Goal: Transaction & Acquisition: Book appointment/travel/reservation

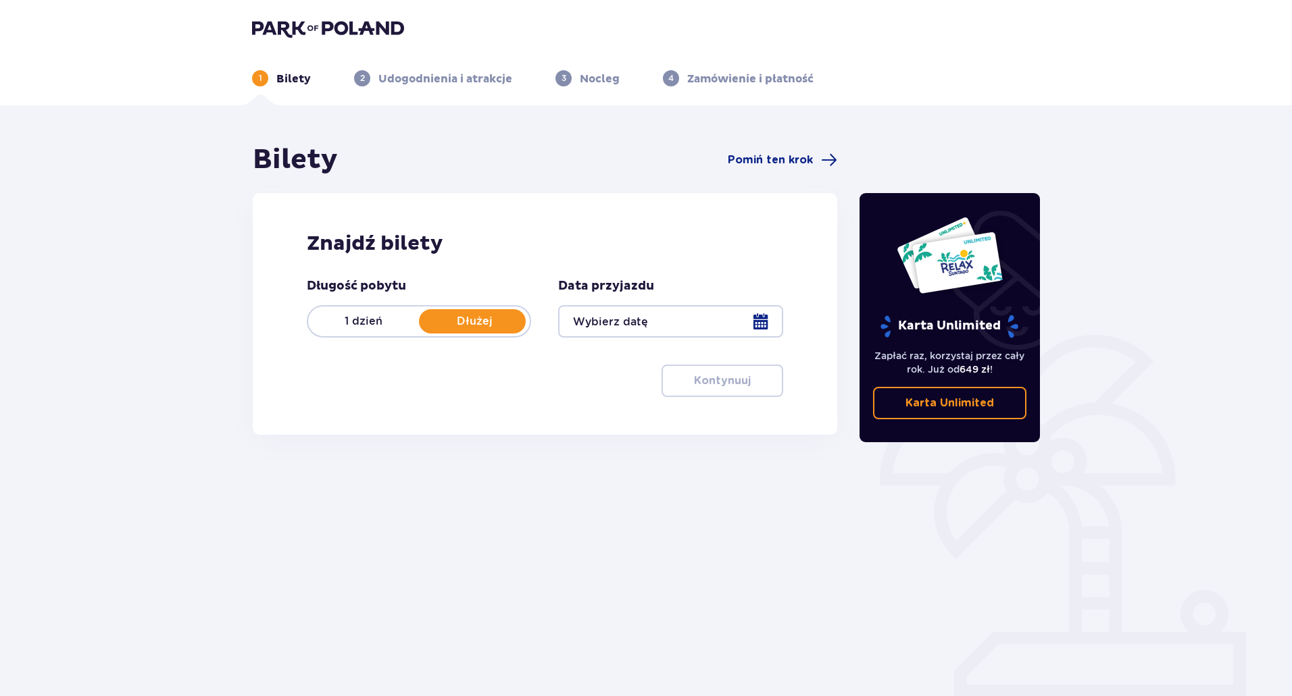
click at [617, 322] on div at bounding box center [670, 321] width 224 height 32
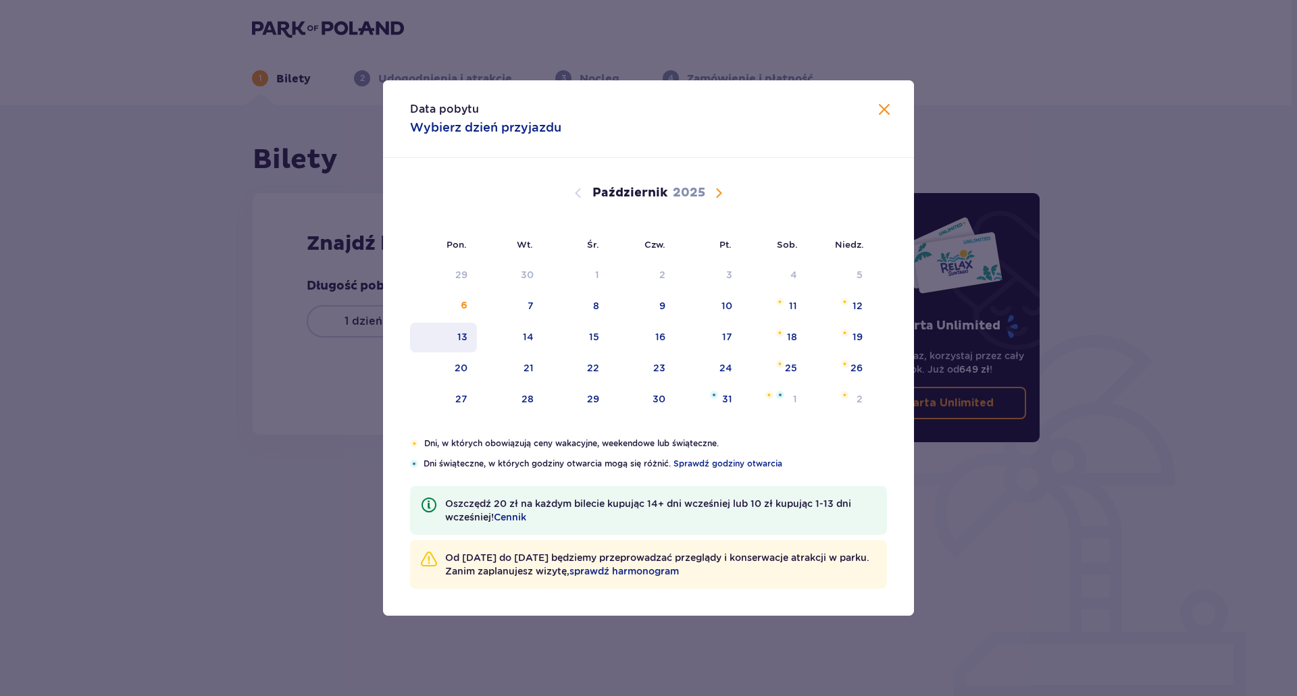
click at [460, 338] on div "13" at bounding box center [462, 337] width 10 height 14
click at [605, 341] on div "15" at bounding box center [576, 338] width 66 height 30
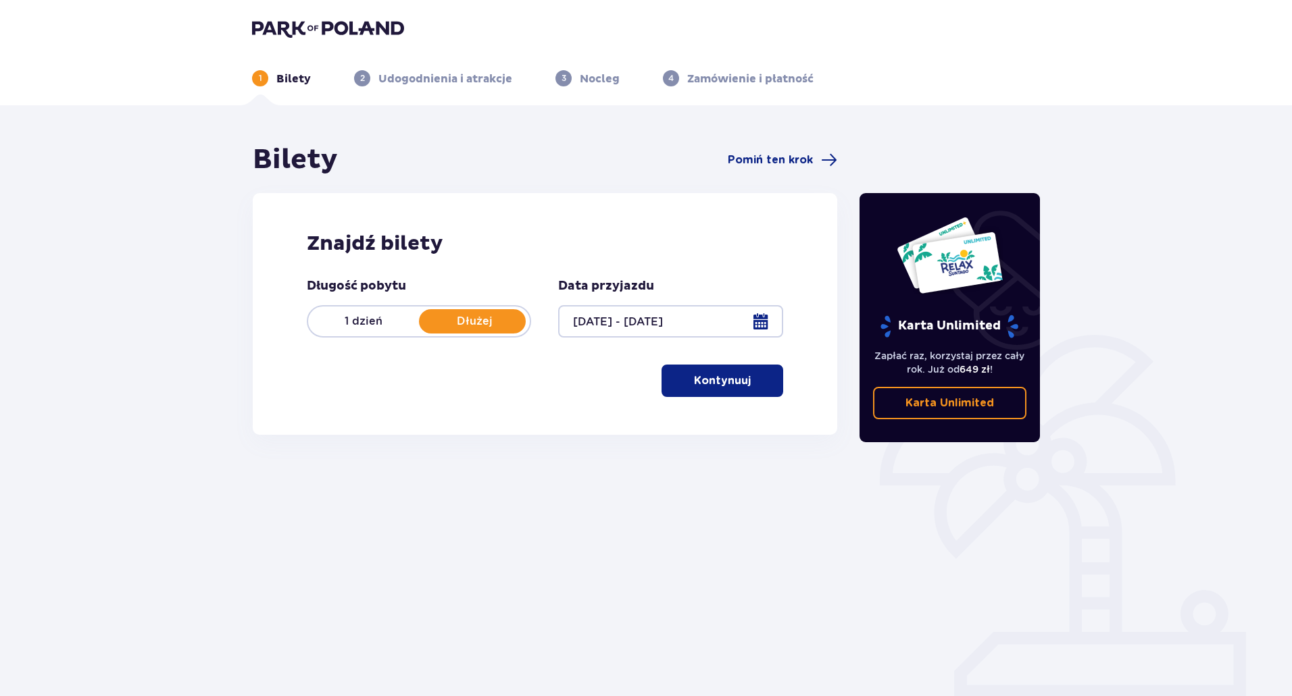
click at [738, 380] on p "Kontynuuj" at bounding box center [722, 381] width 57 height 15
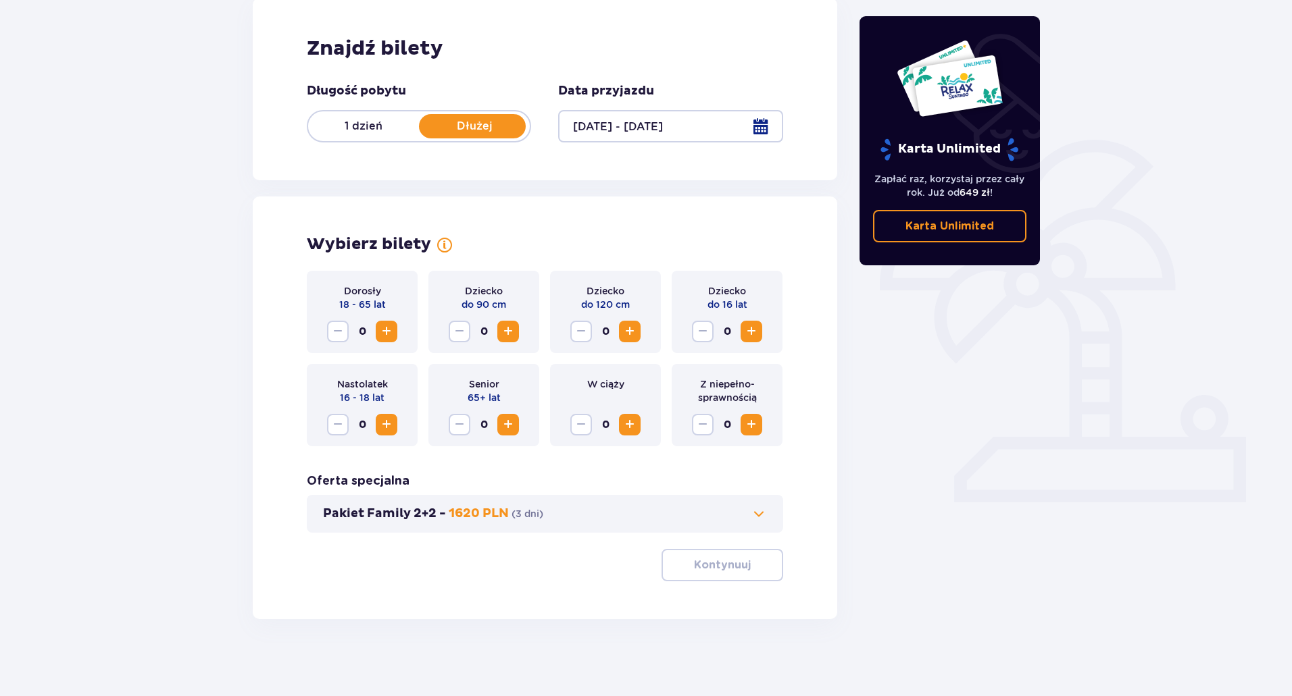
scroll to position [199, 0]
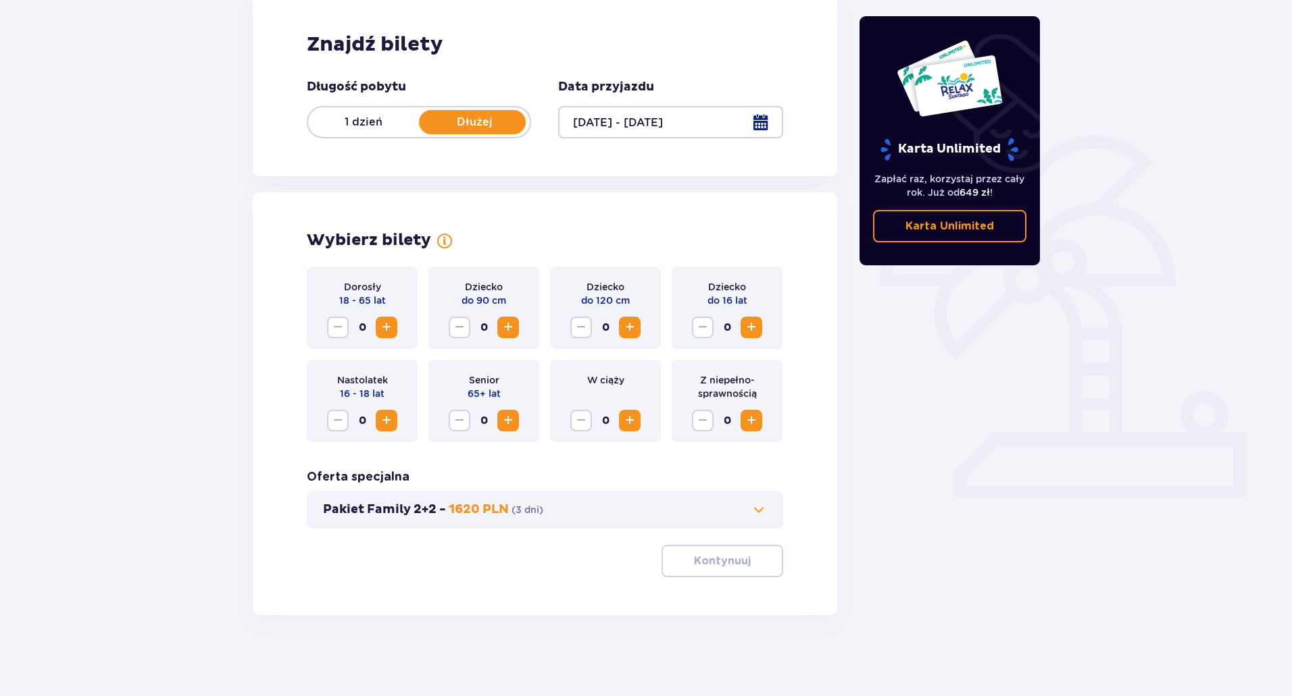
click at [393, 328] on span "Zwiększ" at bounding box center [386, 327] width 16 height 16
click at [755, 566] on span "button" at bounding box center [753, 561] width 16 height 16
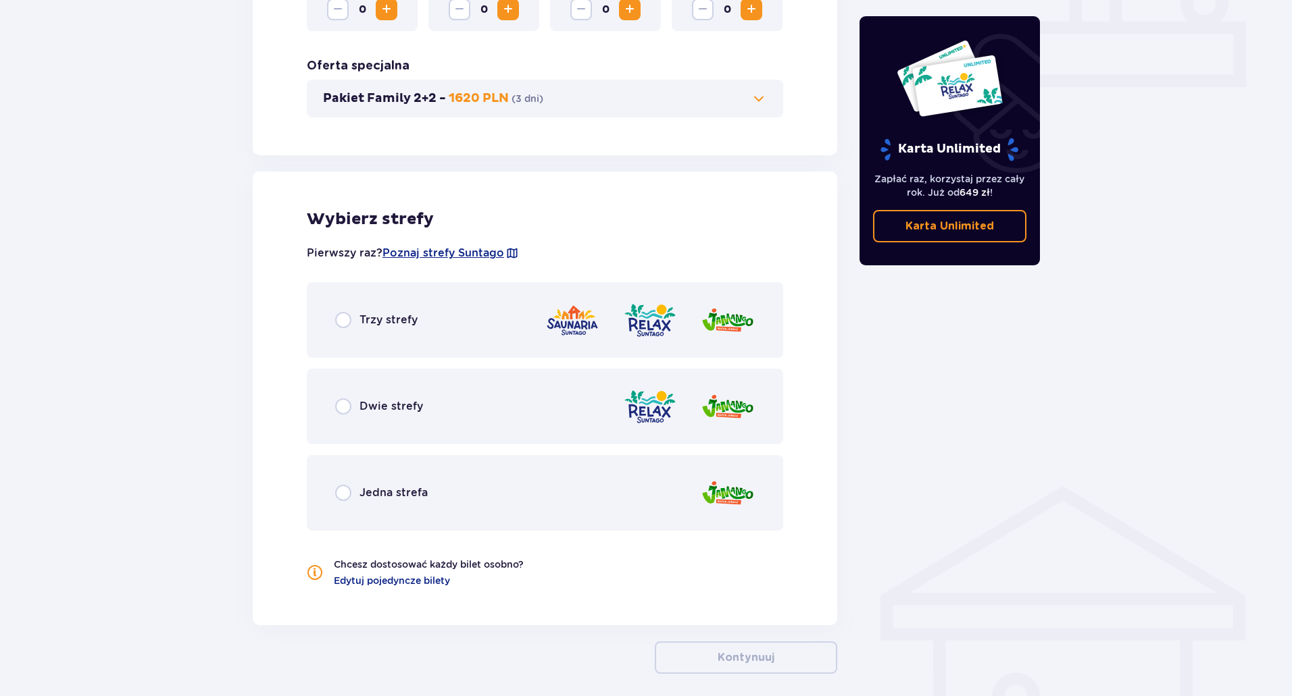
scroll to position [669, 0]
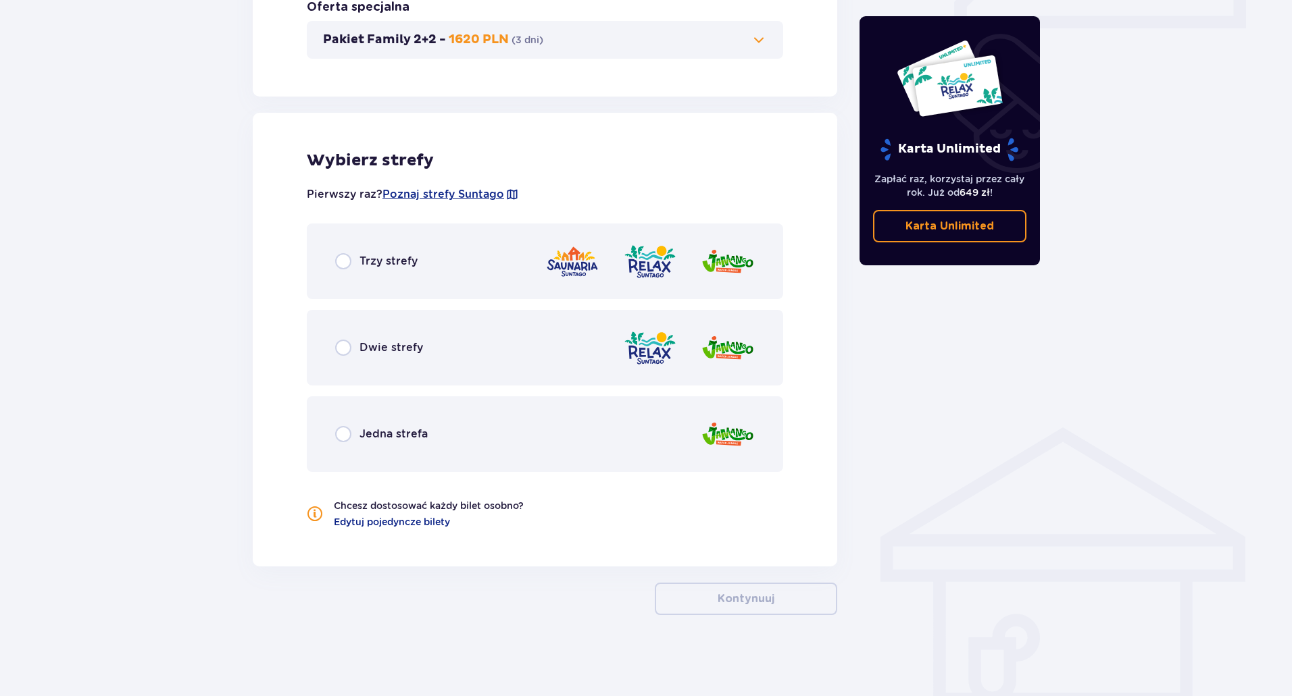
click at [388, 433] on span "Jedna strefa" at bounding box center [393, 434] width 68 height 15
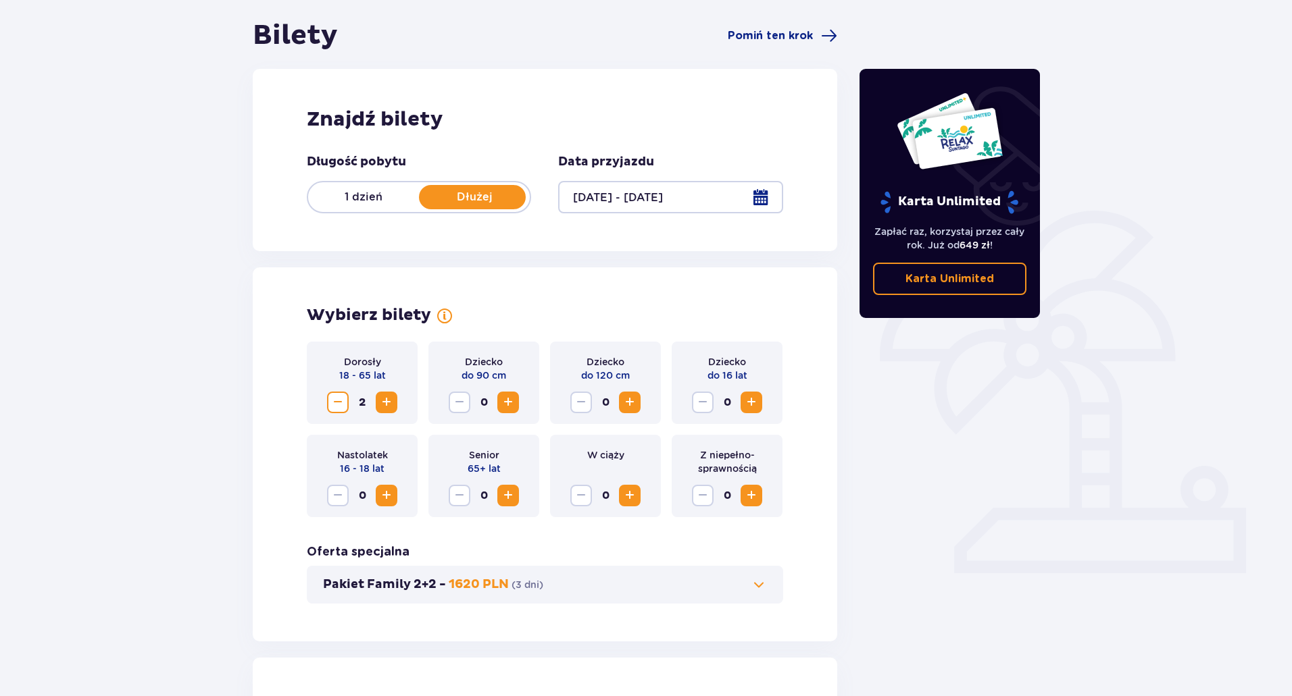
scroll to position [0, 0]
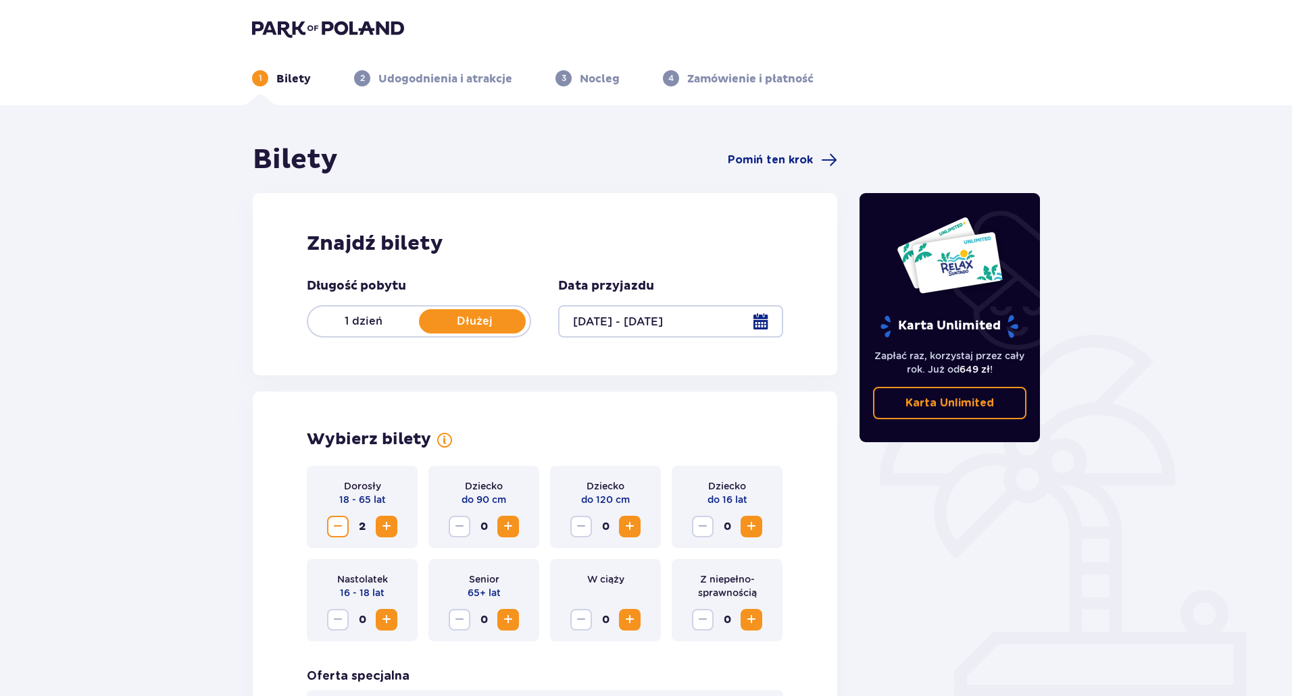
click at [759, 317] on div at bounding box center [670, 321] width 224 height 32
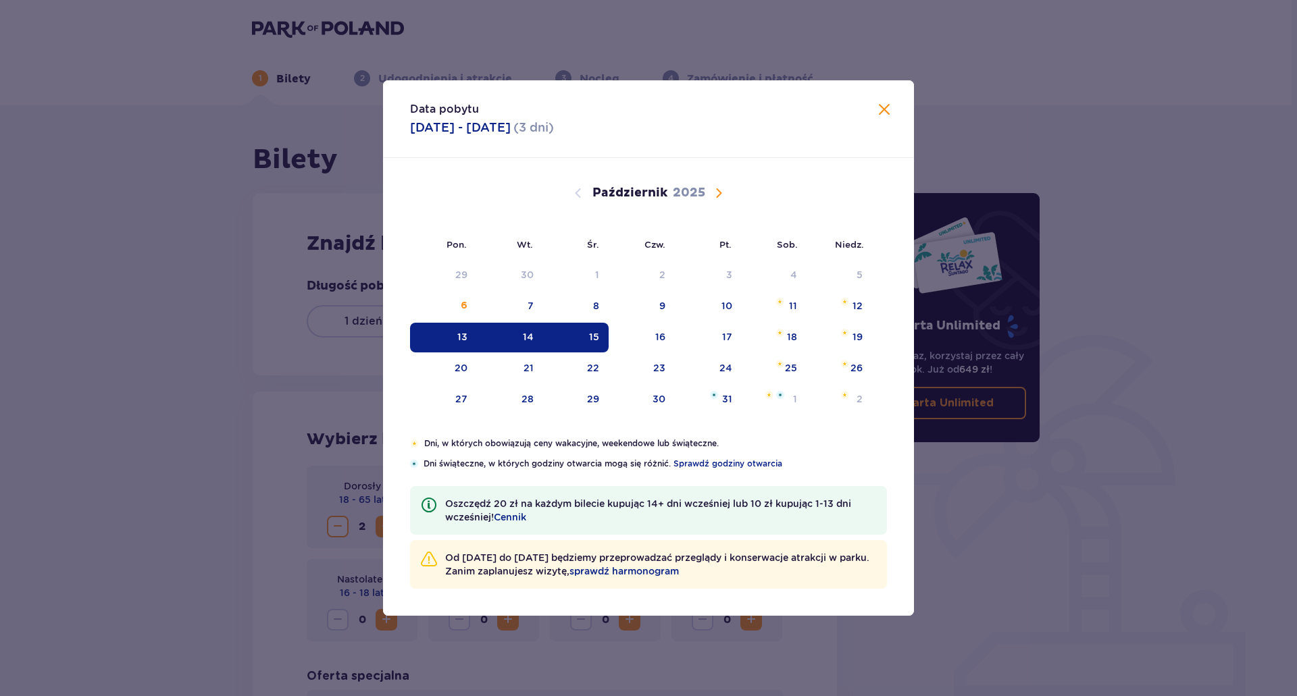
click at [528, 336] on div "14" at bounding box center [528, 337] width 11 height 14
click at [594, 338] on div "15" at bounding box center [594, 337] width 10 height 14
type input "14.10.25 - 15.10.25"
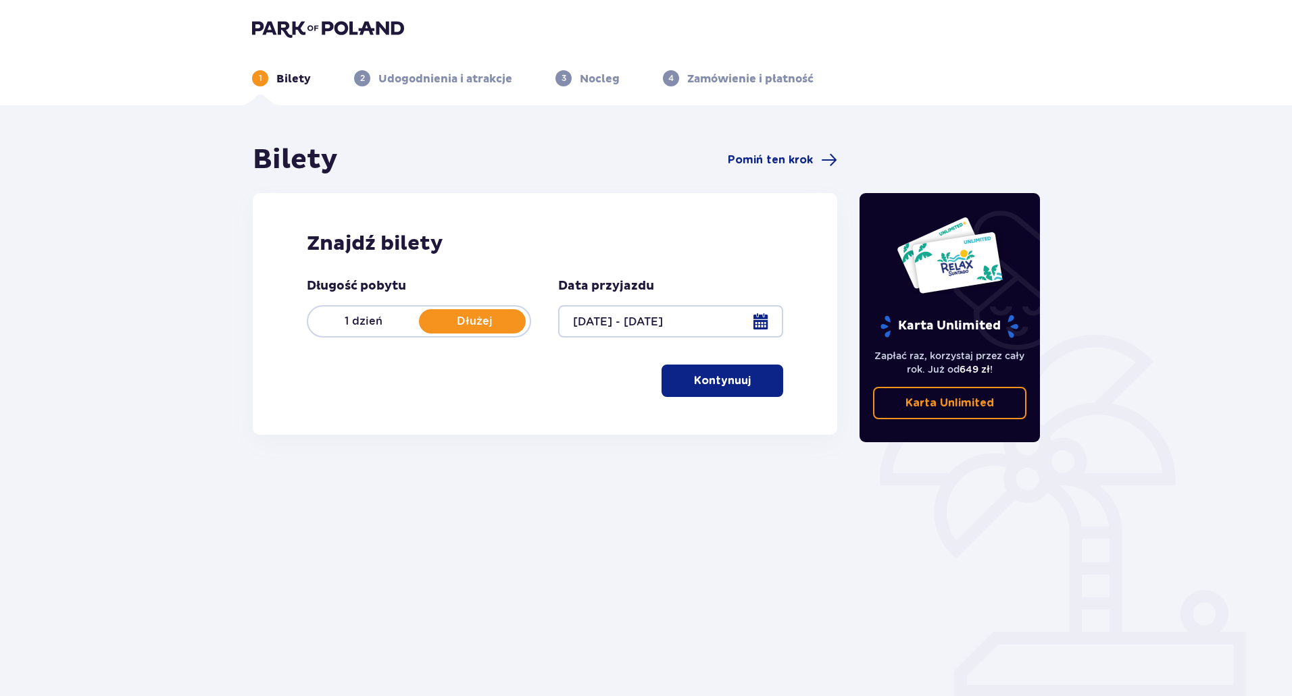
click at [694, 386] on p "Kontynuuj" at bounding box center [722, 381] width 57 height 15
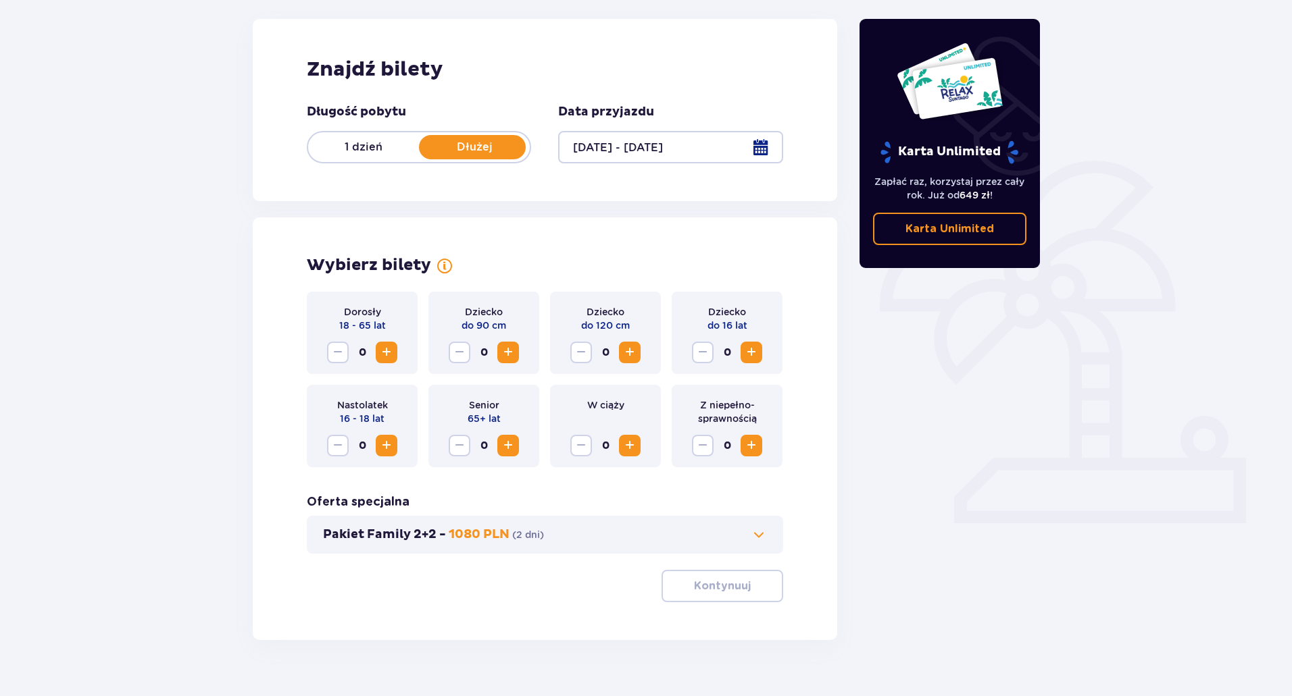
scroll to position [199, 0]
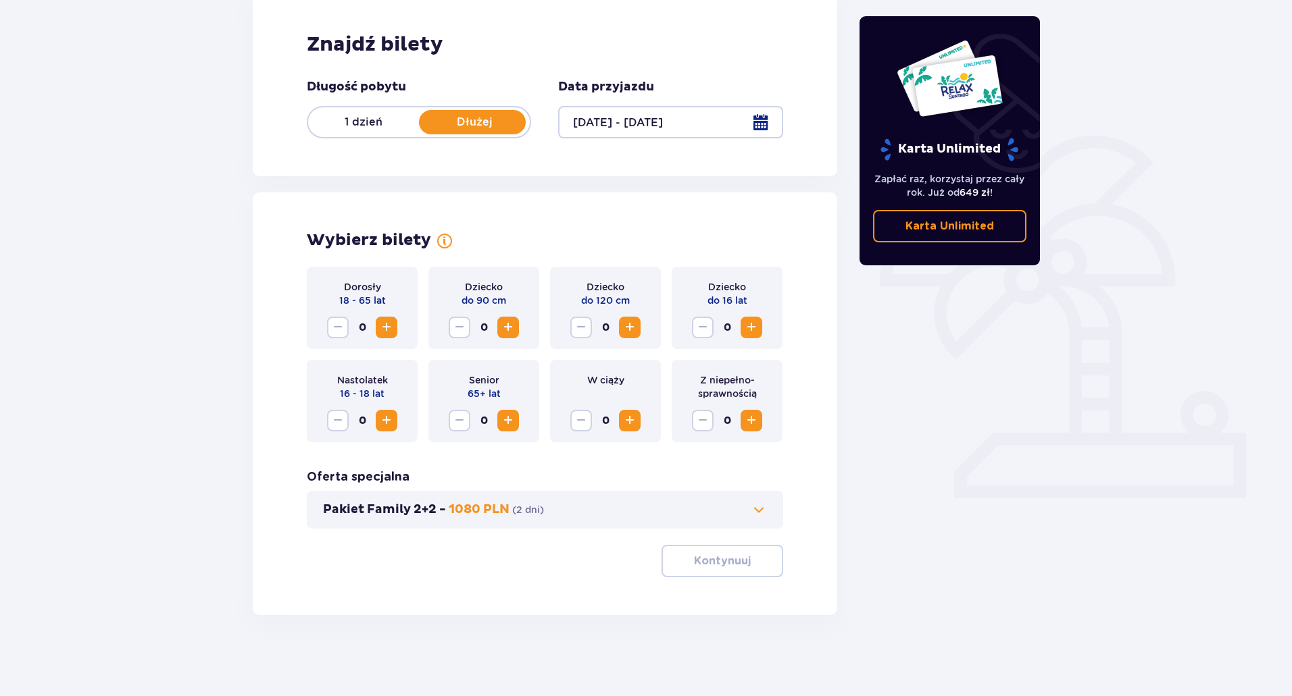
click at [392, 331] on span "Zwiększ" at bounding box center [386, 327] width 16 height 16
click at [764, 123] on div at bounding box center [670, 122] width 224 height 32
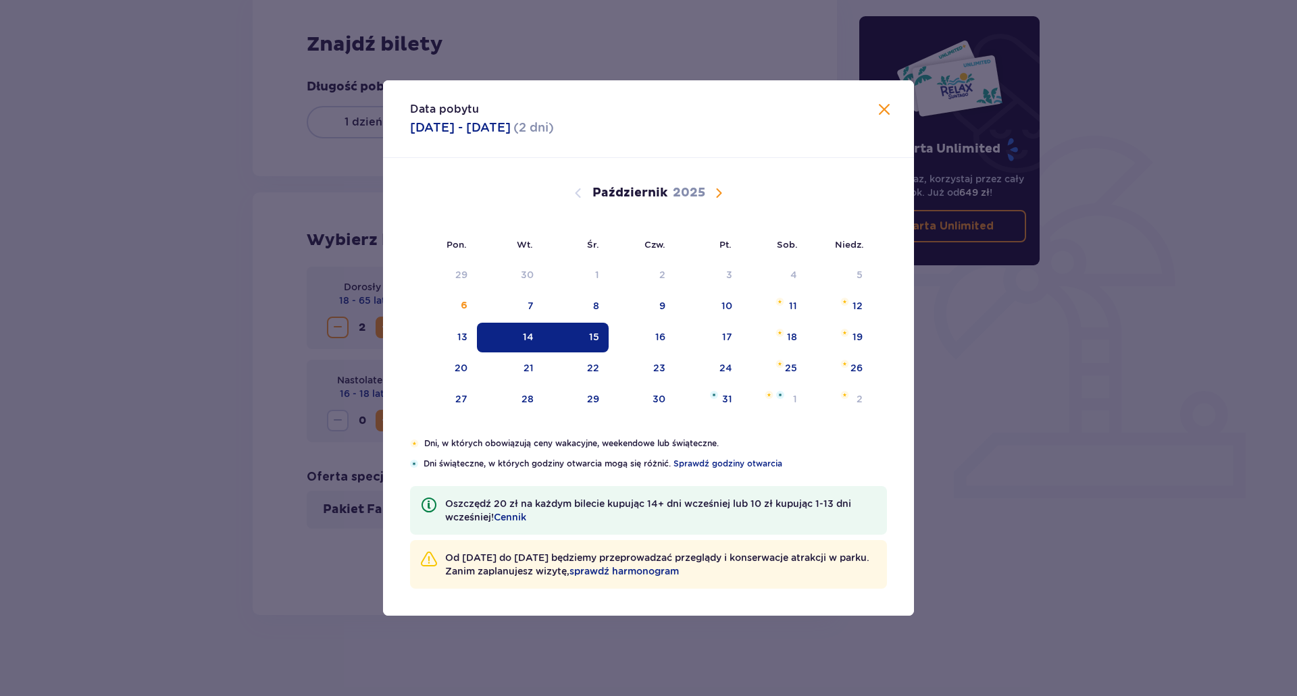
click at [534, 340] on div "14" at bounding box center [528, 337] width 11 height 14
click at [882, 103] on span "Zamknij" at bounding box center [884, 110] width 16 height 16
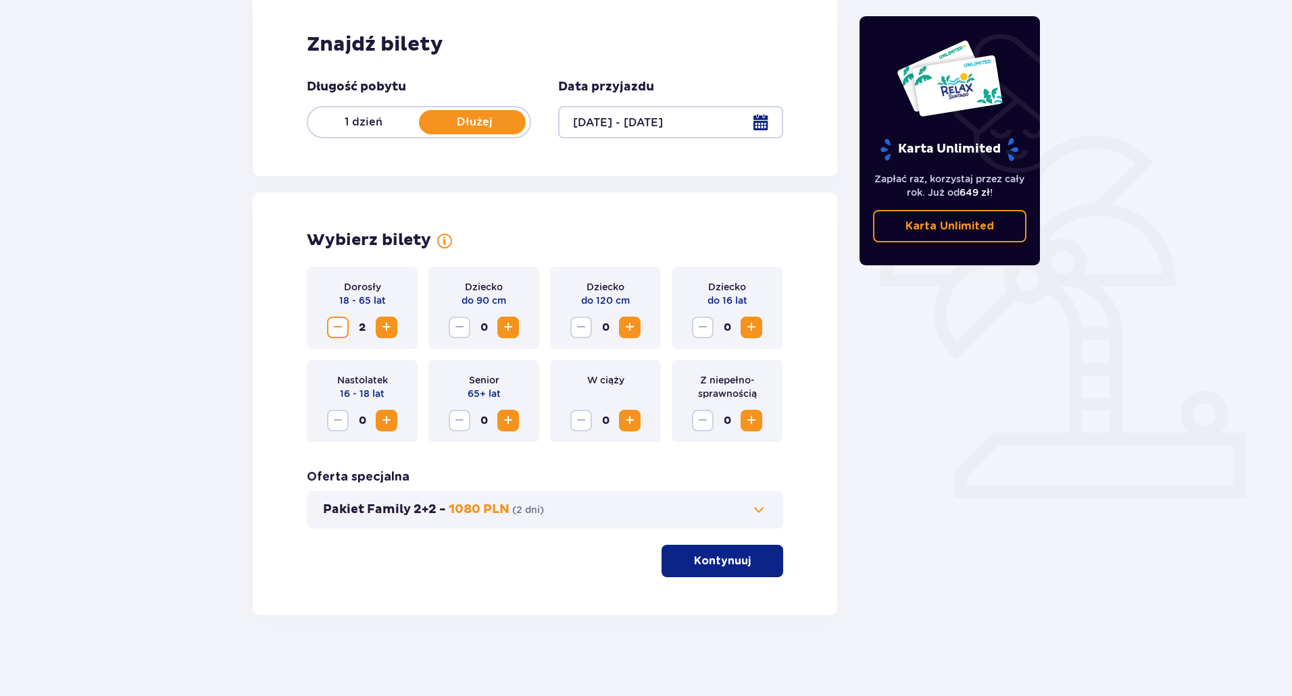
click at [374, 123] on p "1 dzień" at bounding box center [363, 122] width 111 height 15
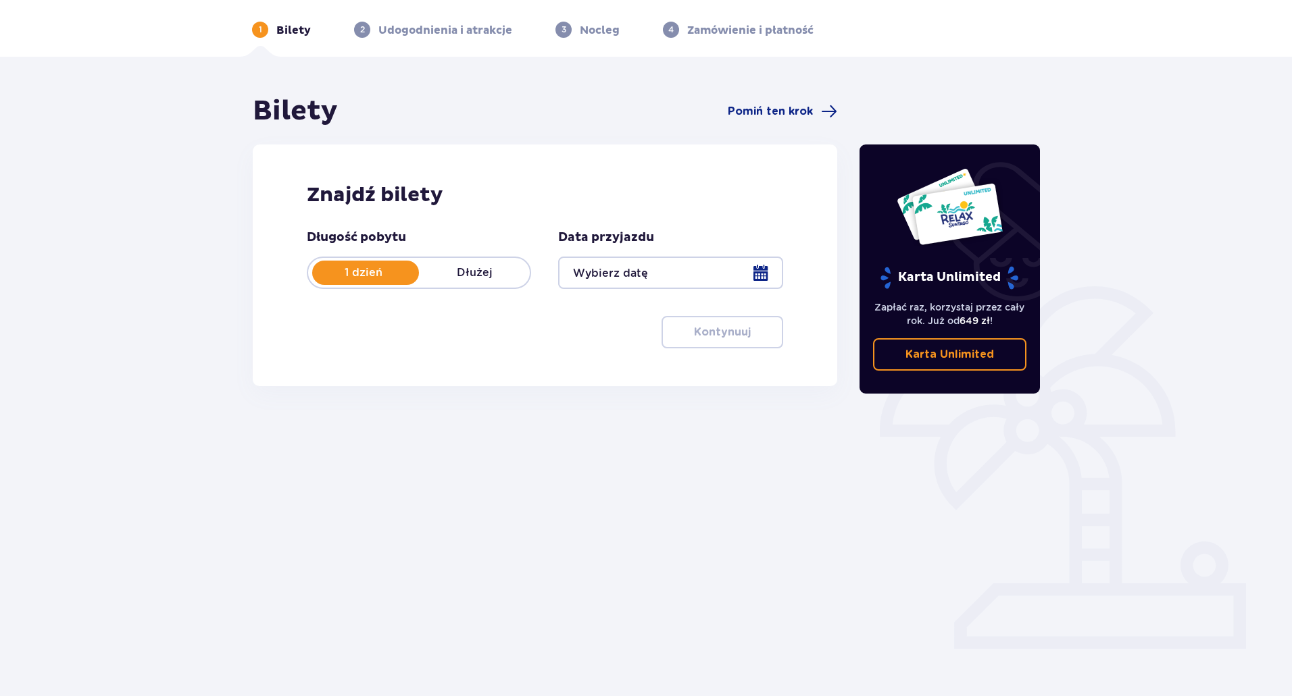
click at [771, 274] on div at bounding box center [670, 273] width 224 height 32
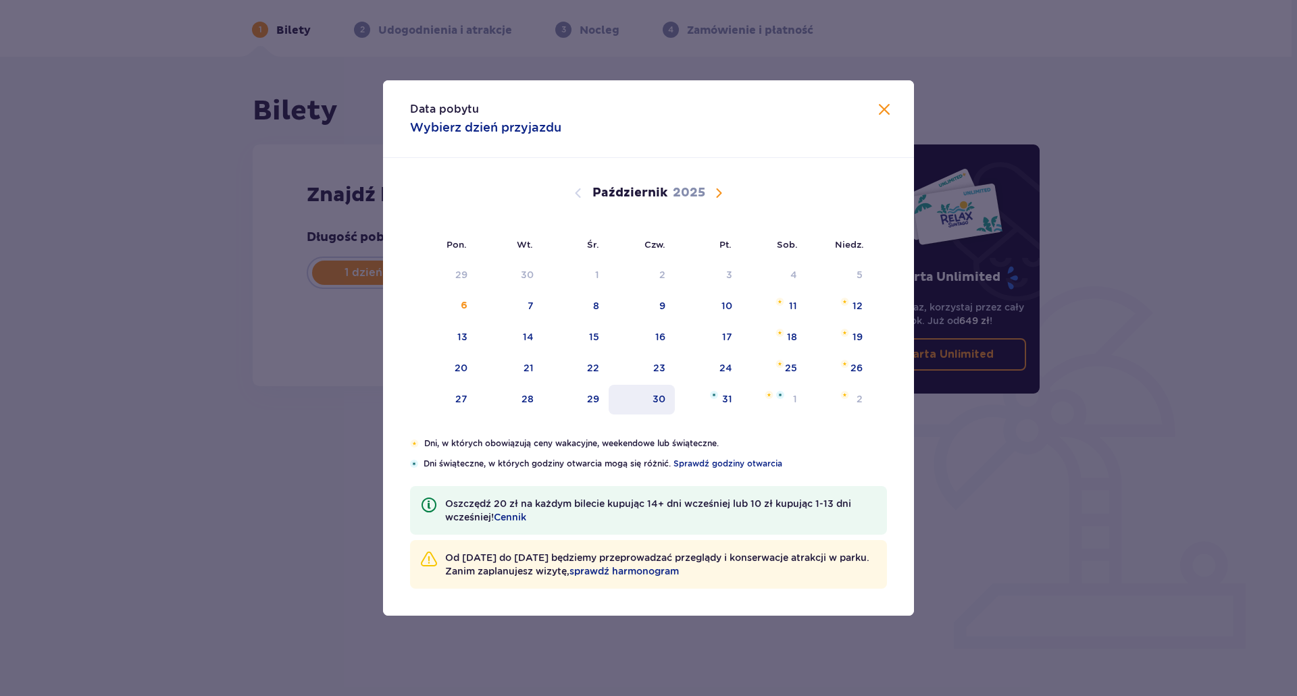
click at [541, 336] on div "14" at bounding box center [510, 338] width 67 height 30
type input "14.10.25"
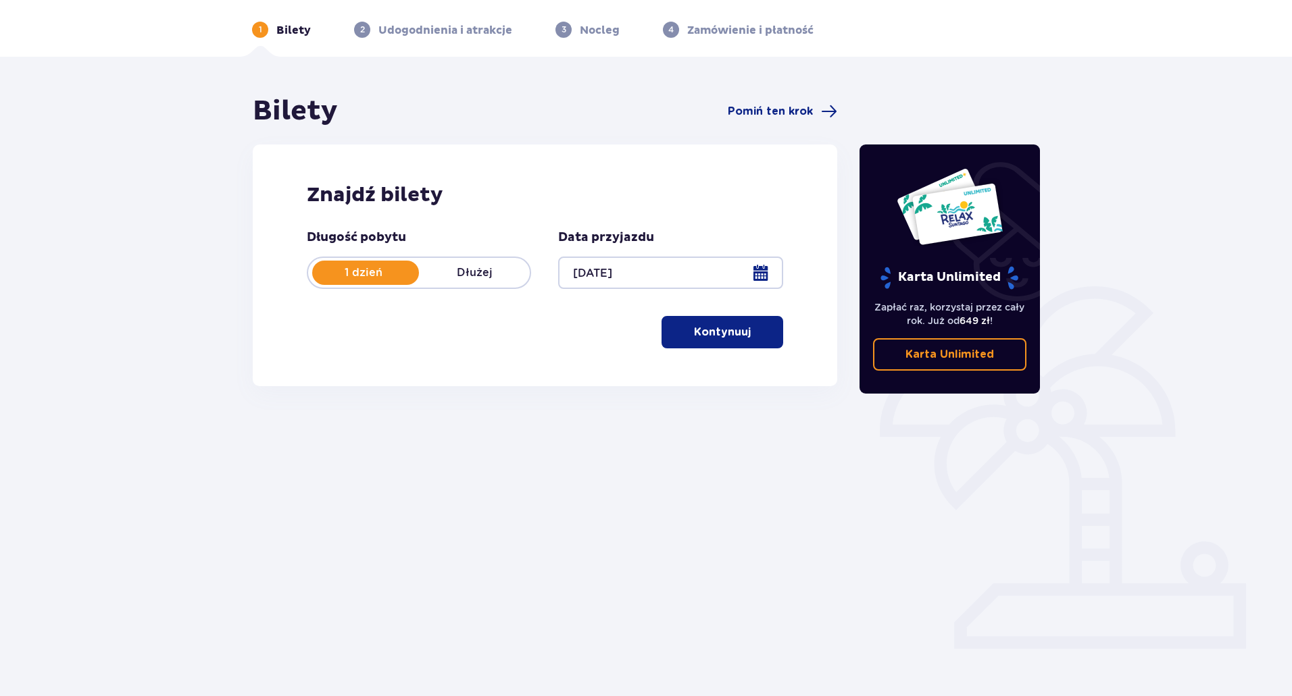
click at [715, 329] on p "Kontynuuj" at bounding box center [722, 332] width 57 height 15
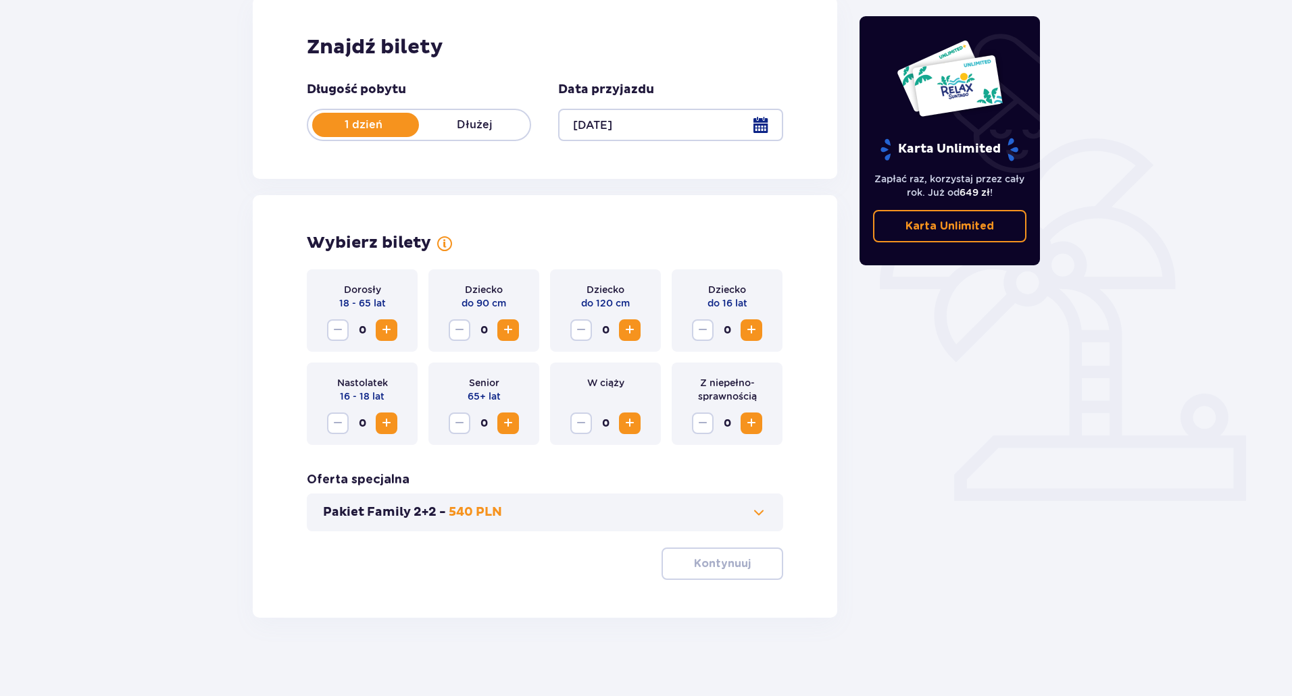
scroll to position [199, 0]
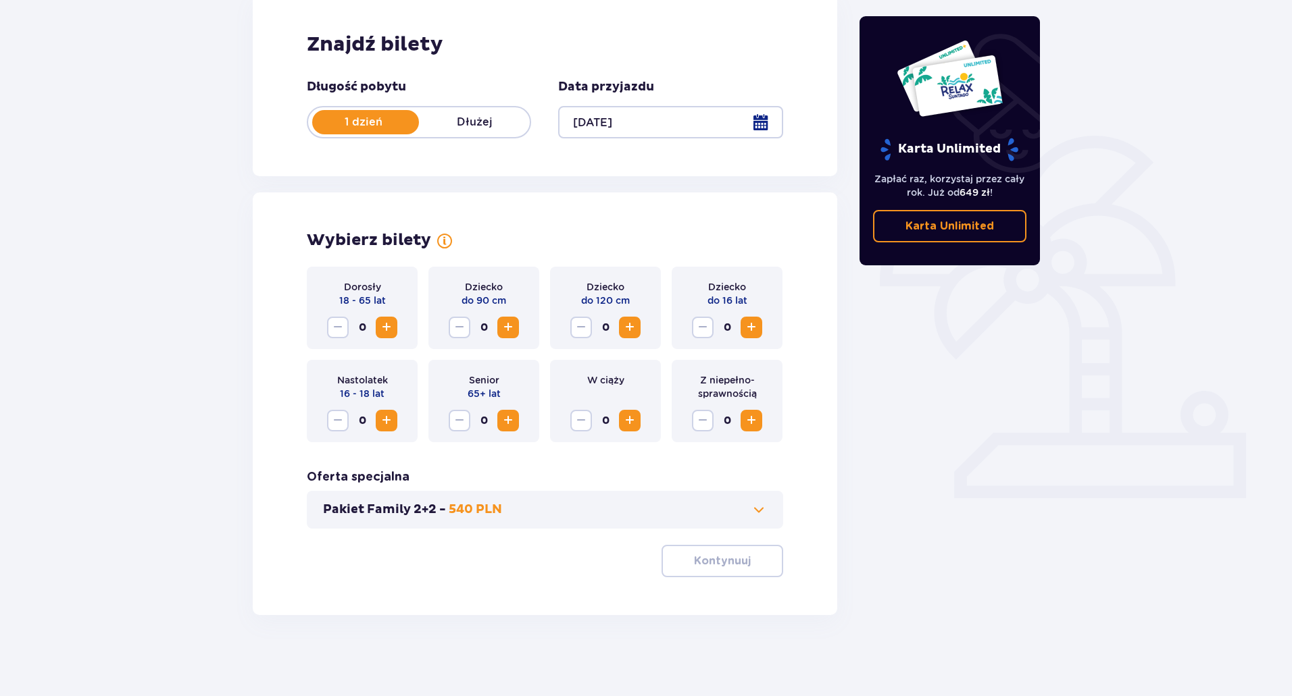
click at [392, 330] on span "Zwiększ" at bounding box center [386, 327] width 16 height 16
click at [726, 570] on button "Kontynuuj" at bounding box center [722, 561] width 122 height 32
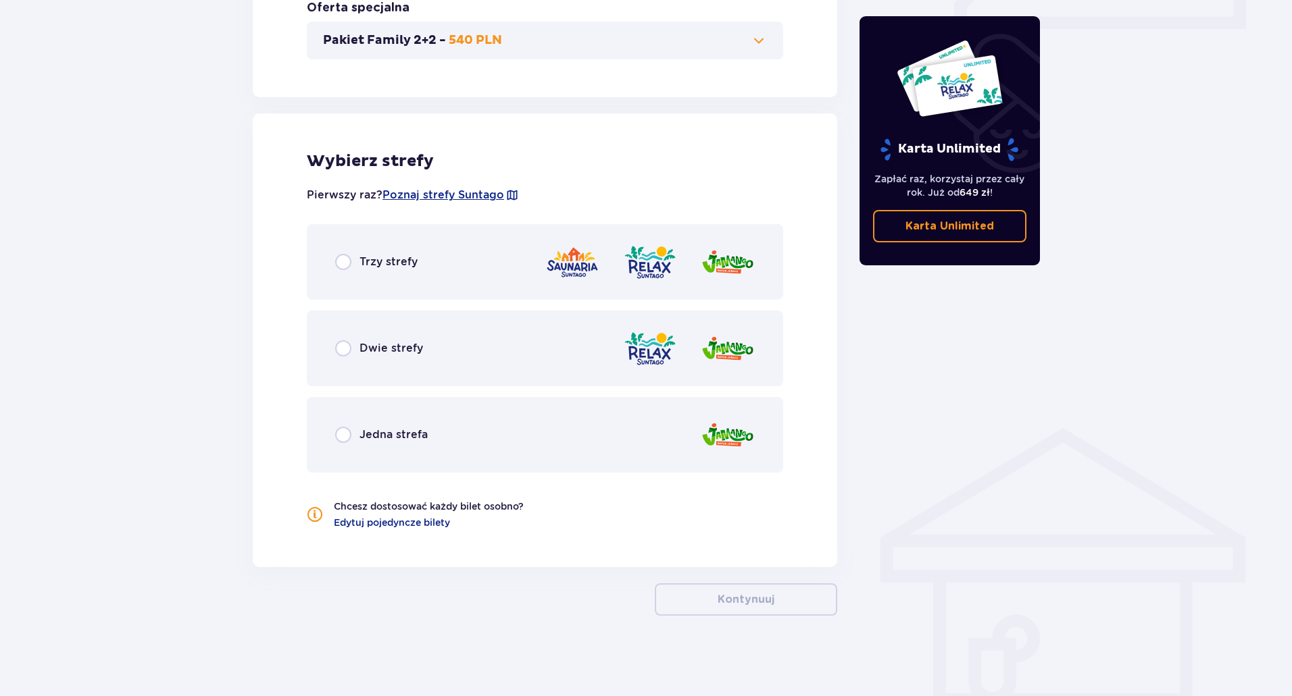
scroll to position [669, 0]
click at [401, 253] on div "Trzy strefy" at bounding box center [376, 261] width 82 height 16
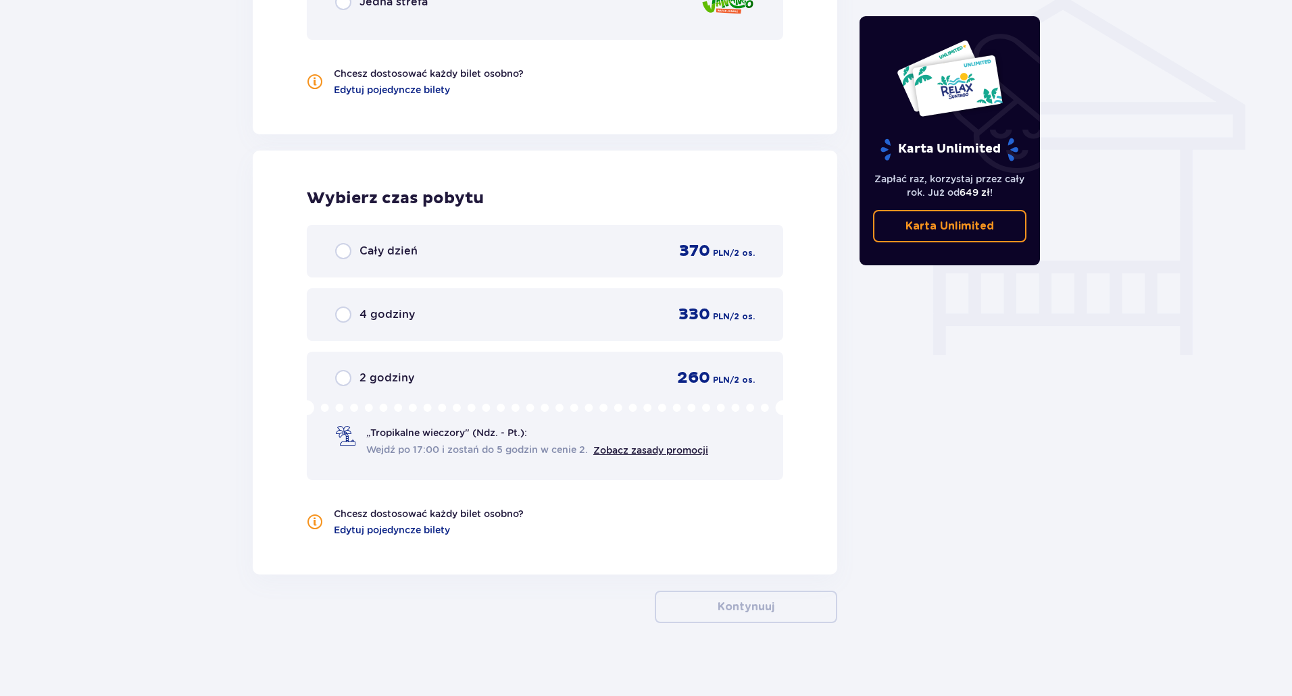
scroll to position [1110, 0]
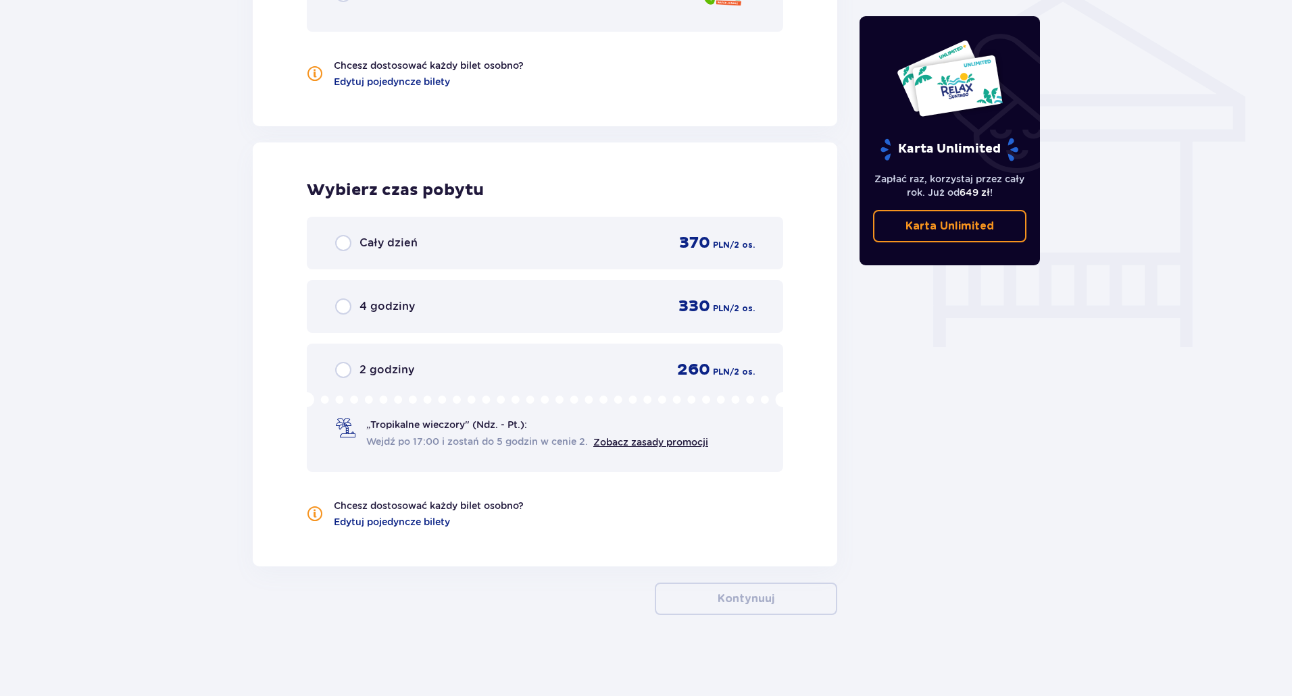
click at [391, 245] on span "Cały dzień" at bounding box center [388, 243] width 58 height 15
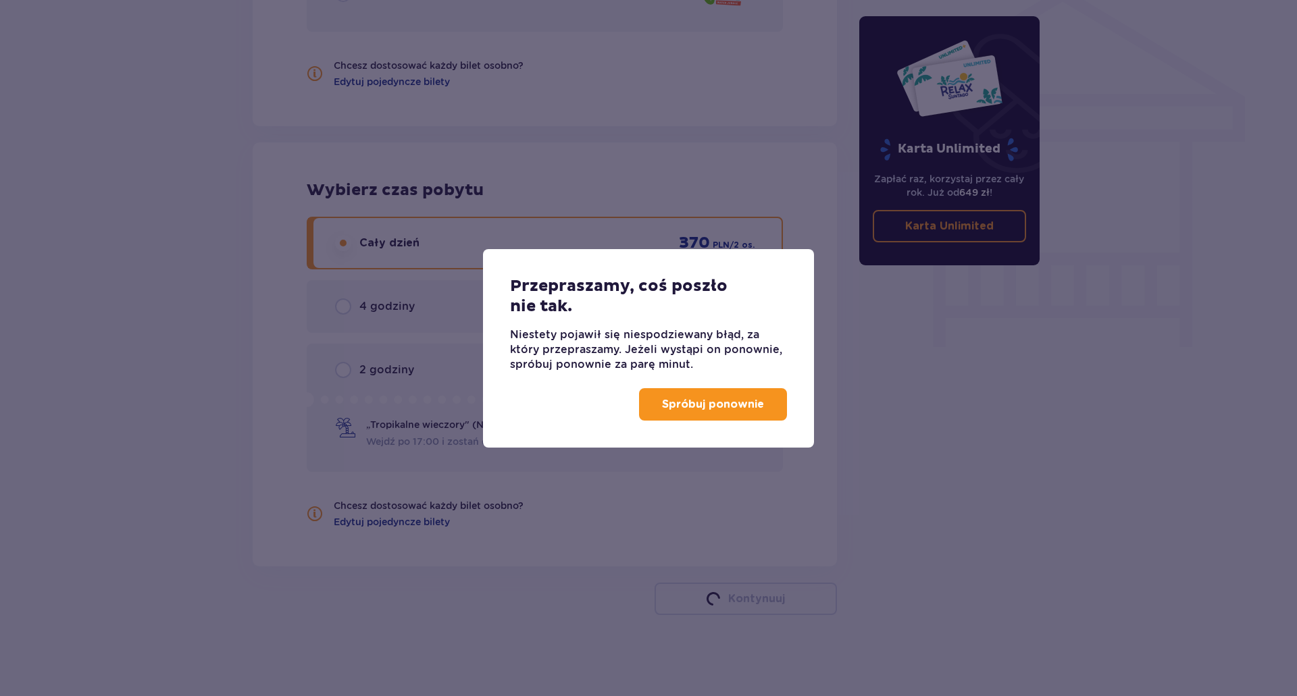
click at [702, 406] on p "Spróbuj ponownie" at bounding box center [713, 404] width 102 height 15
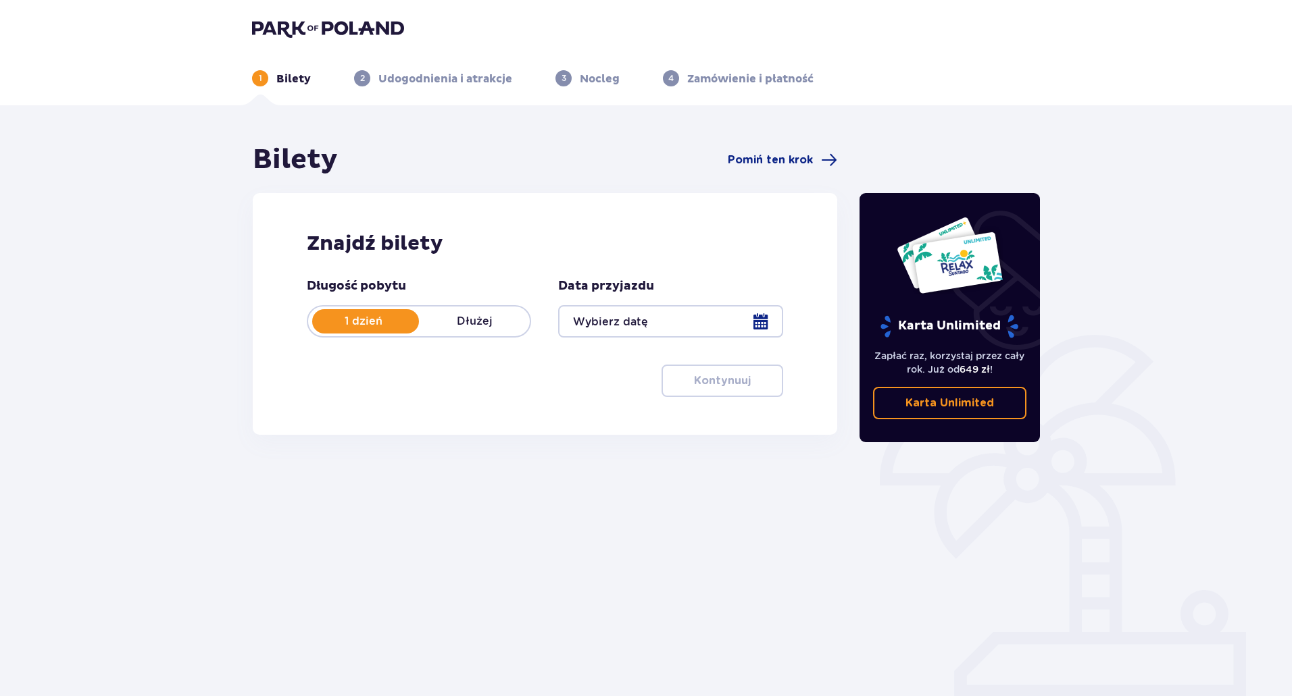
click at [763, 320] on div at bounding box center [670, 321] width 224 height 32
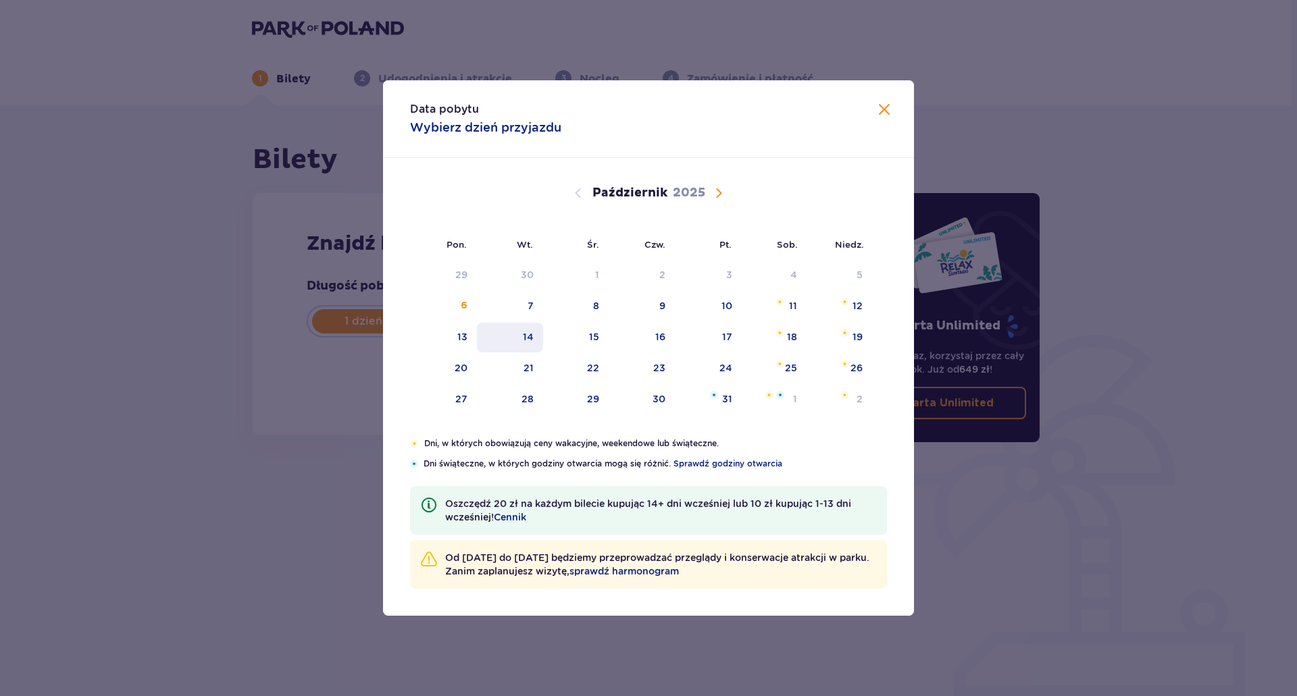
click at [532, 340] on div "14" at bounding box center [528, 337] width 11 height 14
type input "14.10.25"
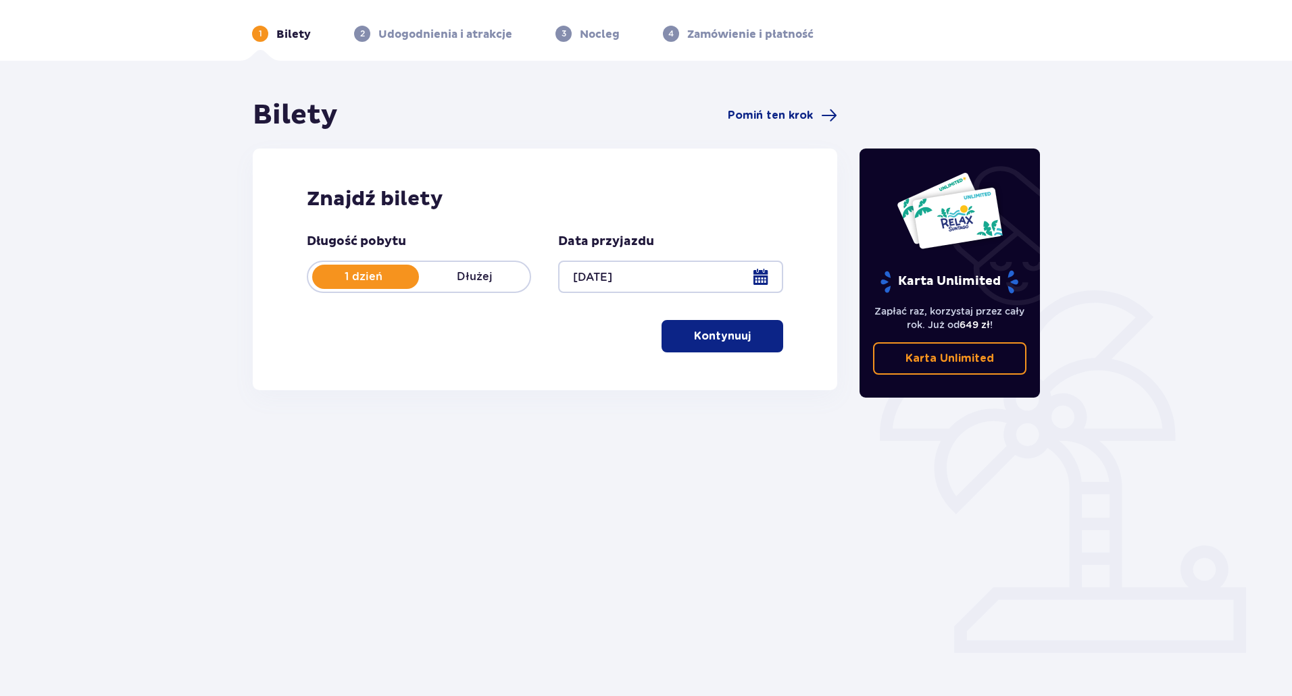
scroll to position [49, 0]
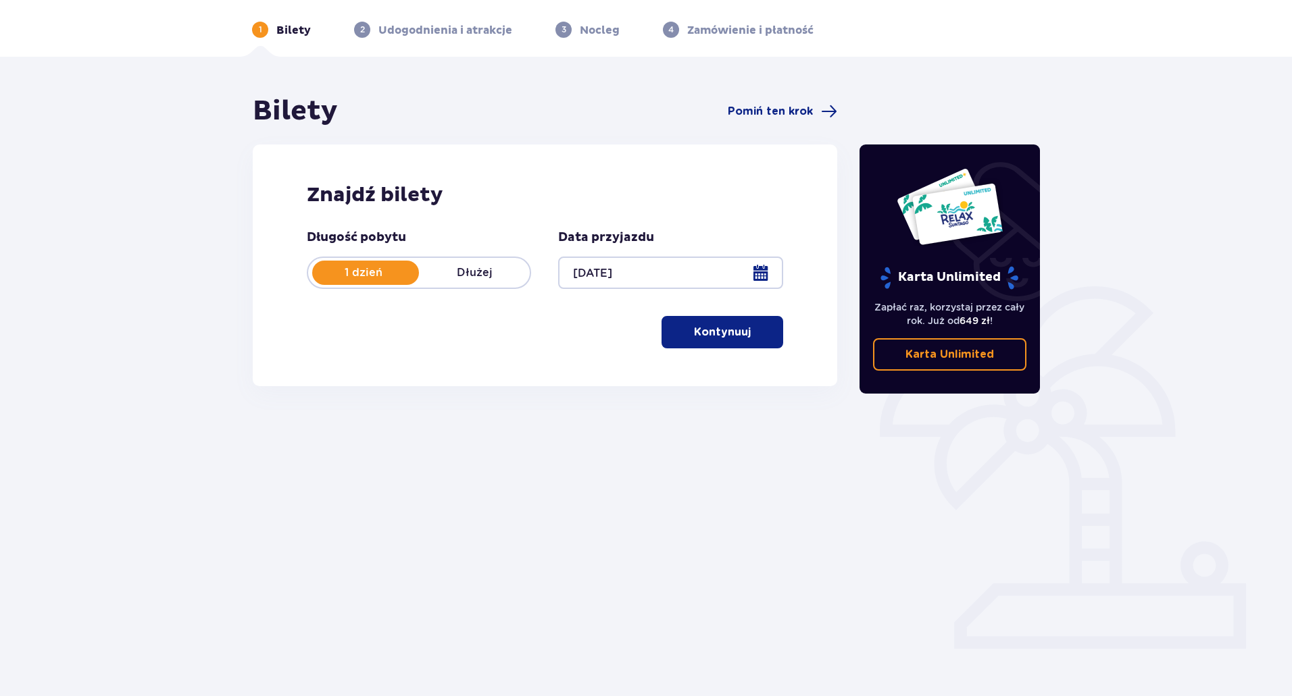
click at [715, 336] on p "Kontynuuj" at bounding box center [722, 332] width 57 height 15
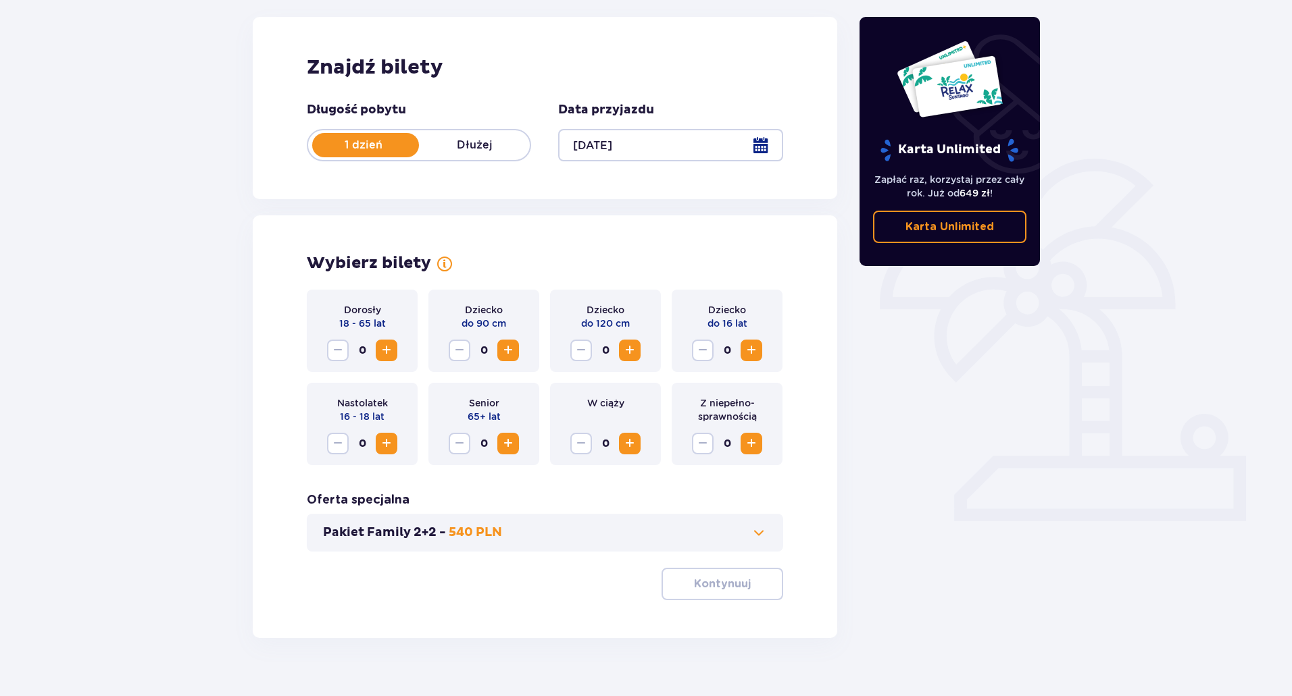
scroll to position [199, 0]
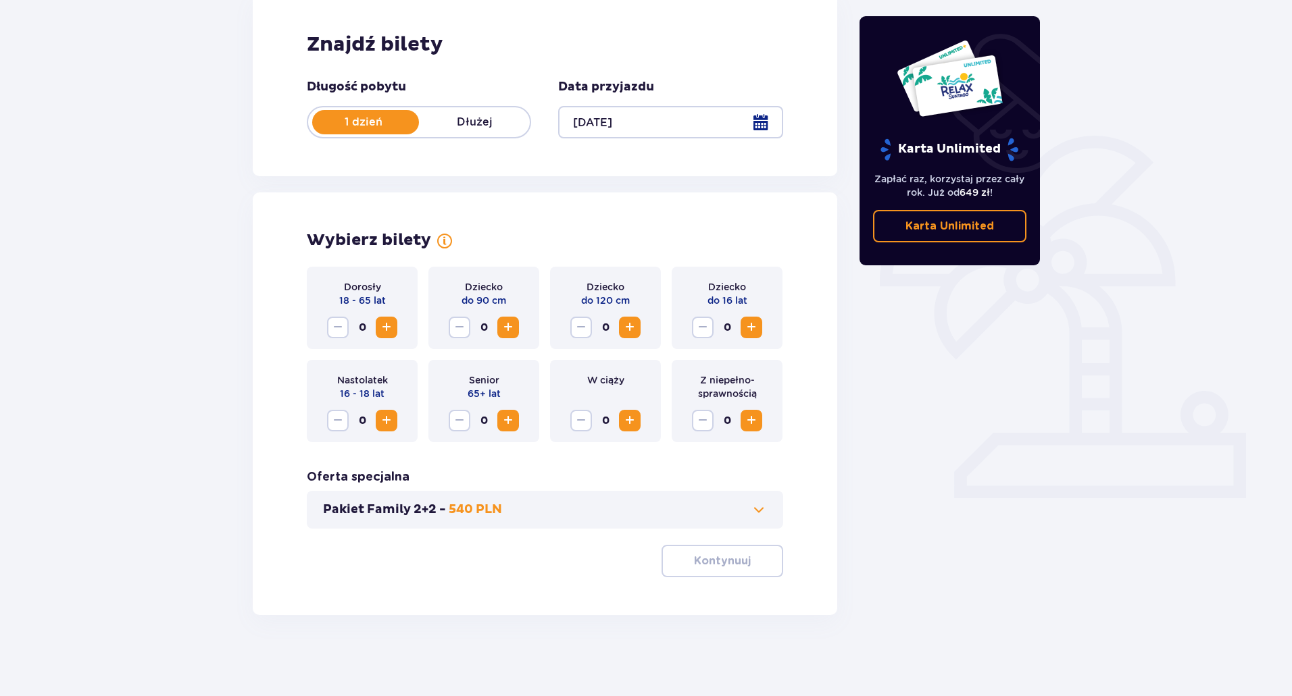
click at [383, 325] on span "Zwiększ" at bounding box center [386, 327] width 16 height 16
click at [385, 325] on span "Zwiększ" at bounding box center [386, 327] width 16 height 16
click at [712, 555] on p "Kontynuuj" at bounding box center [722, 561] width 57 height 15
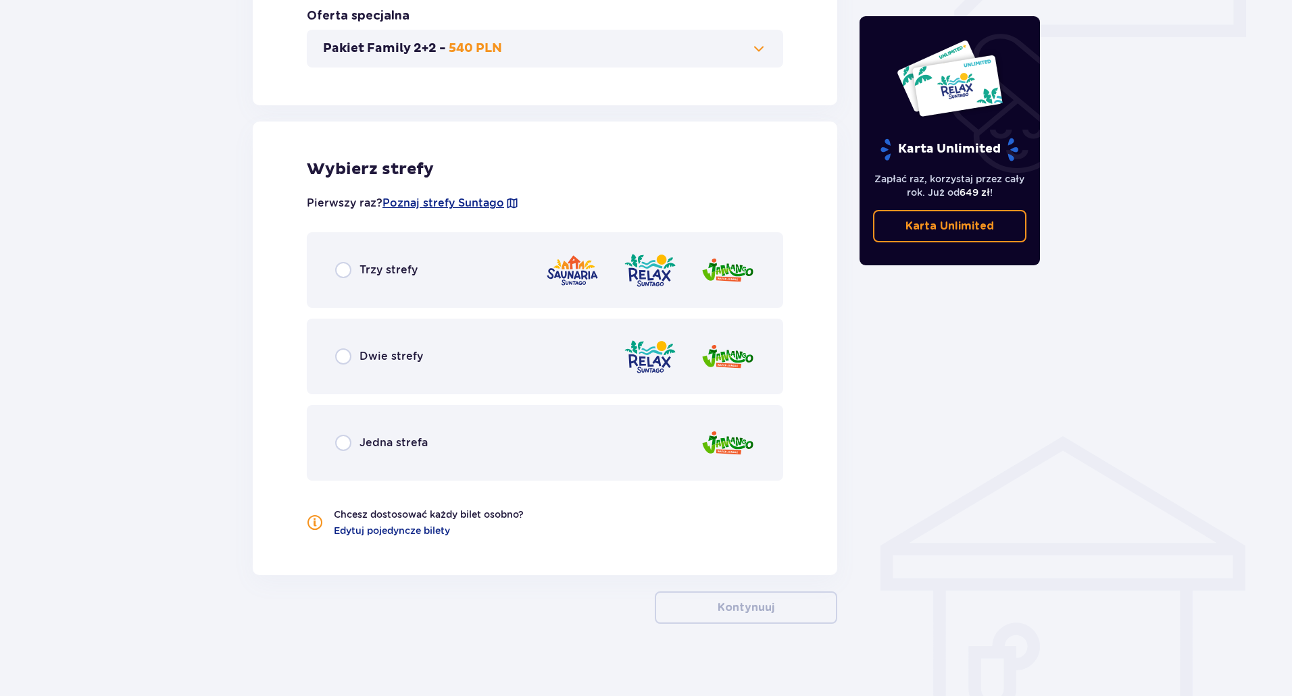
scroll to position [669, 0]
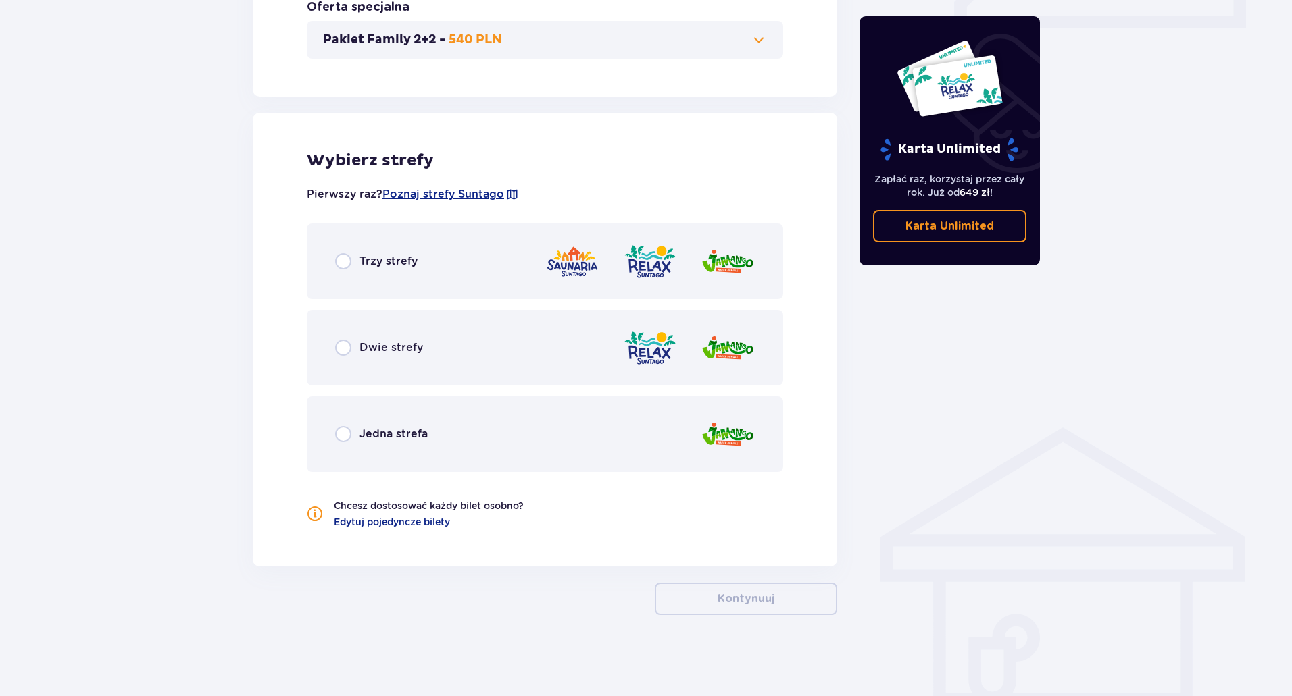
click at [365, 265] on span "Trzy strefy" at bounding box center [388, 261] width 58 height 15
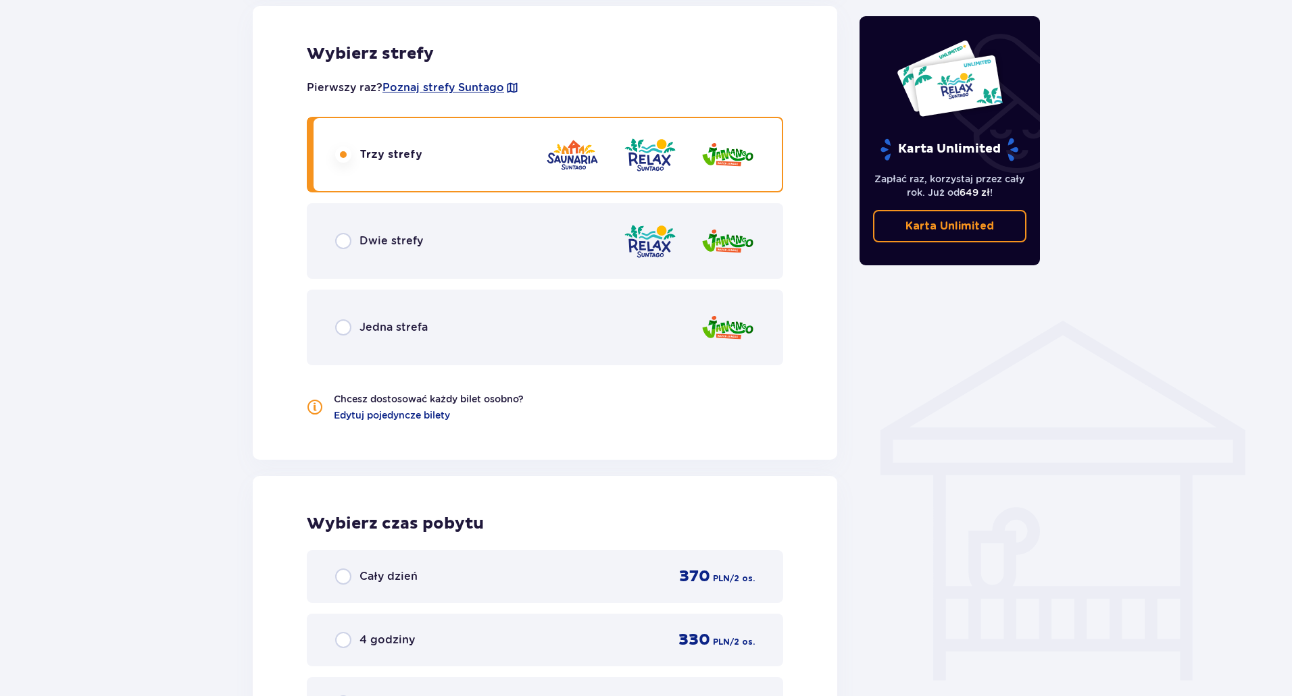
scroll to position [637, 0]
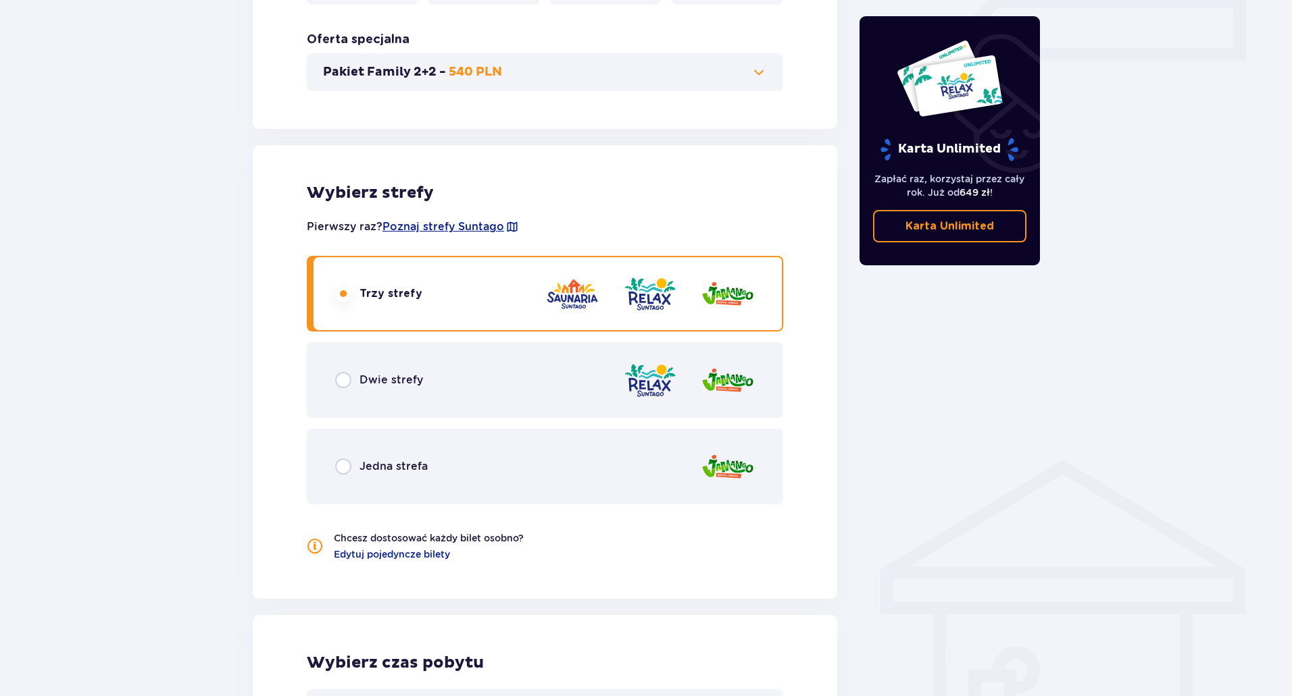
drag, startPoint x: 471, startPoint y: 226, endPoint x: 1008, endPoint y: 417, distance: 570.6
click at [1008, 417] on div "Karta Unlimited Zapłać raz, korzystaj przez cały rok. Już od 649 zł ! Karta Unl…" at bounding box center [949, 297] width 203 height 1582
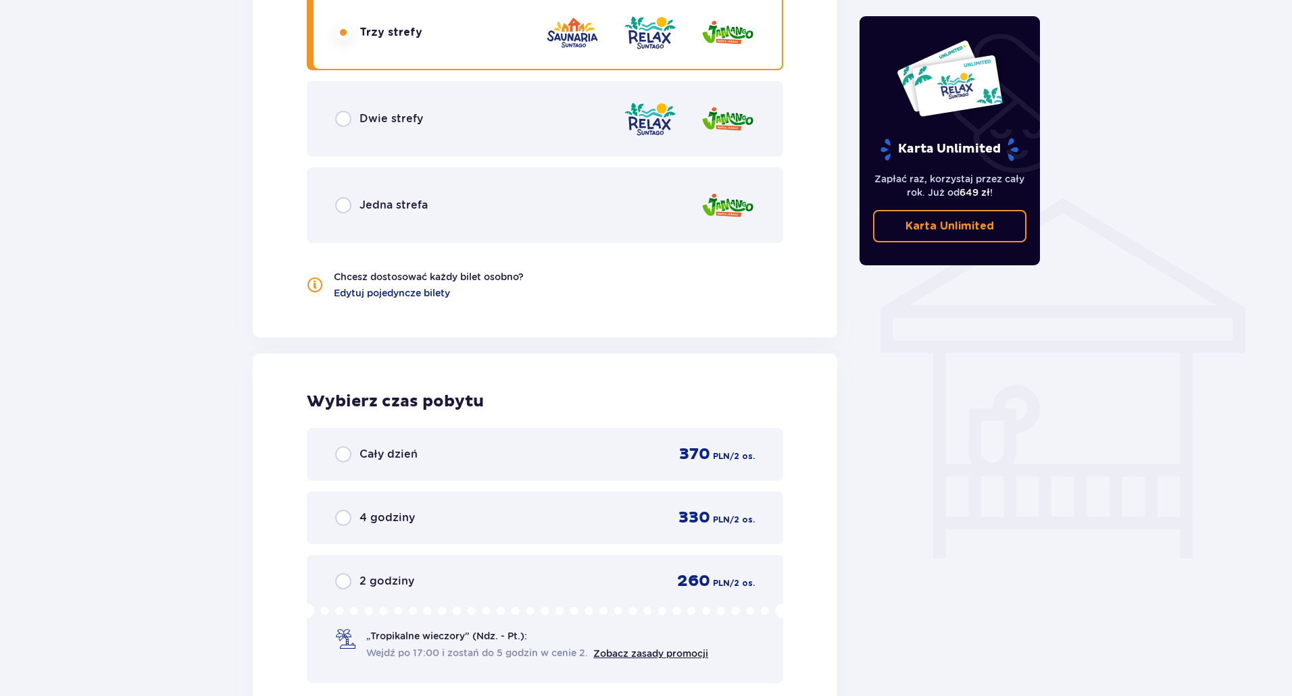
scroll to position [907, 0]
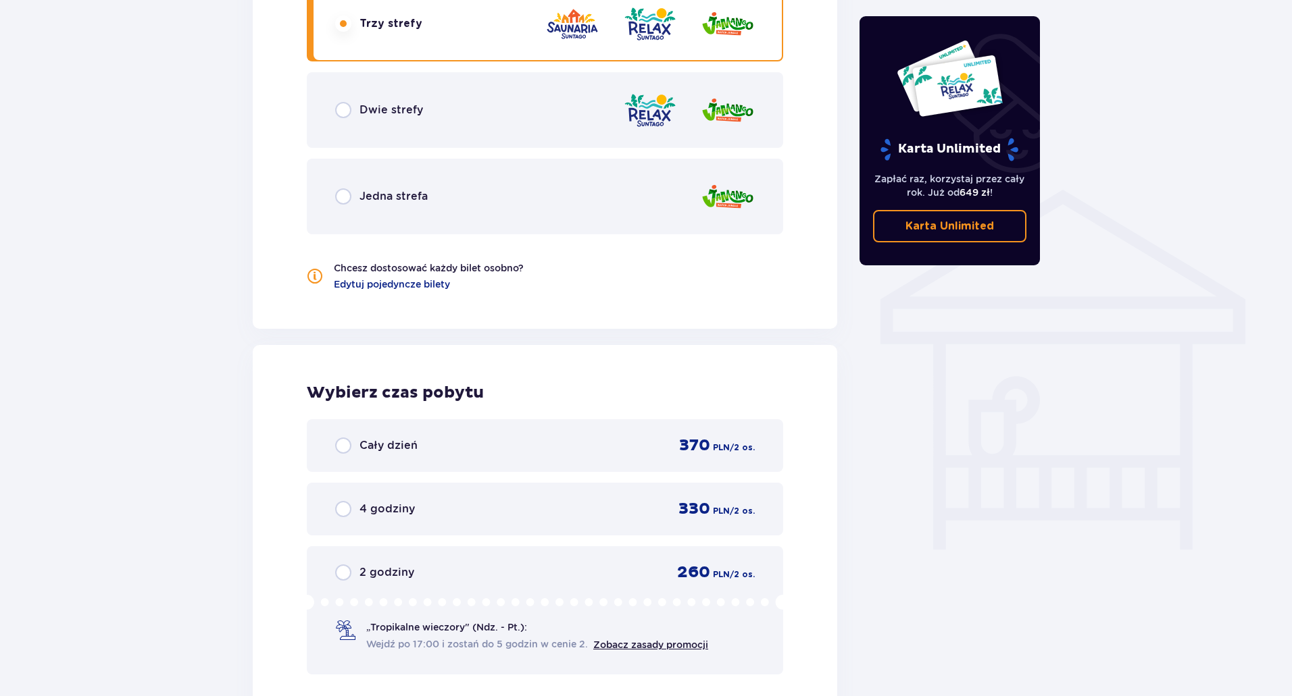
click at [486, 443] on div "Cały dzień 370 PLN / 2 os." at bounding box center [544, 446] width 419 height 20
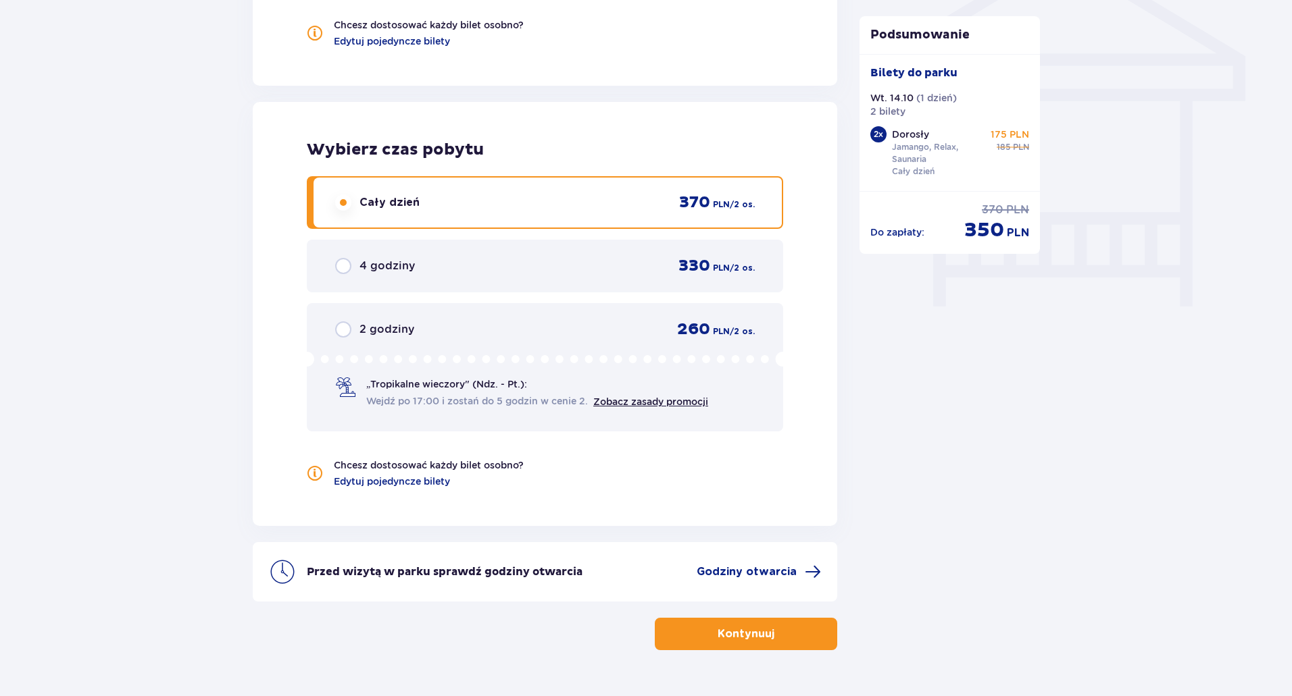
scroll to position [1185, 0]
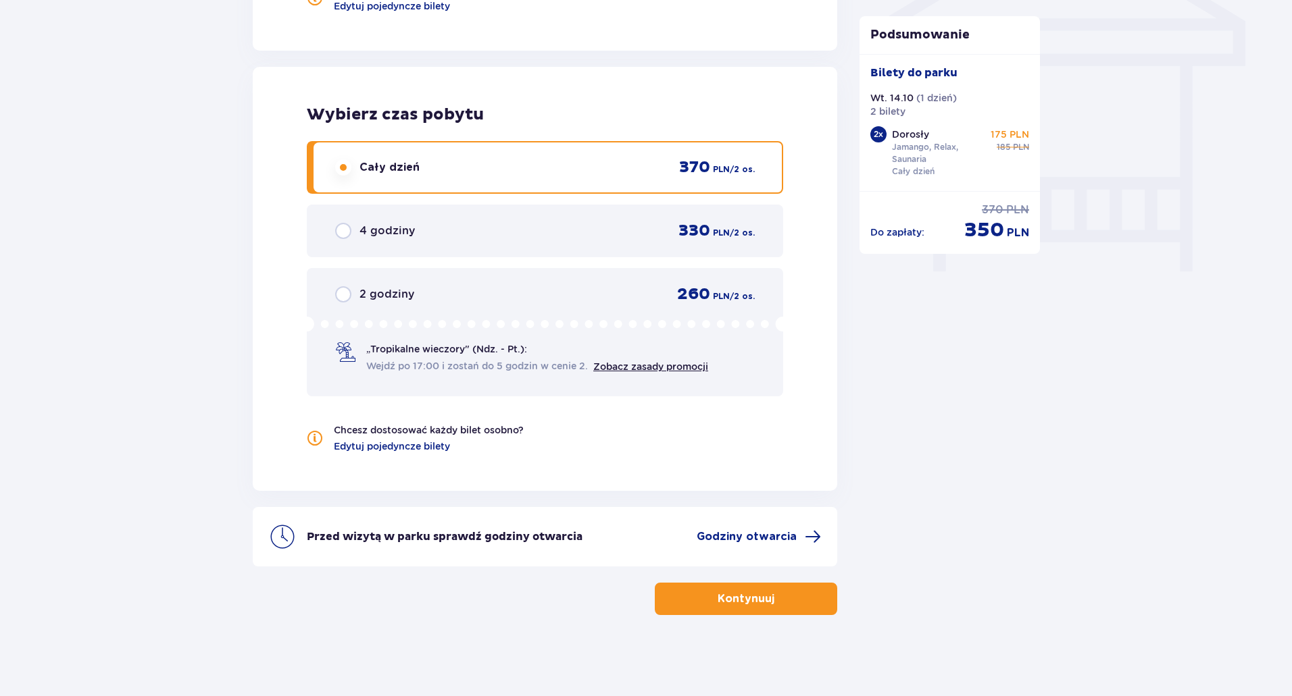
click at [788, 604] on button "Kontynuuj" at bounding box center [746, 599] width 182 height 32
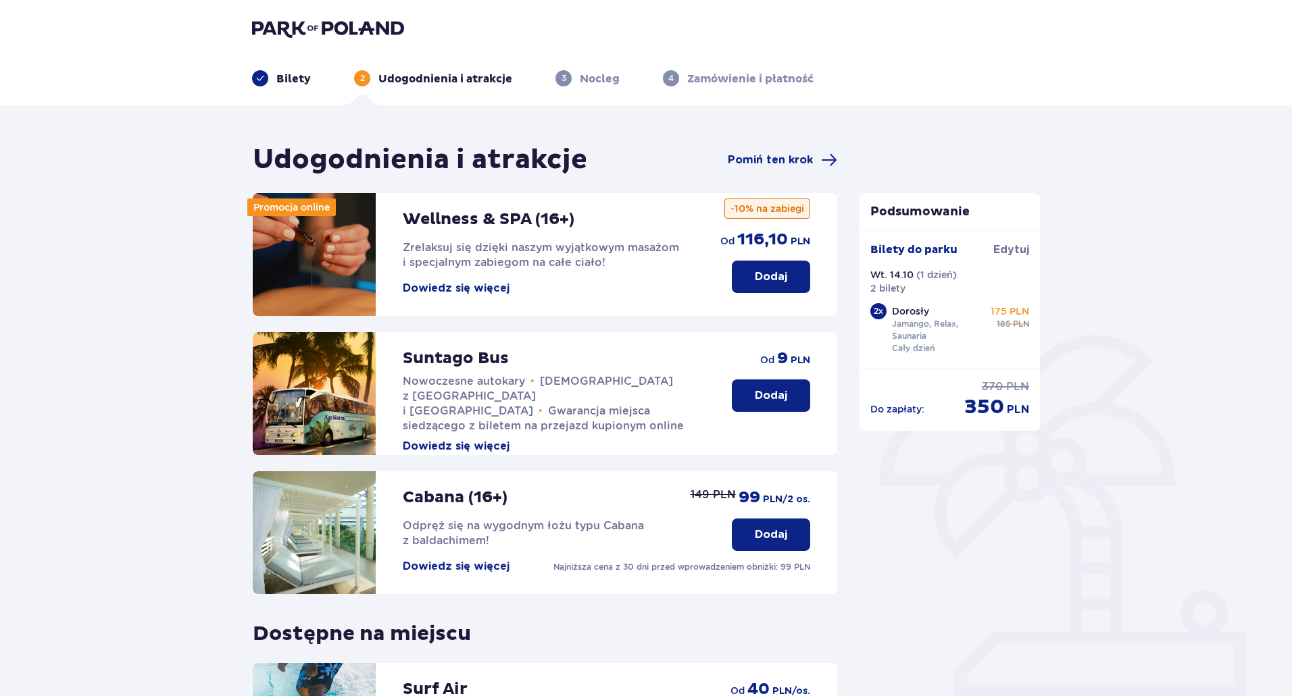
drag, startPoint x: 493, startPoint y: 286, endPoint x: 469, endPoint y: 285, distance: 23.7
click at [469, 285] on button "Dowiedz się więcej" at bounding box center [456, 288] width 107 height 15
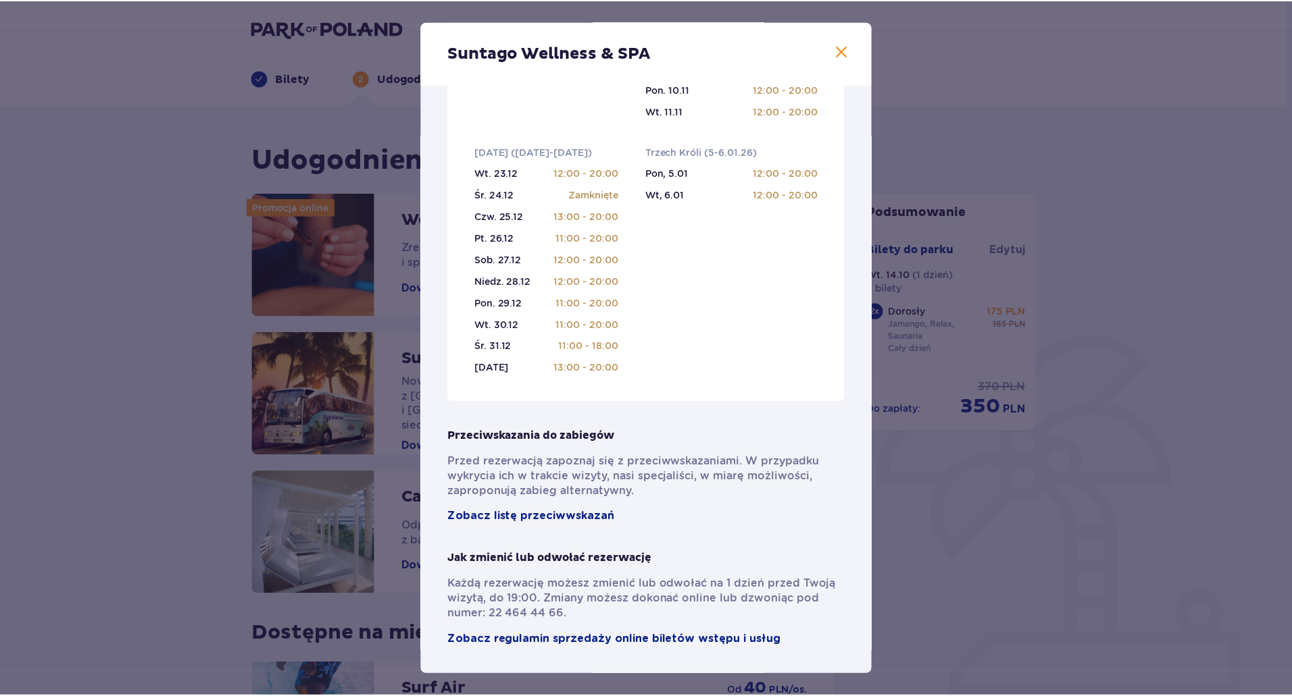
scroll to position [764, 0]
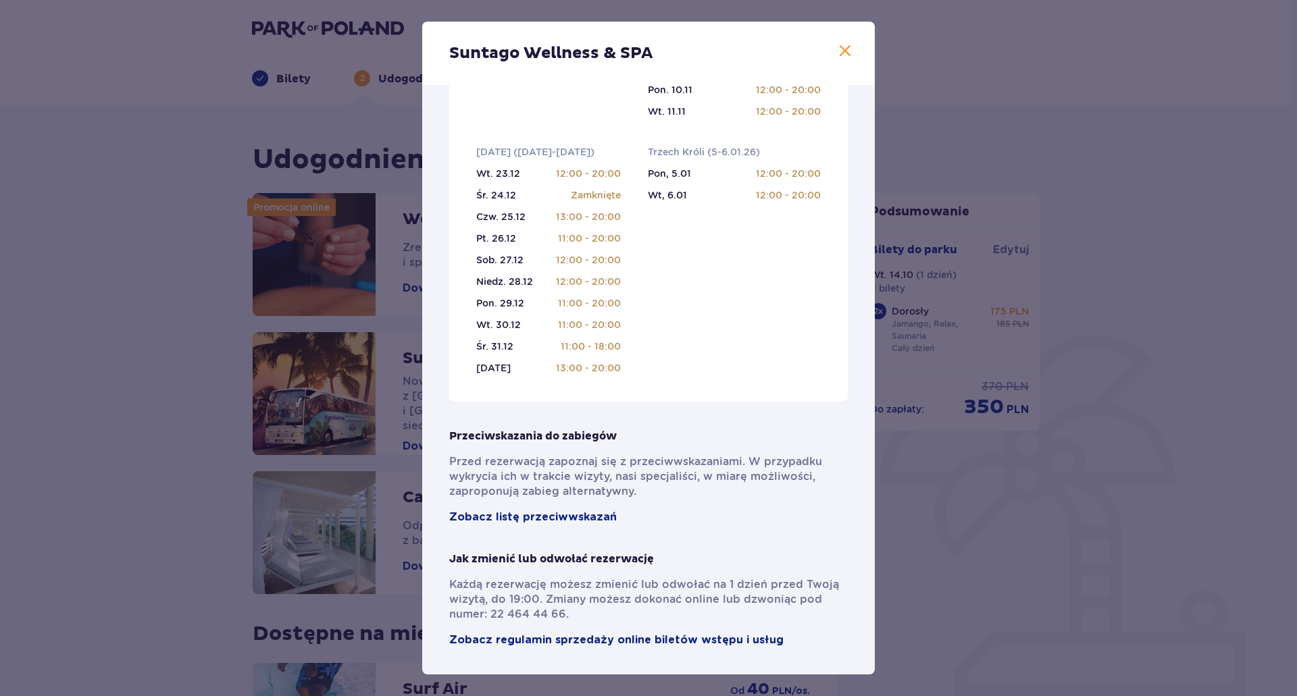
click at [844, 48] on span at bounding box center [845, 51] width 16 height 16
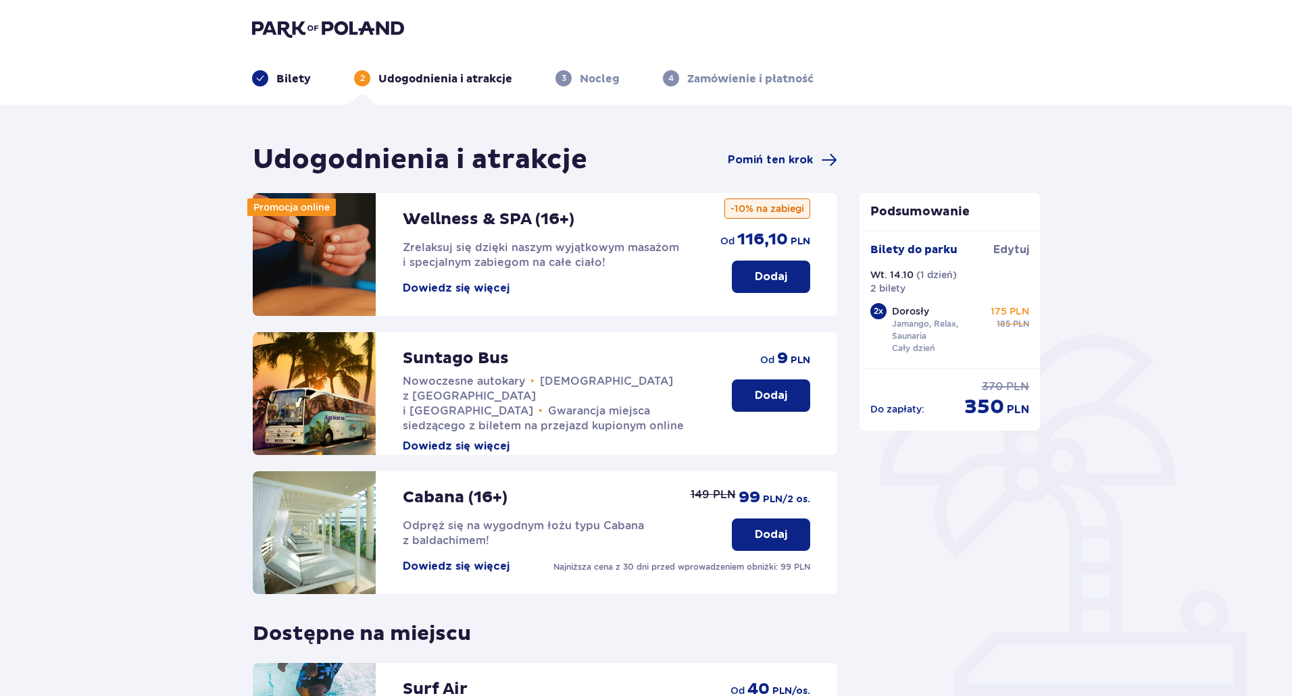
click at [759, 283] on p "Dodaj" at bounding box center [771, 277] width 32 height 15
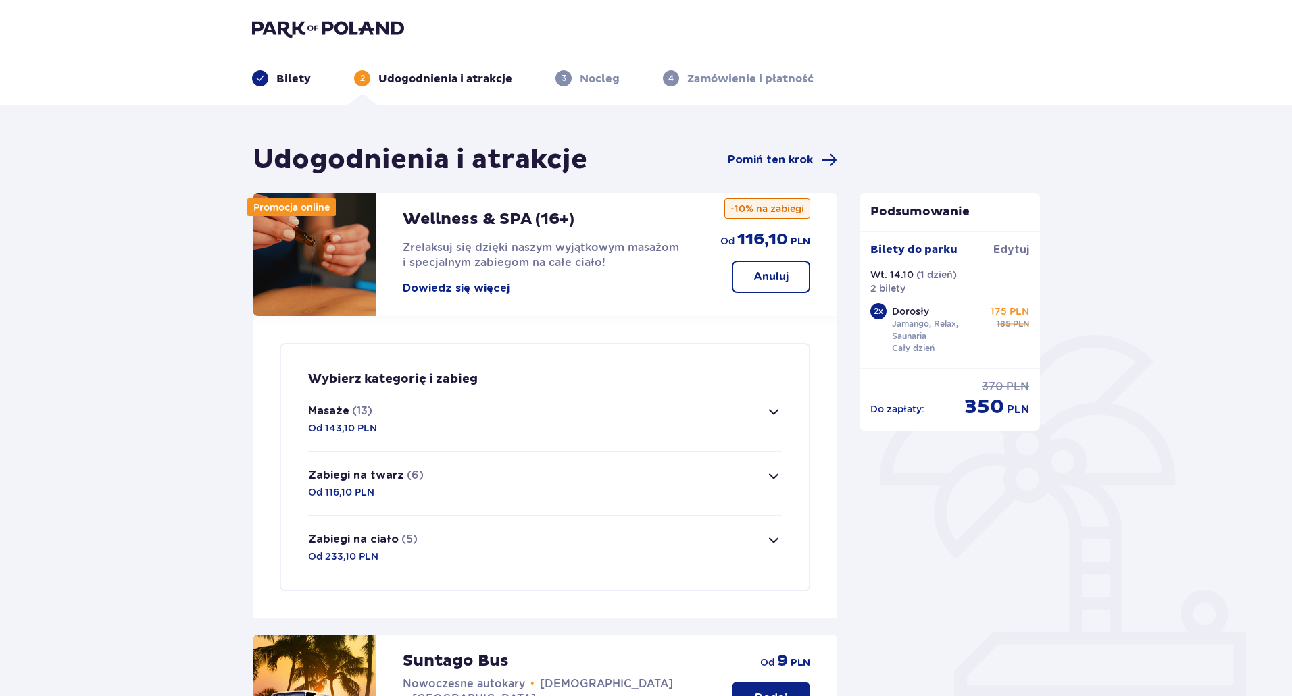
click at [794, 283] on button "Anuluj" at bounding box center [771, 277] width 78 height 32
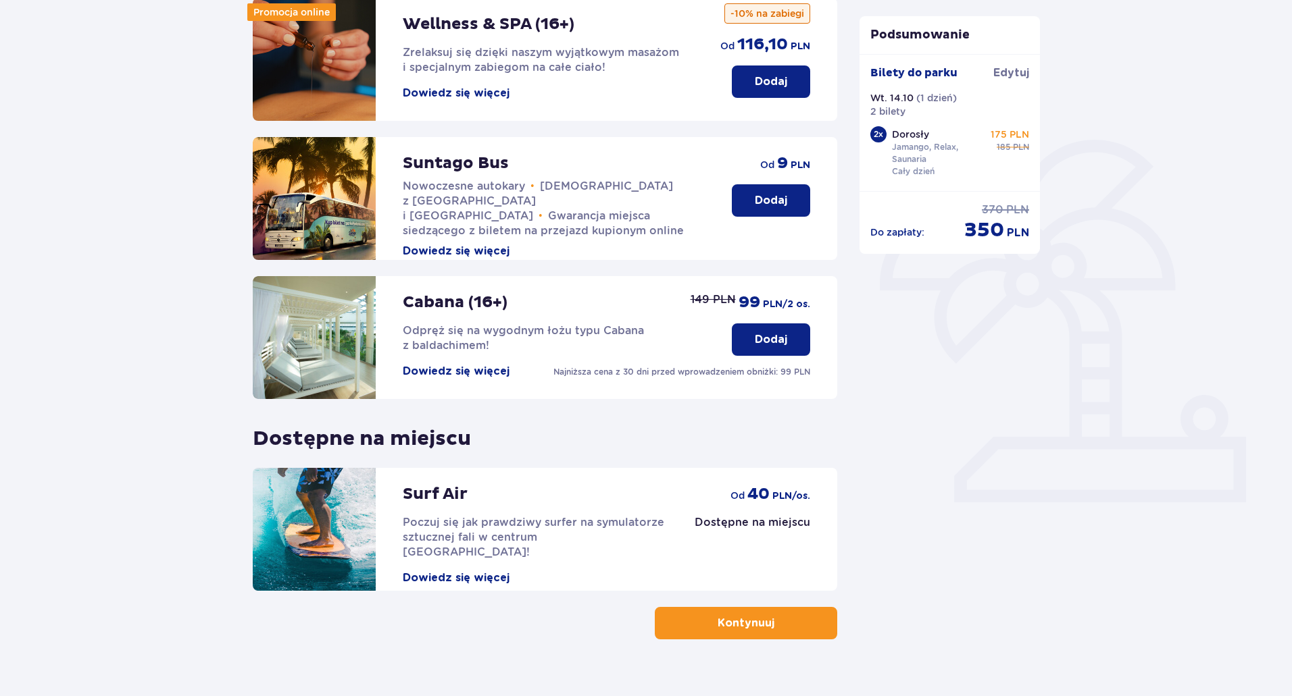
scroll to position [220, 0]
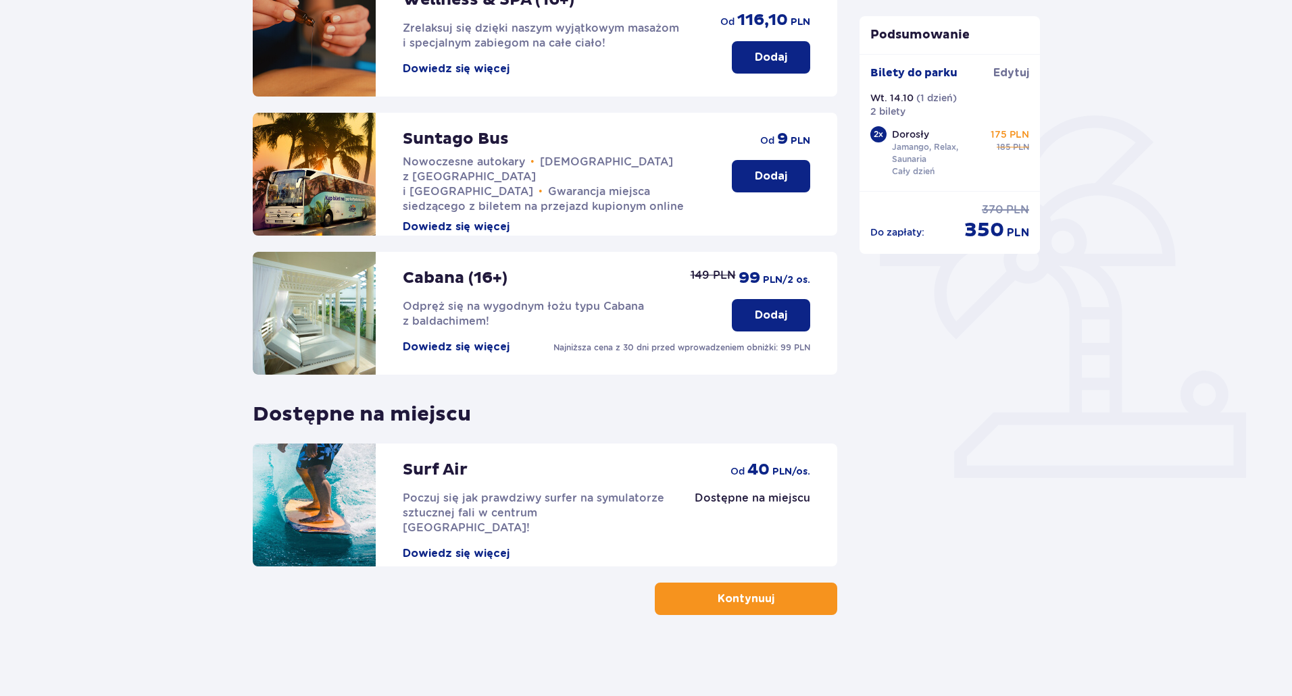
click at [727, 605] on p "Kontynuuj" at bounding box center [745, 599] width 57 height 15
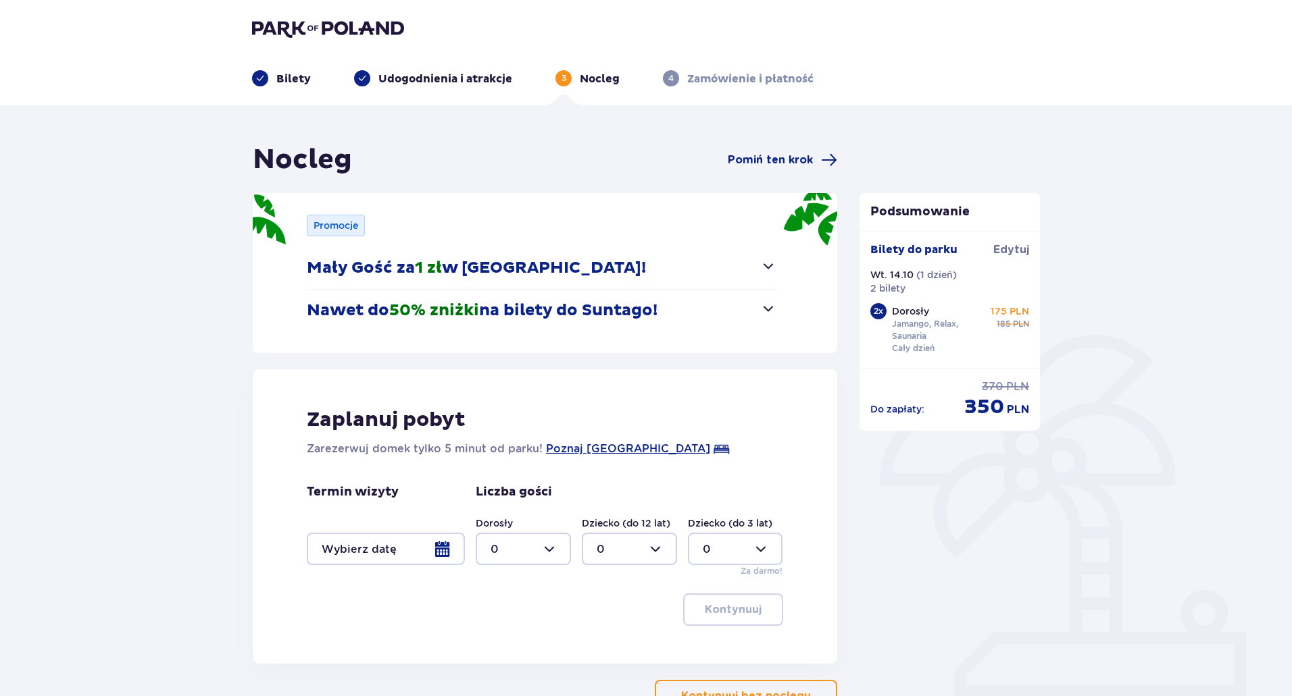
click at [440, 551] on div at bounding box center [386, 549] width 158 height 32
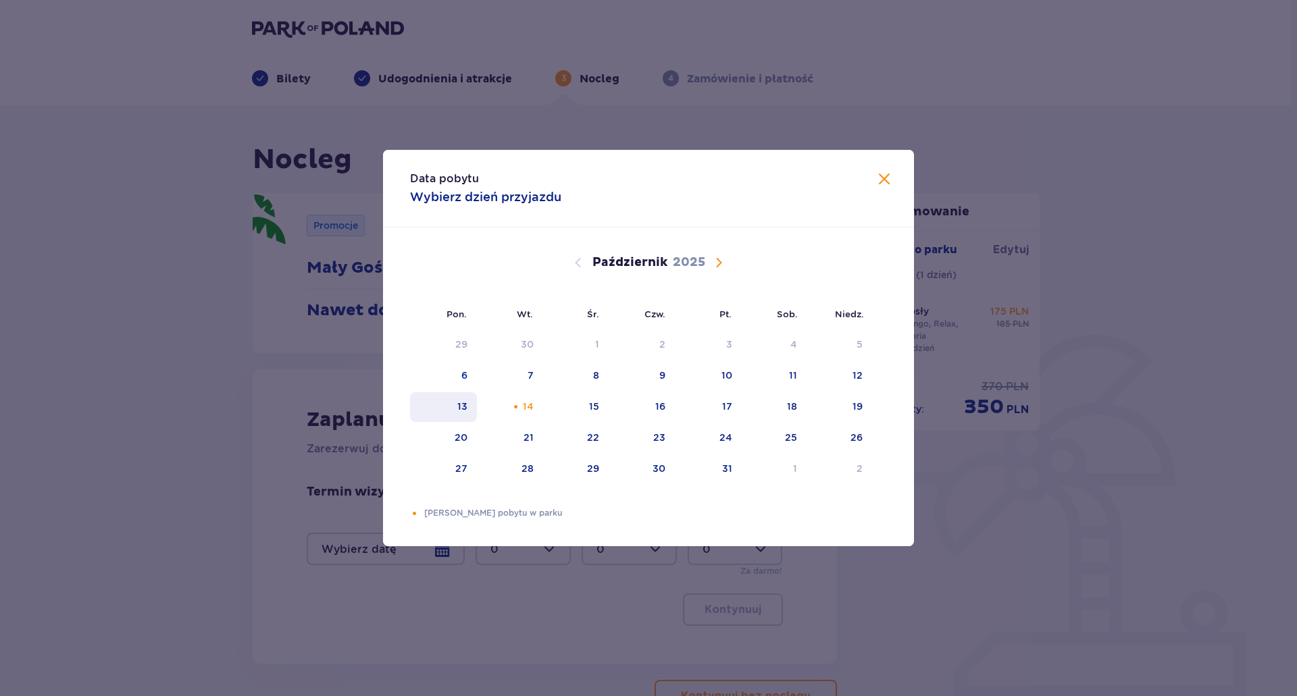
click at [468, 406] on div "13" at bounding box center [443, 407] width 67 height 30
click at [599, 402] on div "15" at bounding box center [594, 407] width 10 height 14
type input "13.10.25 - 15.10.25"
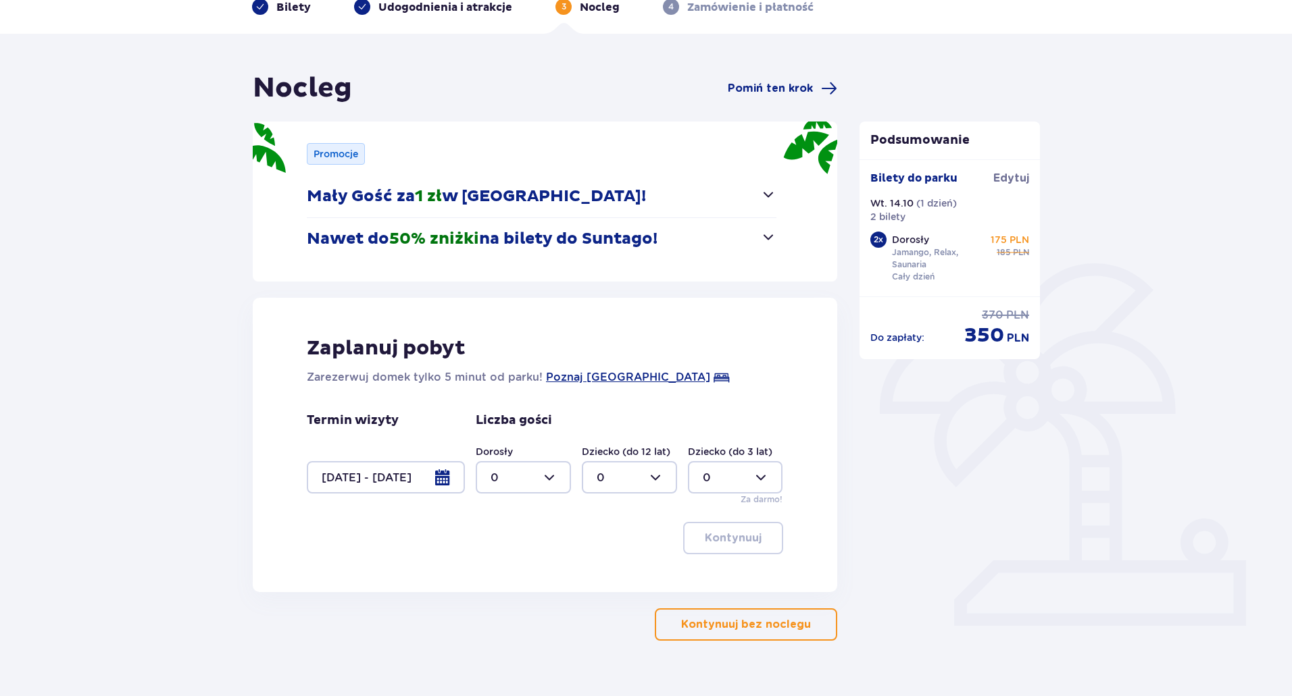
scroll to position [97, 0]
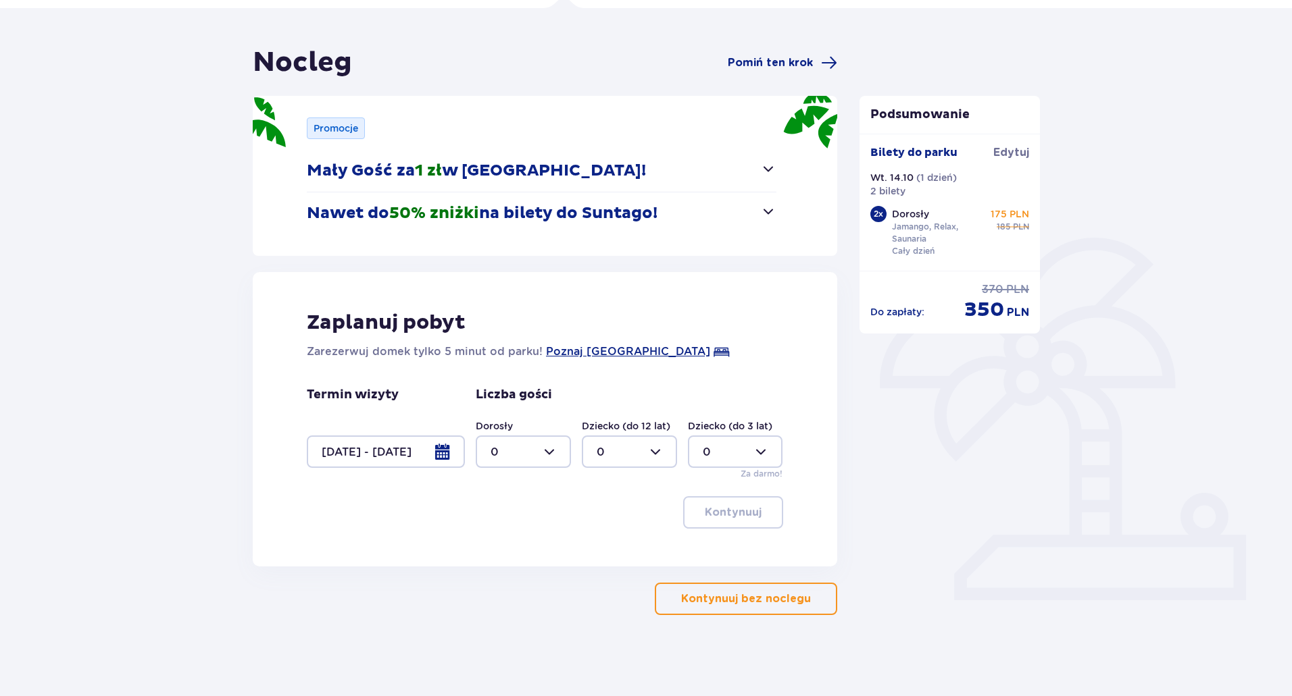
click at [550, 450] on div at bounding box center [523, 452] width 95 height 32
click at [500, 551] on div "2" at bounding box center [523, 549] width 66 height 15
type input "2"
click at [734, 520] on p "Kontynuuj" at bounding box center [733, 512] width 57 height 15
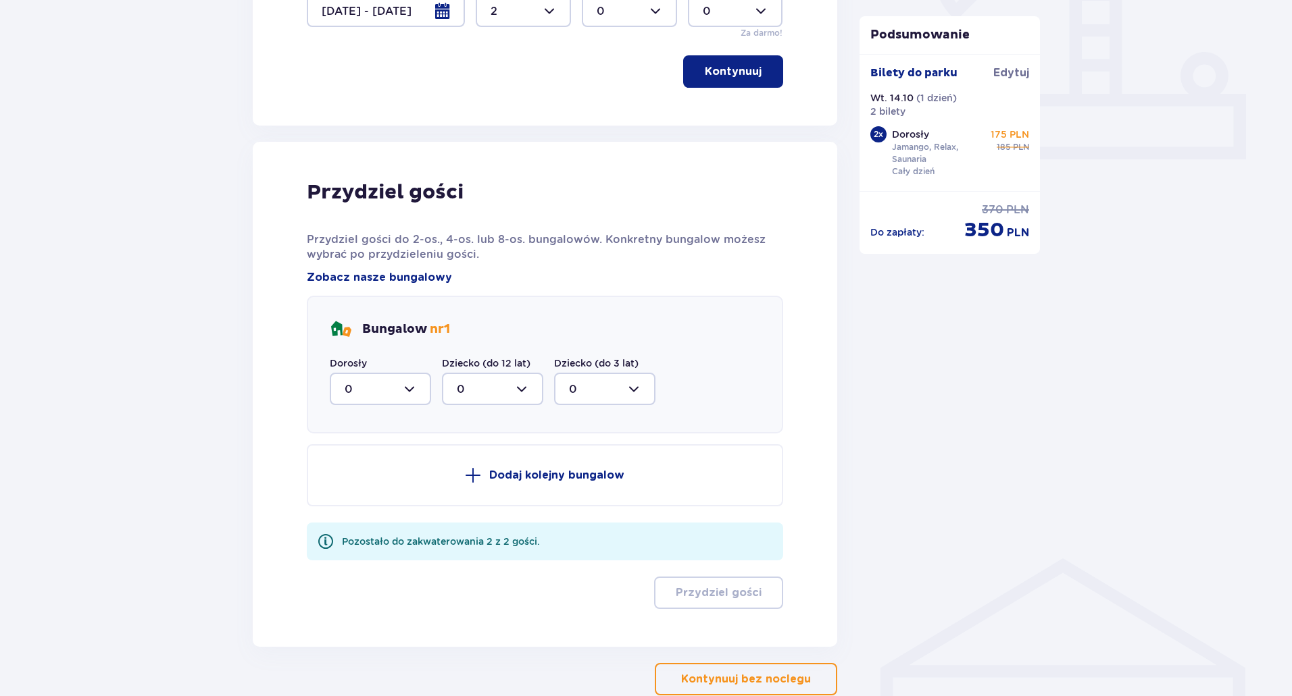
scroll to position [551, 0]
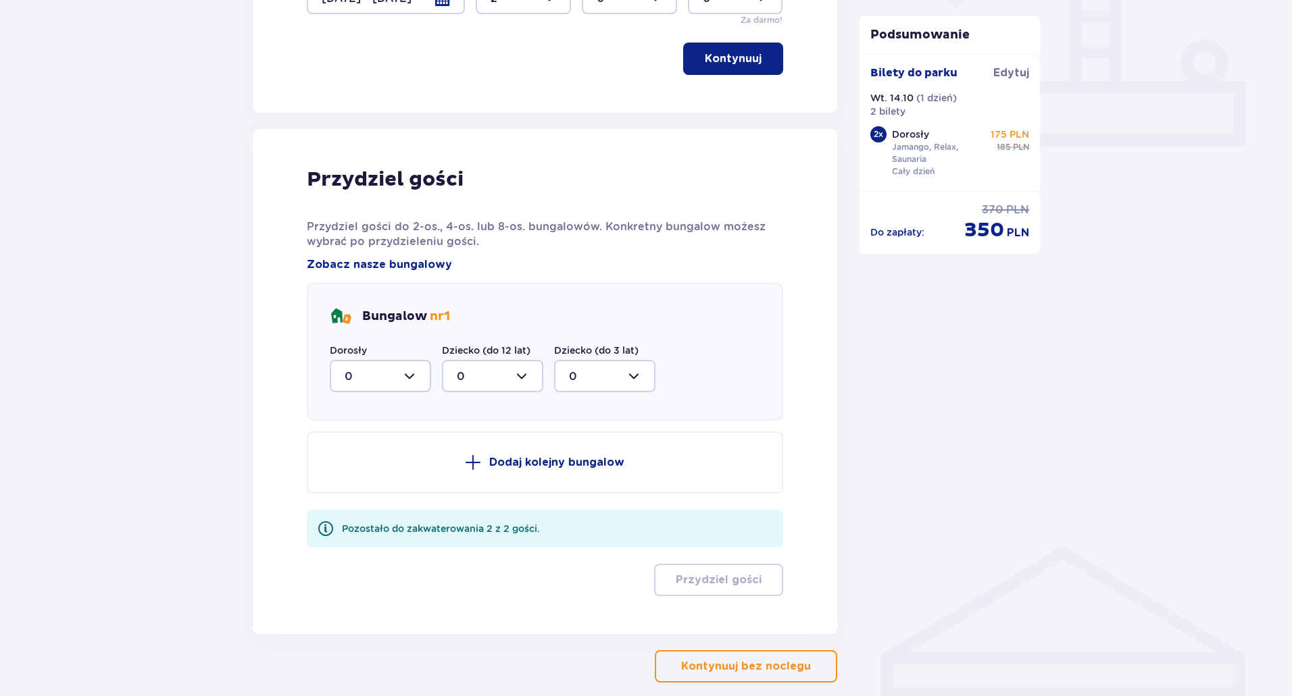
click at [414, 372] on div at bounding box center [380, 376] width 101 height 32
click at [356, 469] on div "2" at bounding box center [380, 474] width 72 height 15
type input "2"
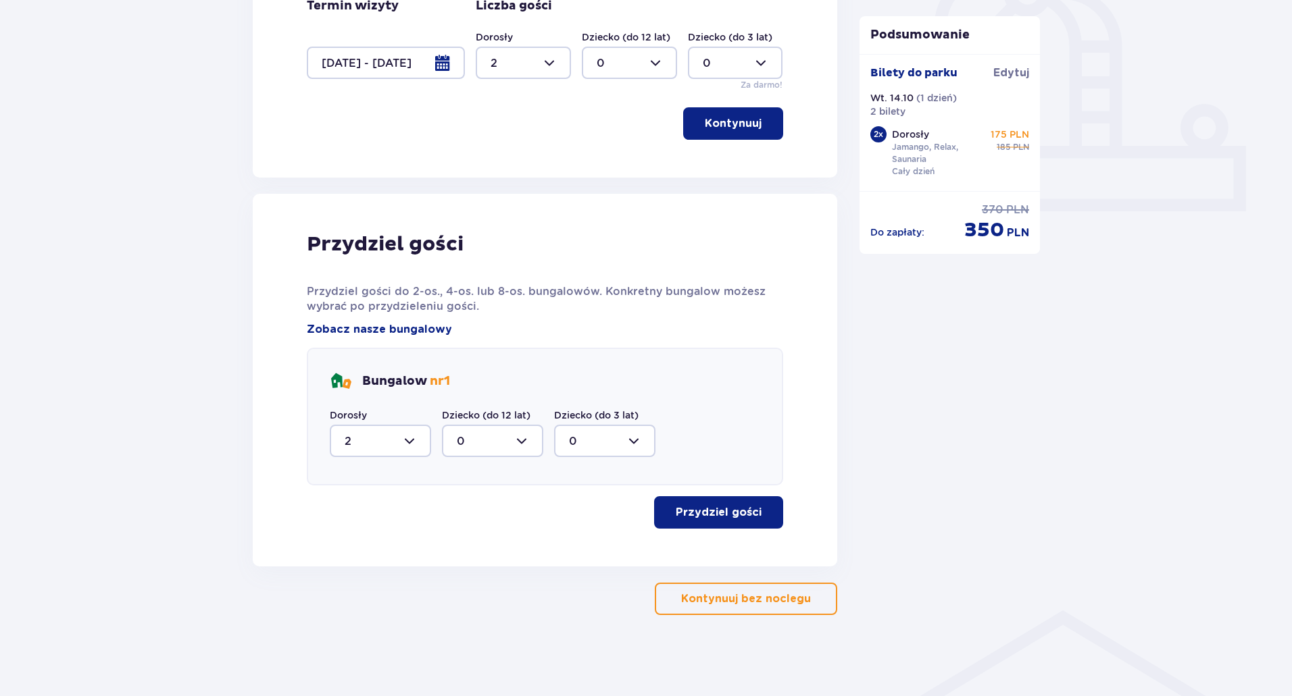
click at [707, 511] on p "Przydziel gości" at bounding box center [718, 512] width 86 height 15
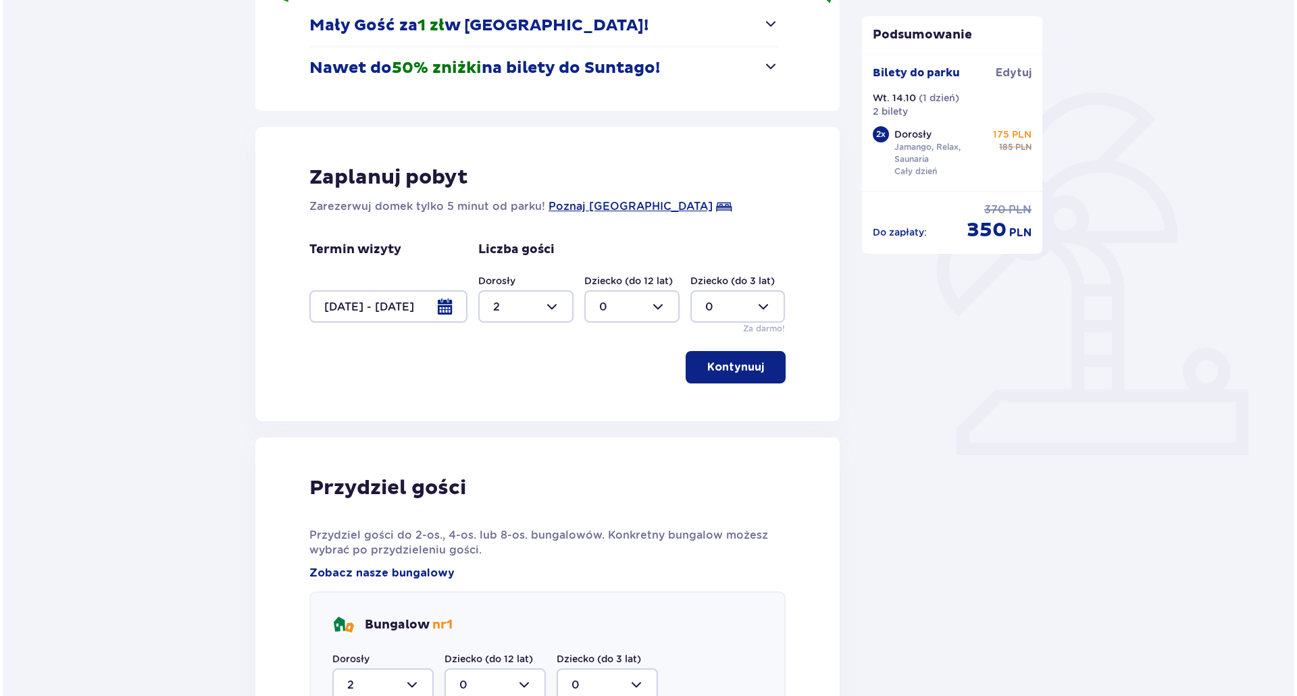
scroll to position [107, 0]
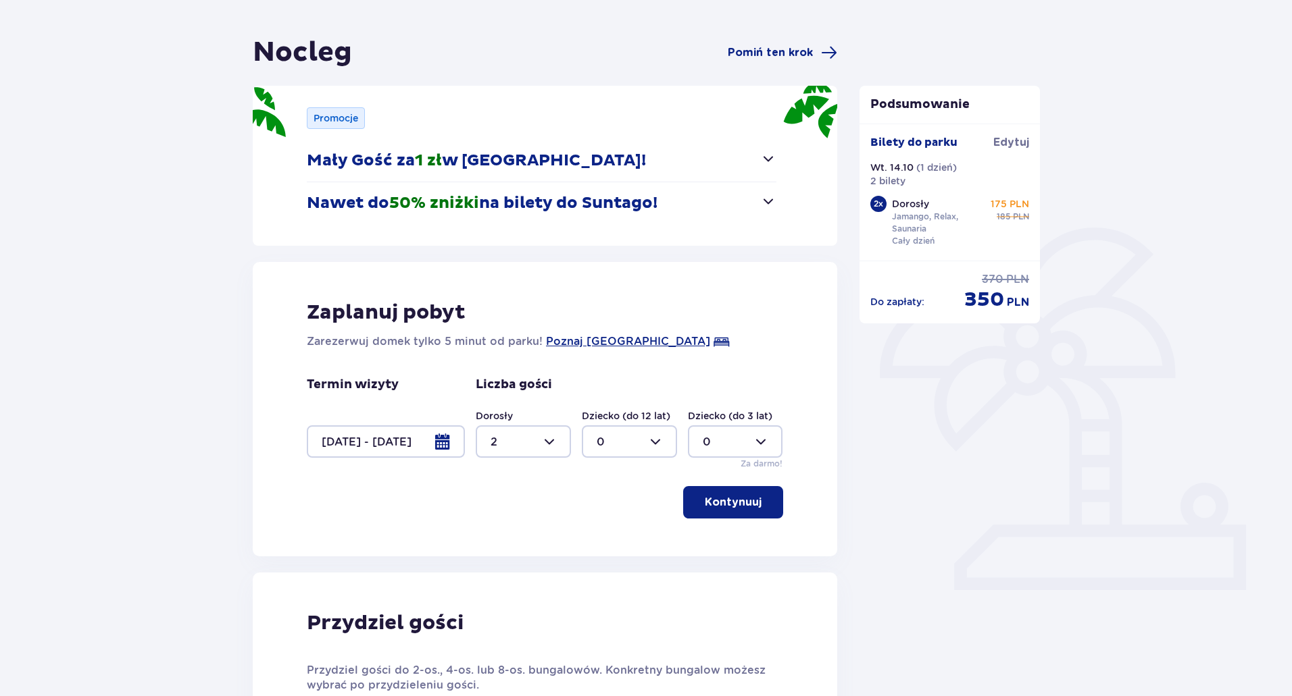
click at [434, 440] on div at bounding box center [386, 442] width 158 height 32
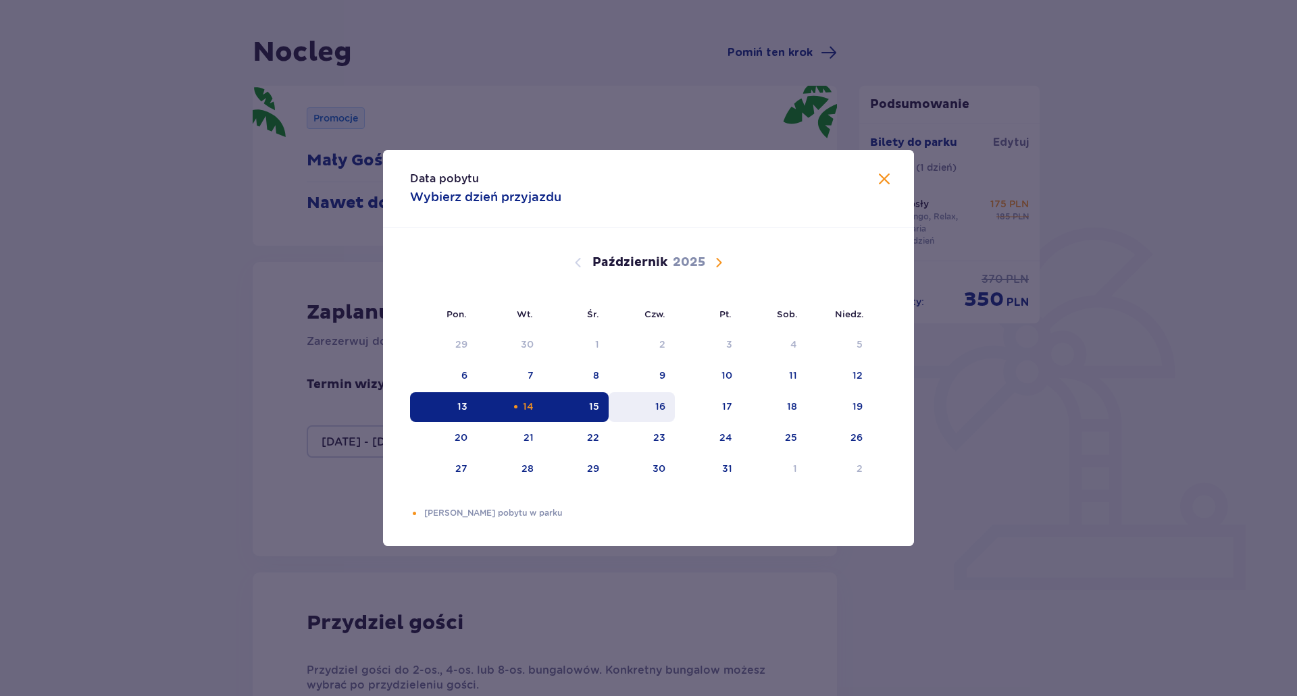
click at [657, 407] on div "16" at bounding box center [660, 407] width 10 height 14
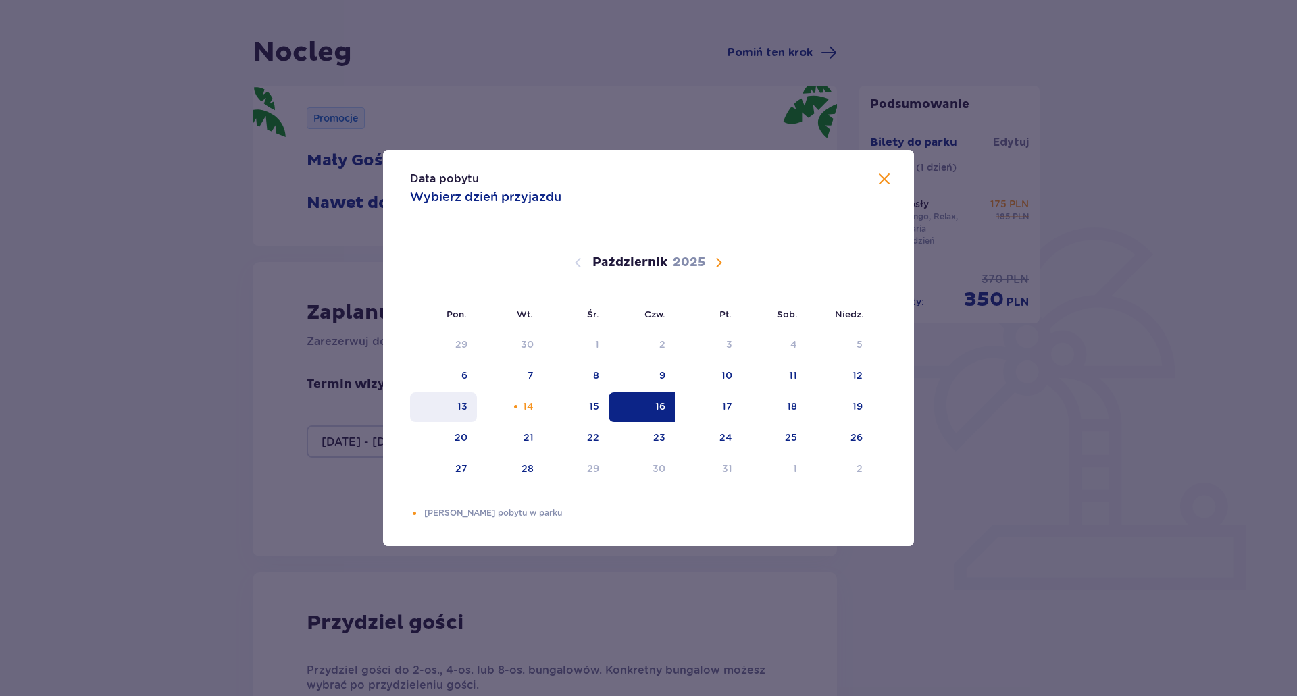
click at [453, 408] on div "13" at bounding box center [443, 407] width 67 height 30
click at [640, 409] on div "16" at bounding box center [642, 407] width 67 height 30
type input "13.10.25 - 16.10.25"
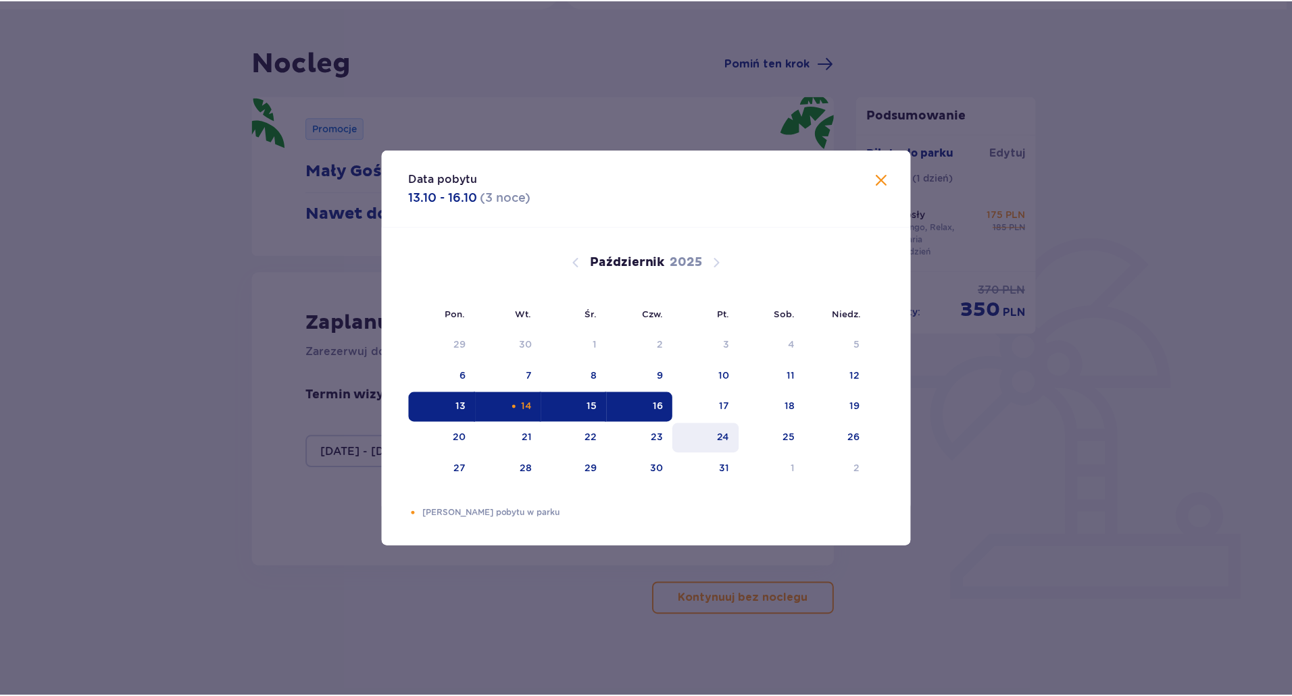
scroll to position [97, 0]
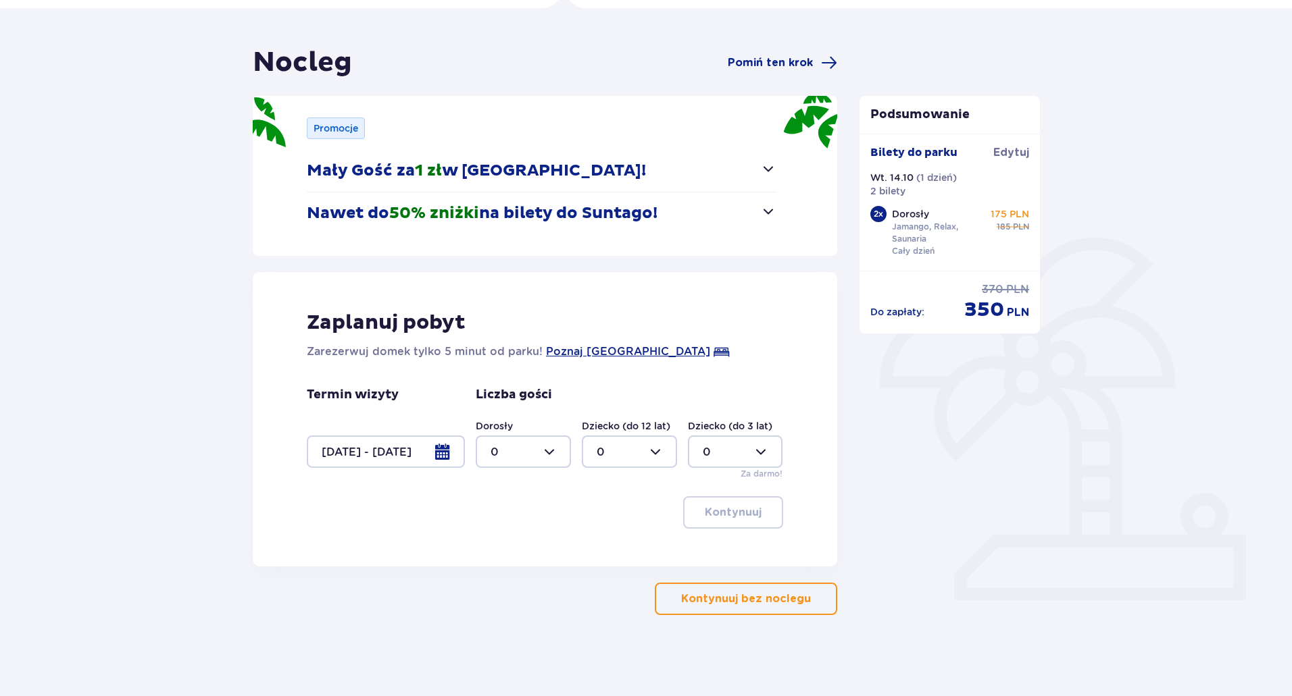
click at [546, 444] on div at bounding box center [523, 452] width 95 height 32
click at [503, 548] on div "2" at bounding box center [523, 549] width 66 height 15
type input "2"
click at [754, 511] on button "Kontynuuj" at bounding box center [733, 512] width 100 height 32
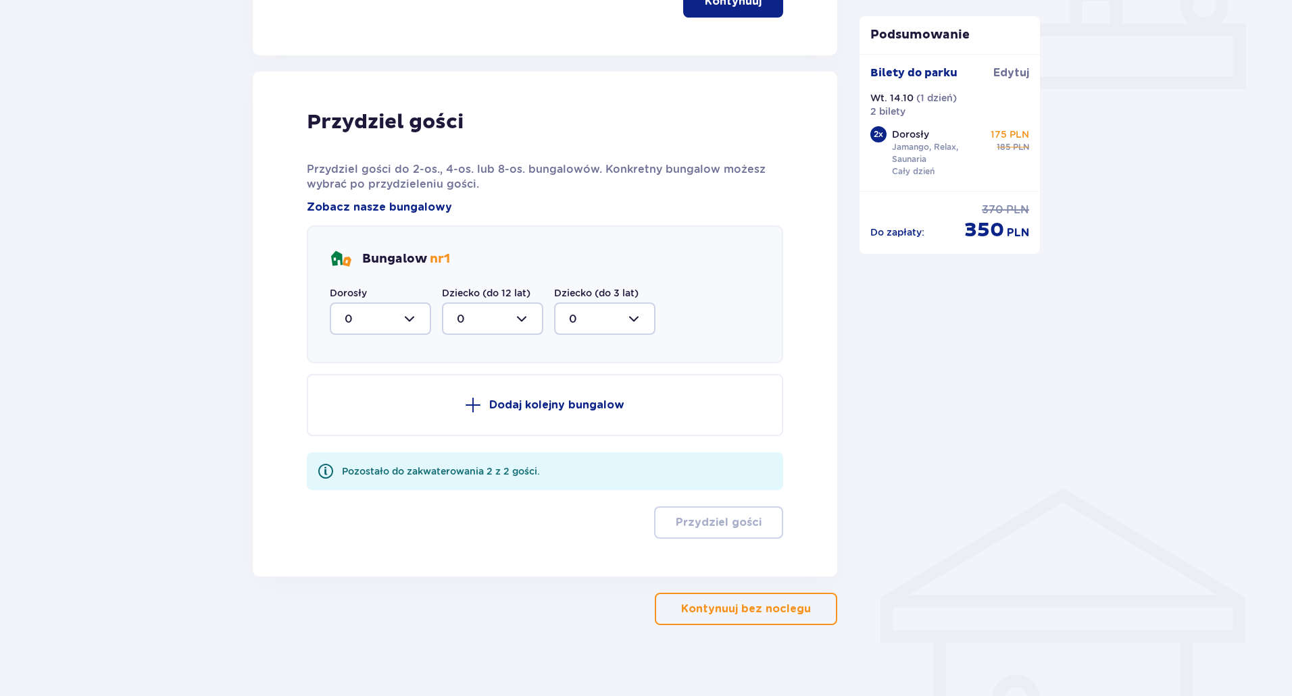
scroll to position [619, 0]
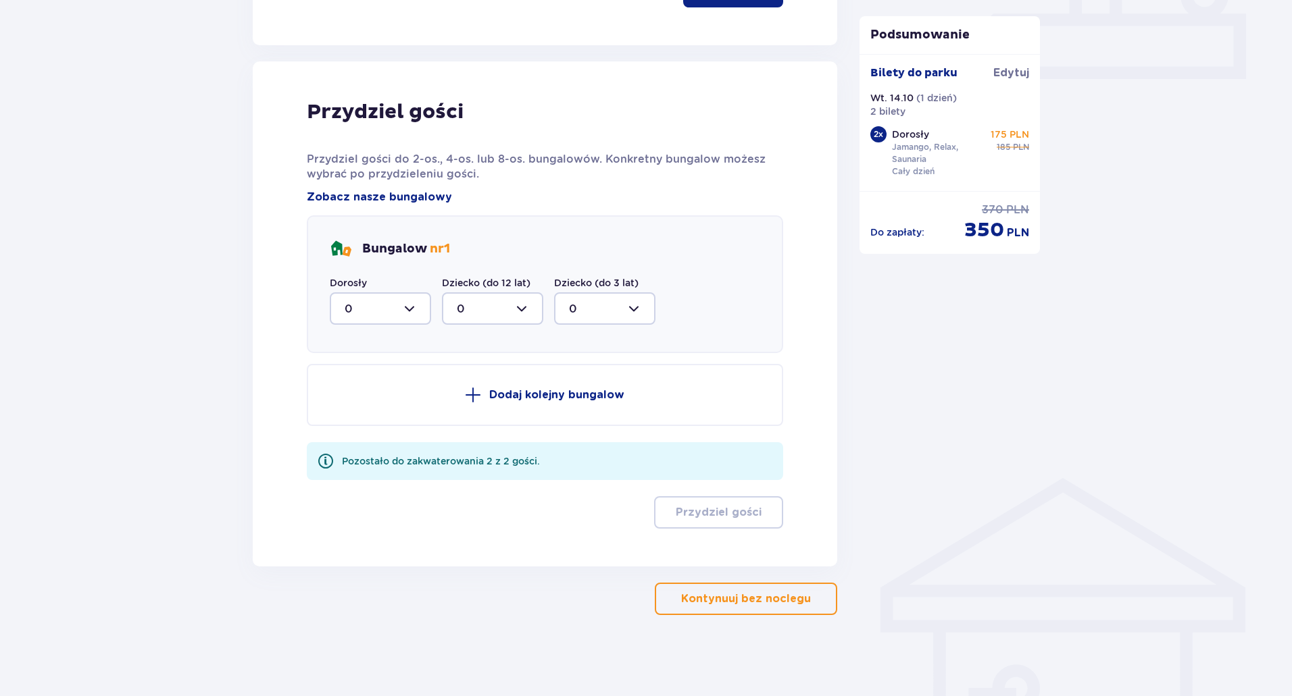
click at [412, 304] on div at bounding box center [380, 308] width 101 height 32
click at [357, 409] on div "2" at bounding box center [380, 406] width 72 height 15
type input "2"
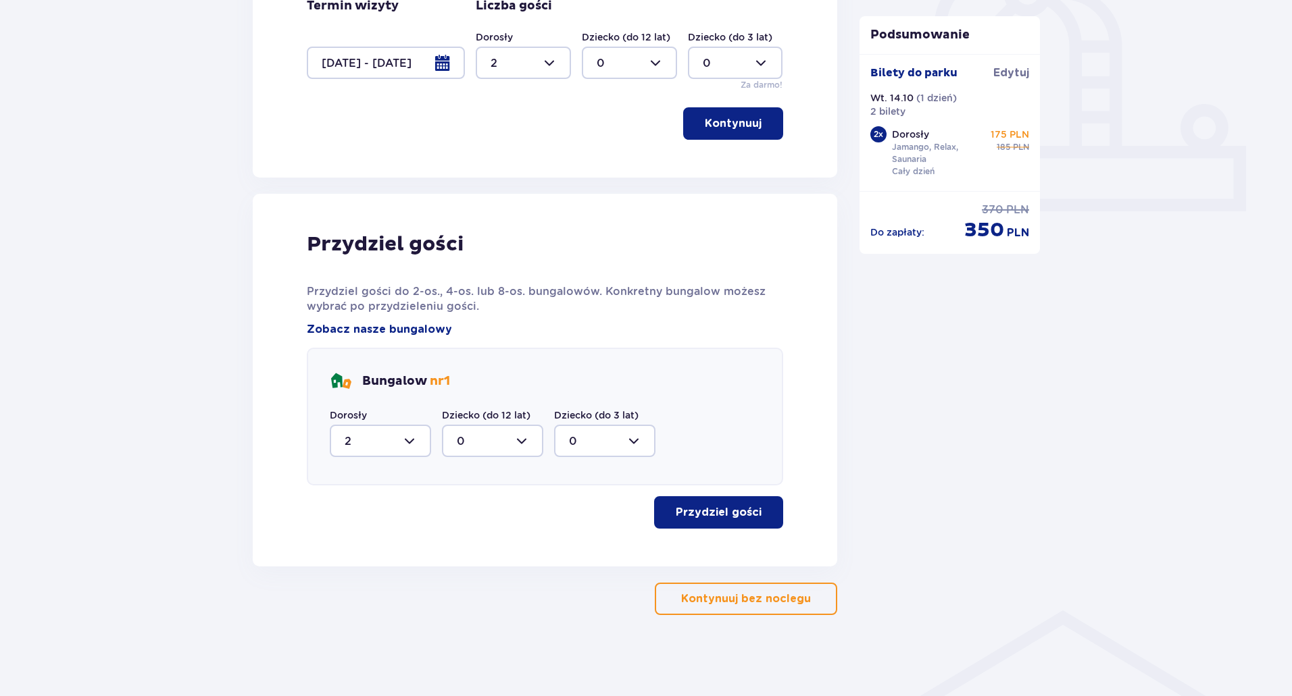
click at [759, 517] on span "button" at bounding box center [764, 513] width 16 height 16
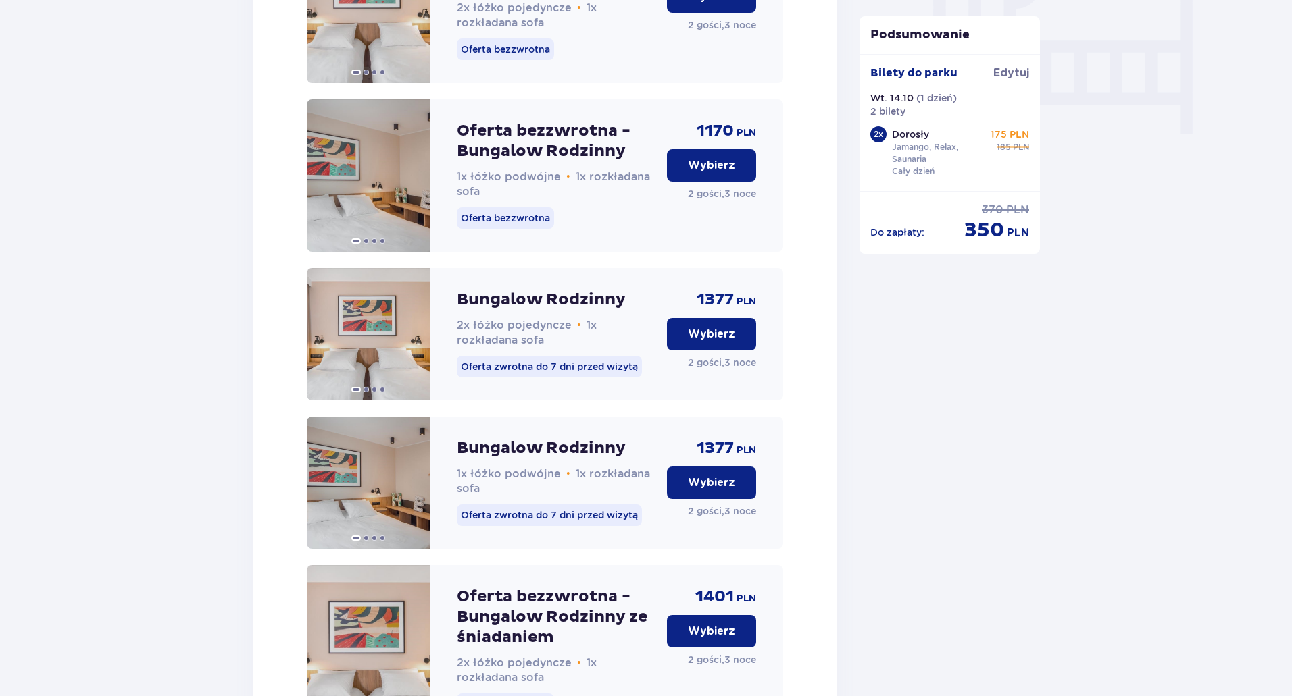
scroll to position [1121, 0]
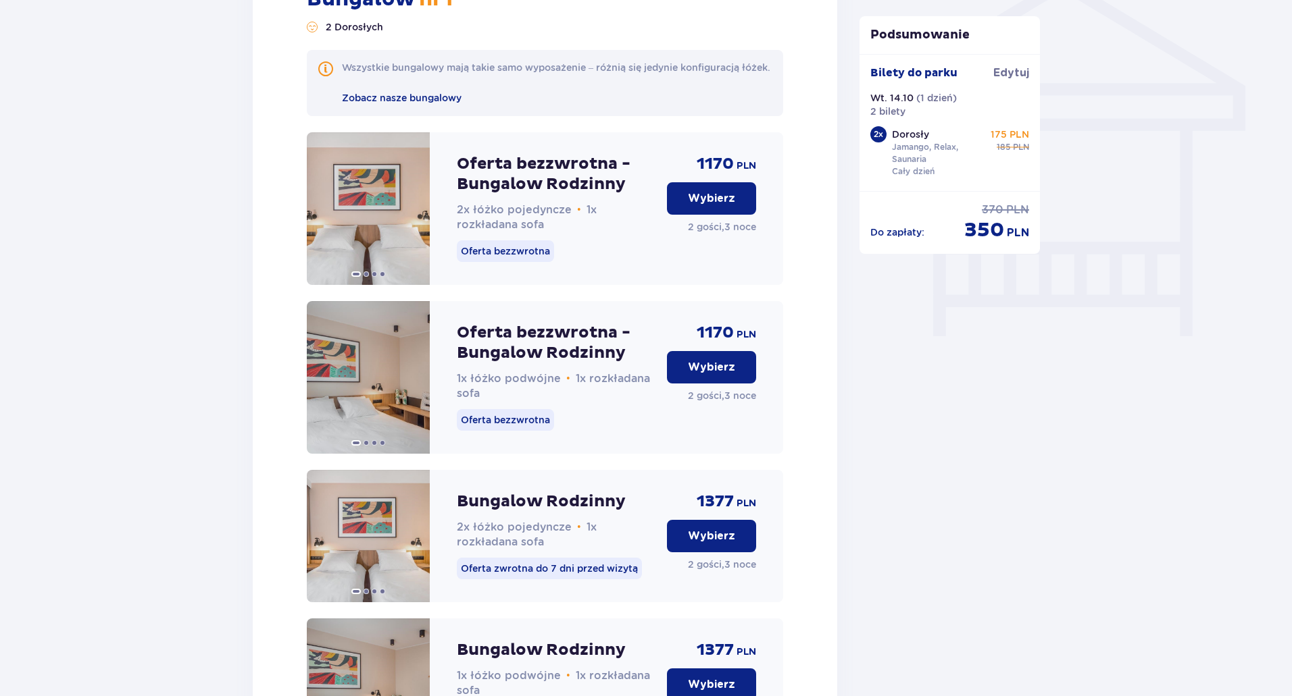
click at [715, 206] on p "Wybierz" at bounding box center [711, 198] width 47 height 15
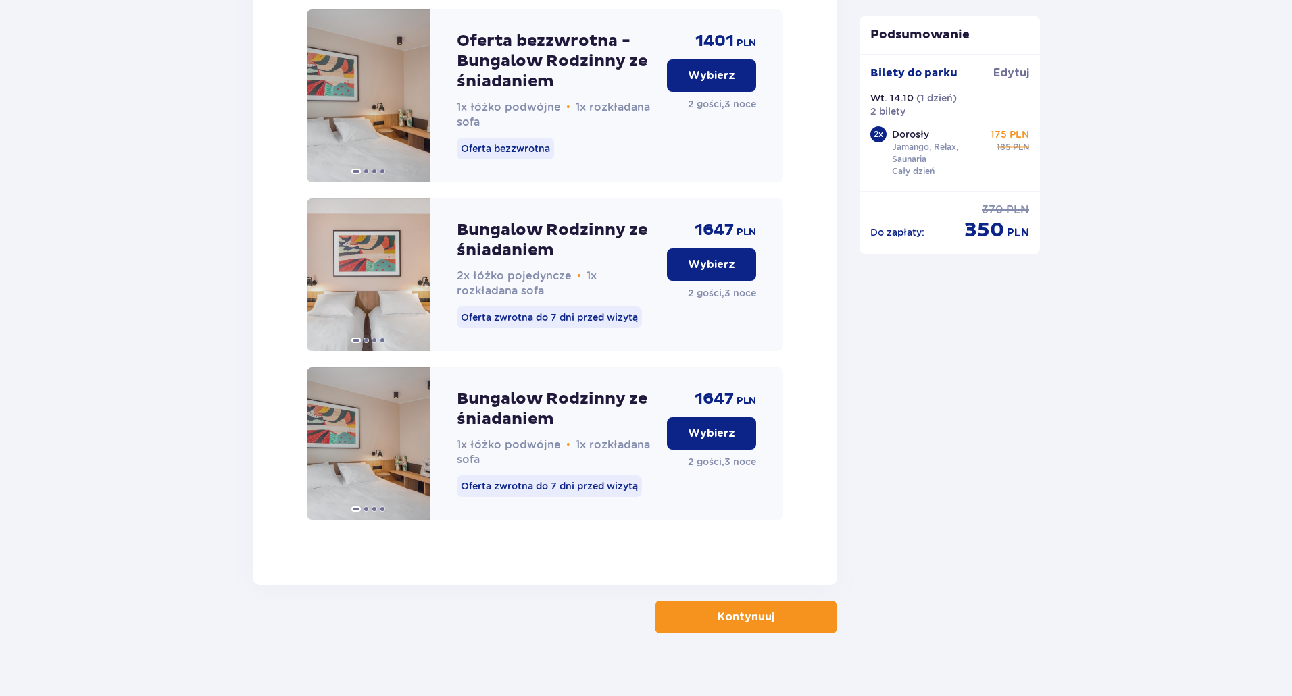
scroll to position [2099, 0]
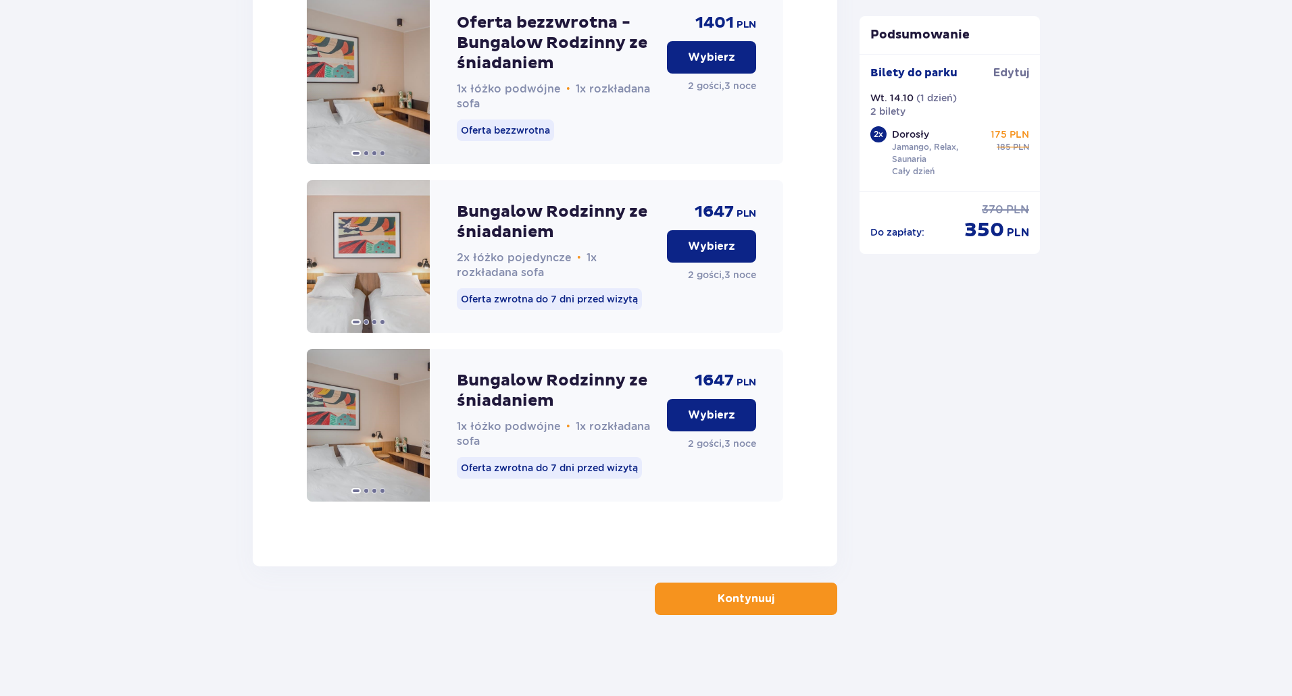
click at [760, 601] on p "Kontynuuj" at bounding box center [745, 599] width 57 height 15
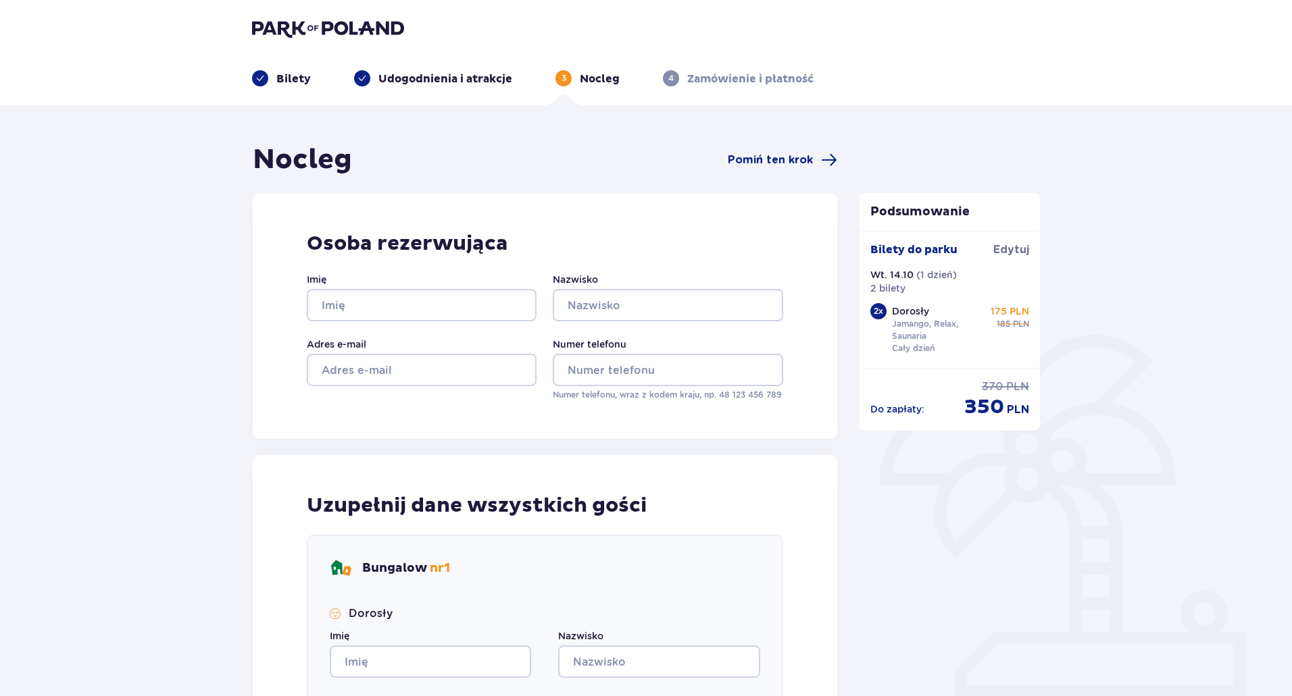
click at [606, 80] on p "Nocleg" at bounding box center [600, 79] width 40 height 15
click at [471, 79] on p "Udogodnienia i atrakcje" at bounding box center [445, 79] width 134 height 15
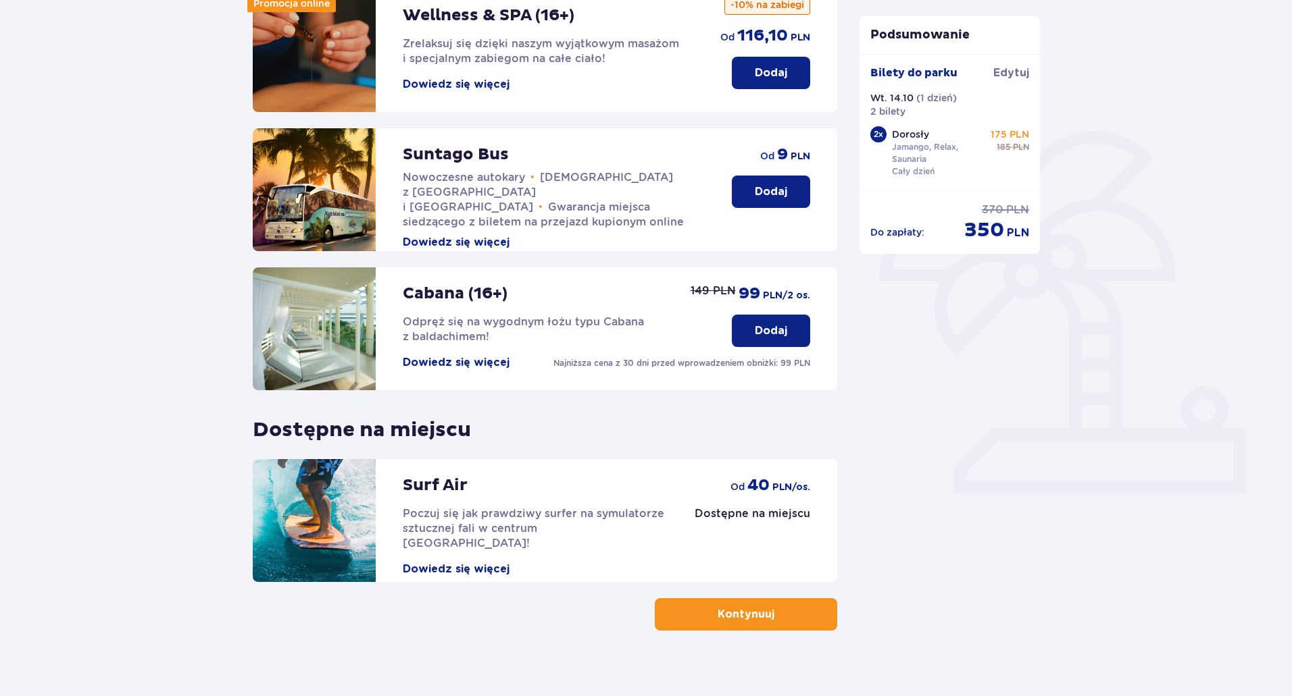
scroll to position [220, 0]
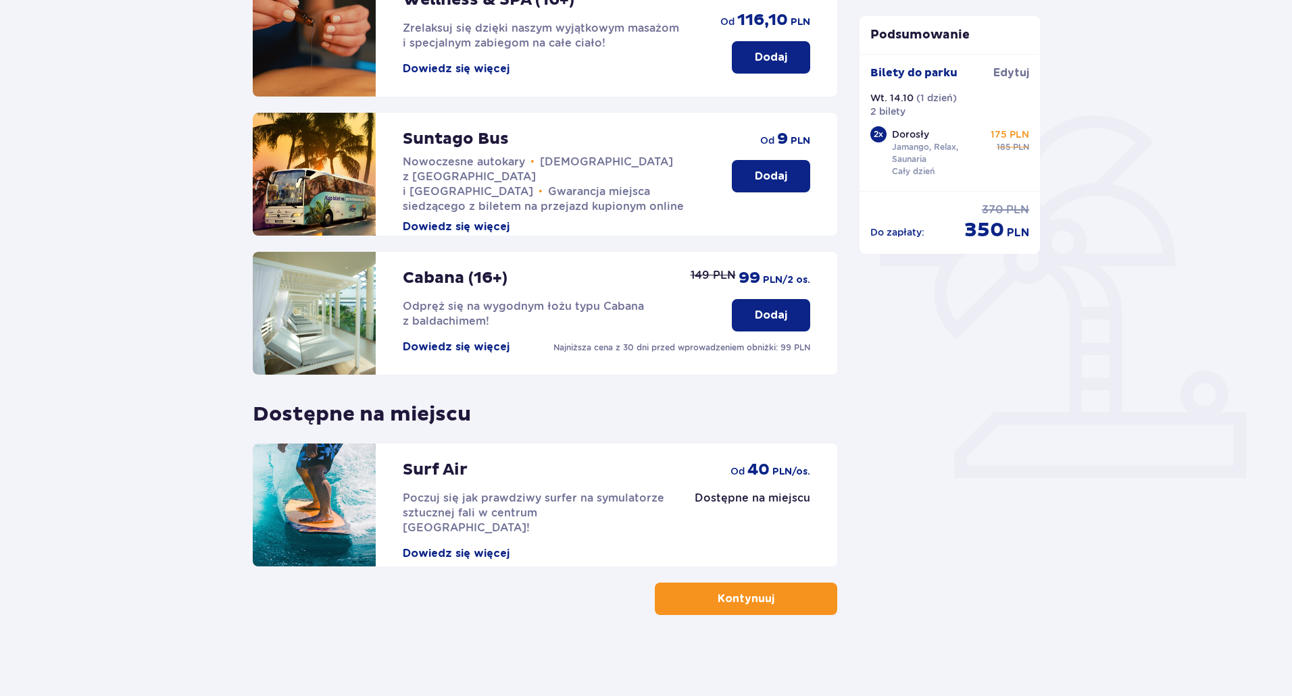
click at [499, 546] on button "Dowiedz się więcej" at bounding box center [456, 553] width 107 height 15
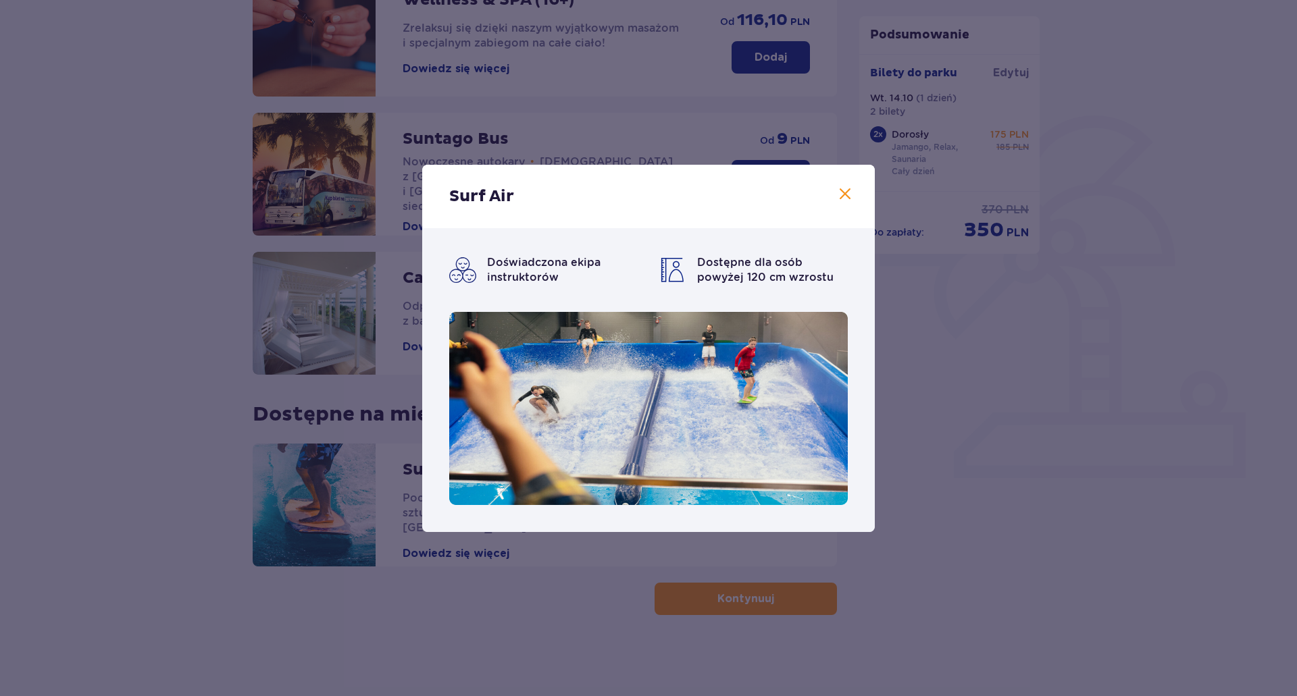
click at [844, 198] on span at bounding box center [845, 194] width 16 height 16
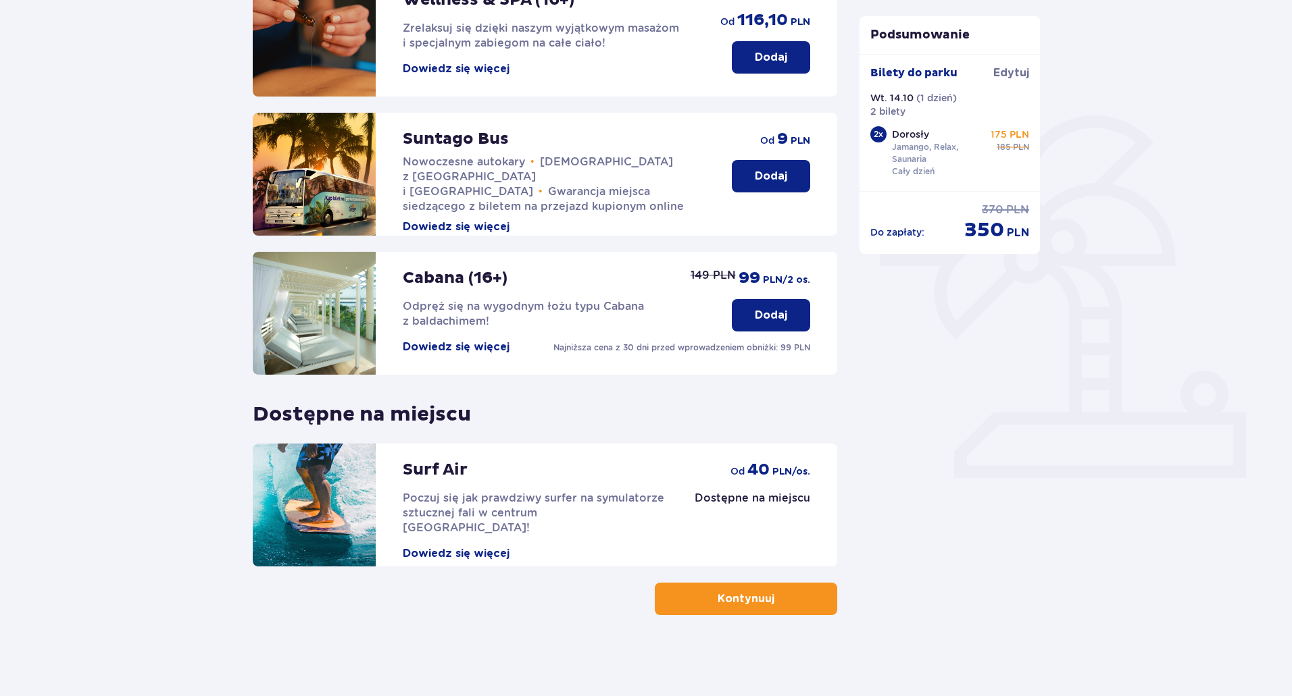
click at [717, 598] on p "Kontynuuj" at bounding box center [745, 599] width 57 height 15
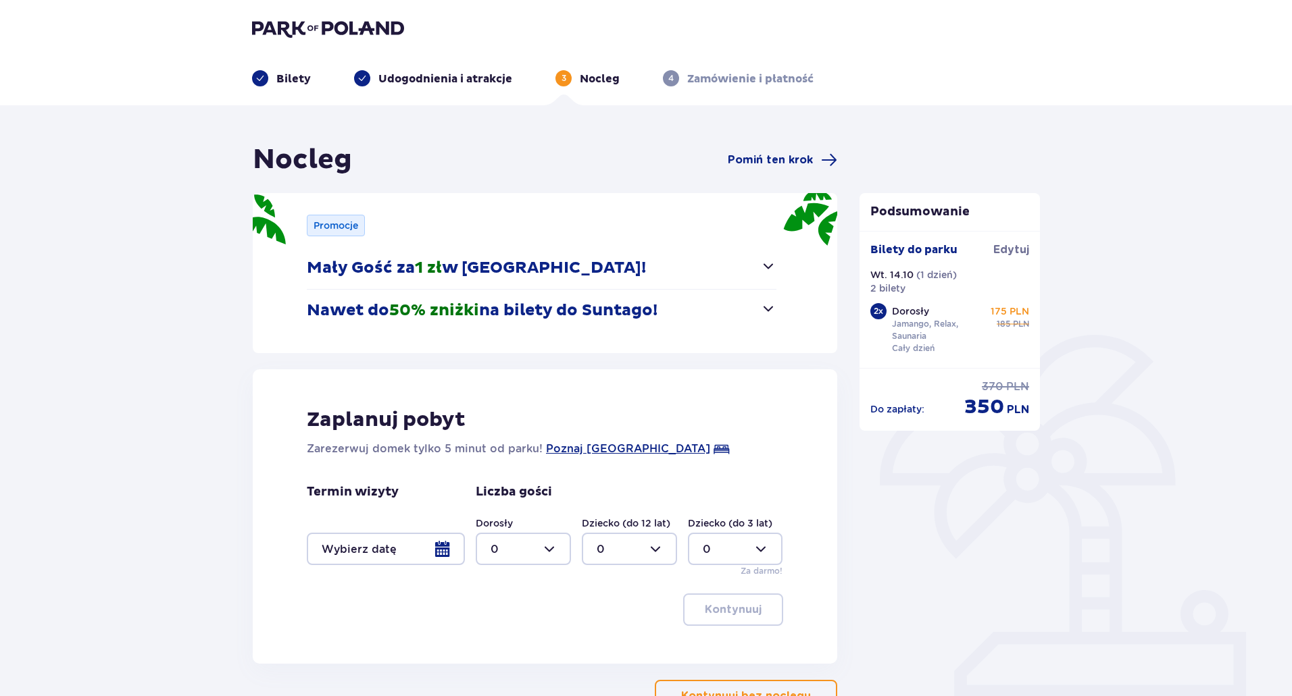
scroll to position [47, 0]
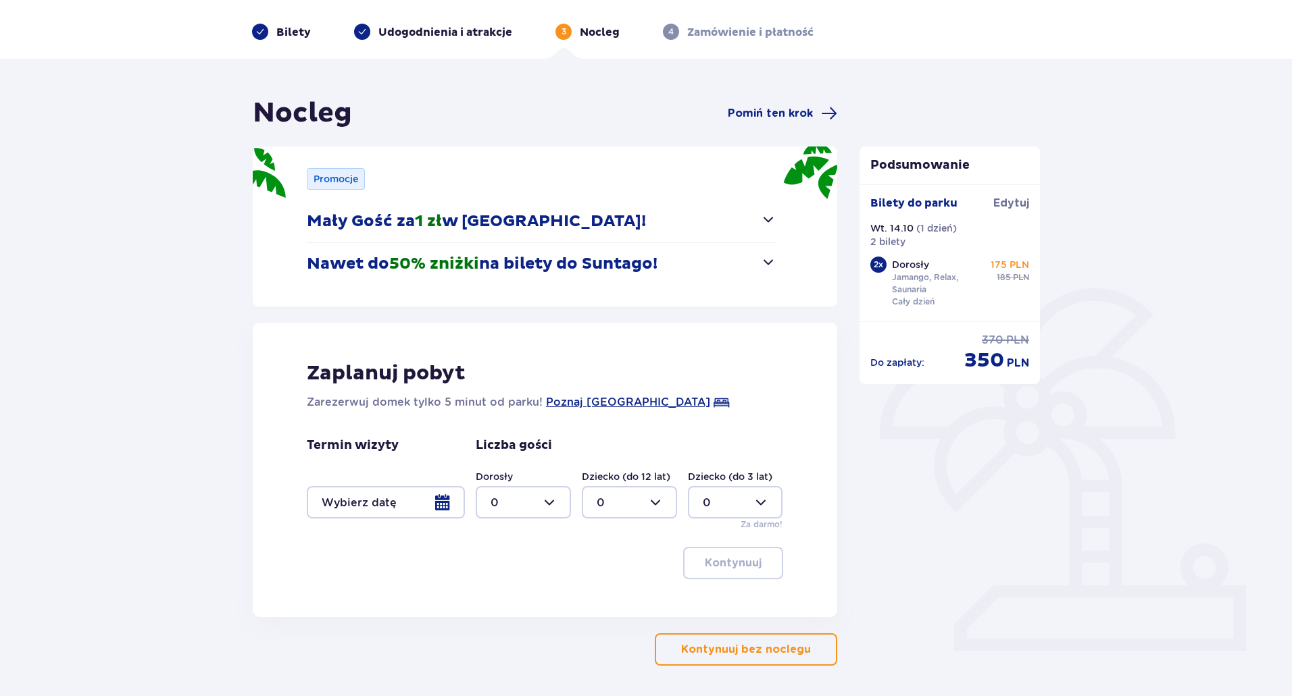
click at [443, 498] on div at bounding box center [386, 502] width 158 height 32
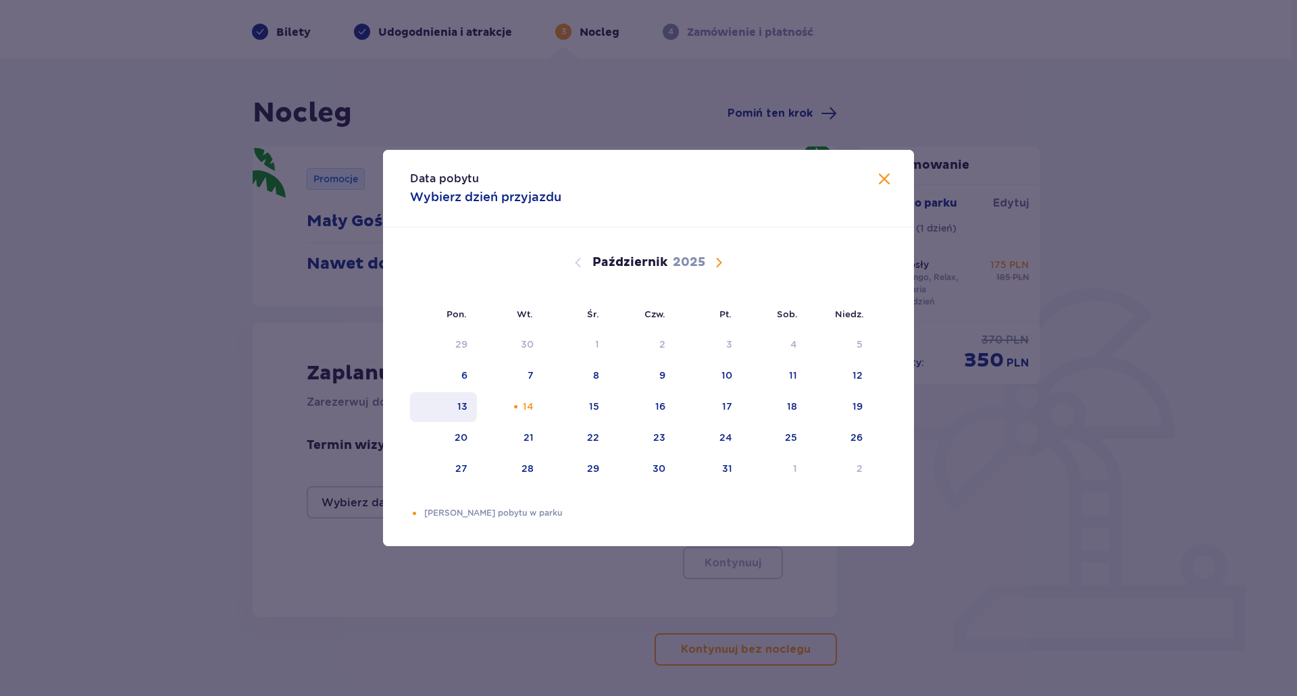
click at [470, 411] on div "13" at bounding box center [443, 407] width 67 height 30
click at [651, 410] on div "16" at bounding box center [642, 407] width 67 height 30
type input "13.10.25 - 16.10.25"
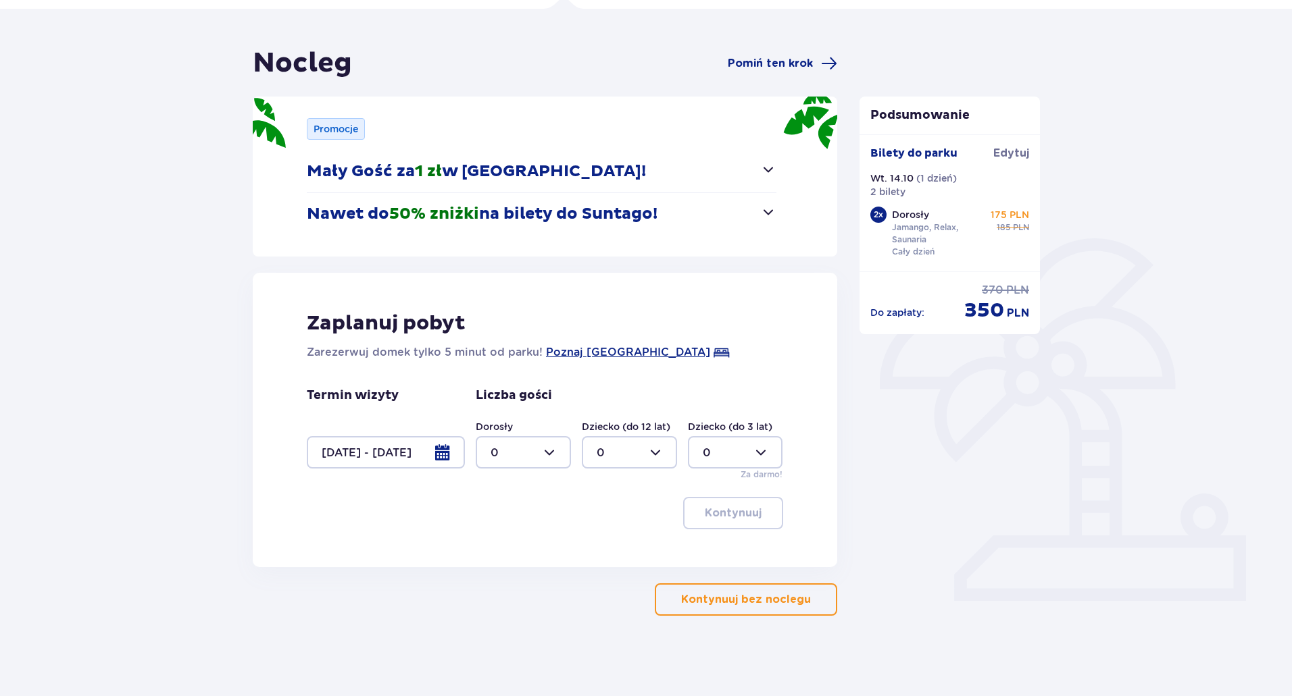
scroll to position [97, 0]
click at [551, 457] on div at bounding box center [523, 452] width 95 height 32
click at [495, 548] on p "2" at bounding box center [493, 549] width 7 height 15
type input "2"
click at [736, 514] on p "Kontynuuj" at bounding box center [733, 512] width 57 height 15
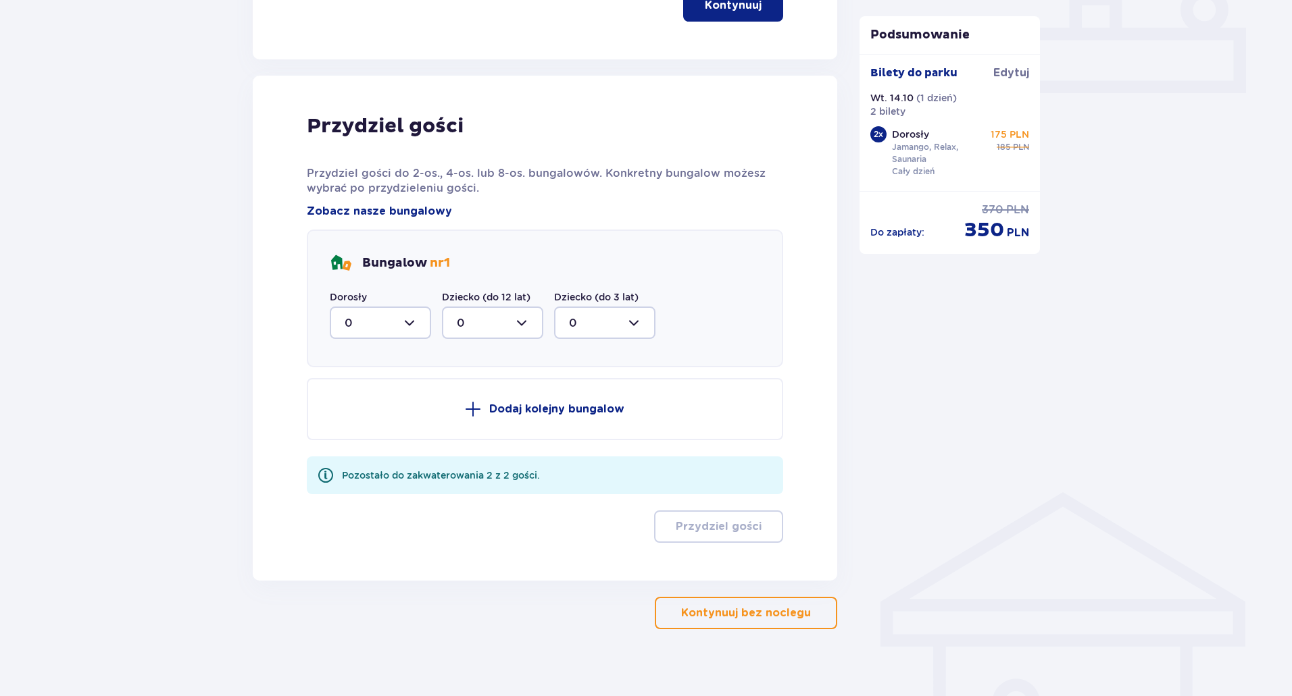
scroll to position [619, 0]
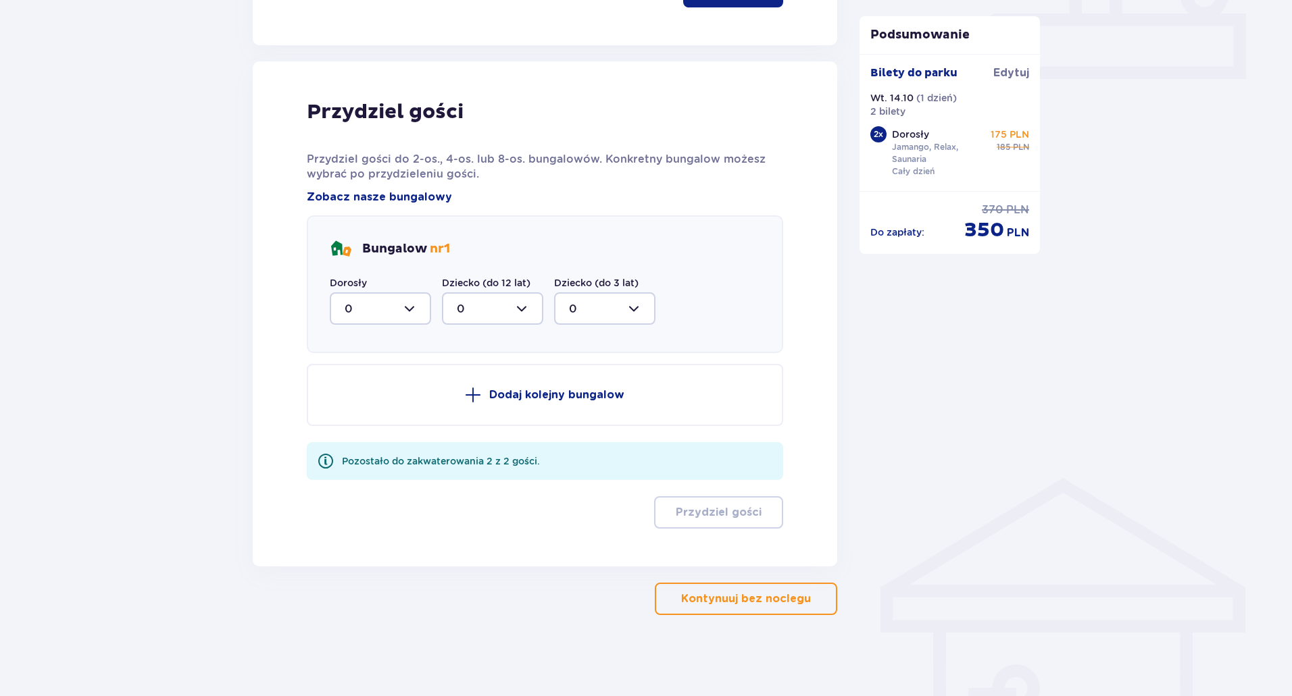
click at [418, 308] on div at bounding box center [380, 308] width 101 height 32
click at [358, 408] on div "2" at bounding box center [380, 406] width 72 height 15
type input "2"
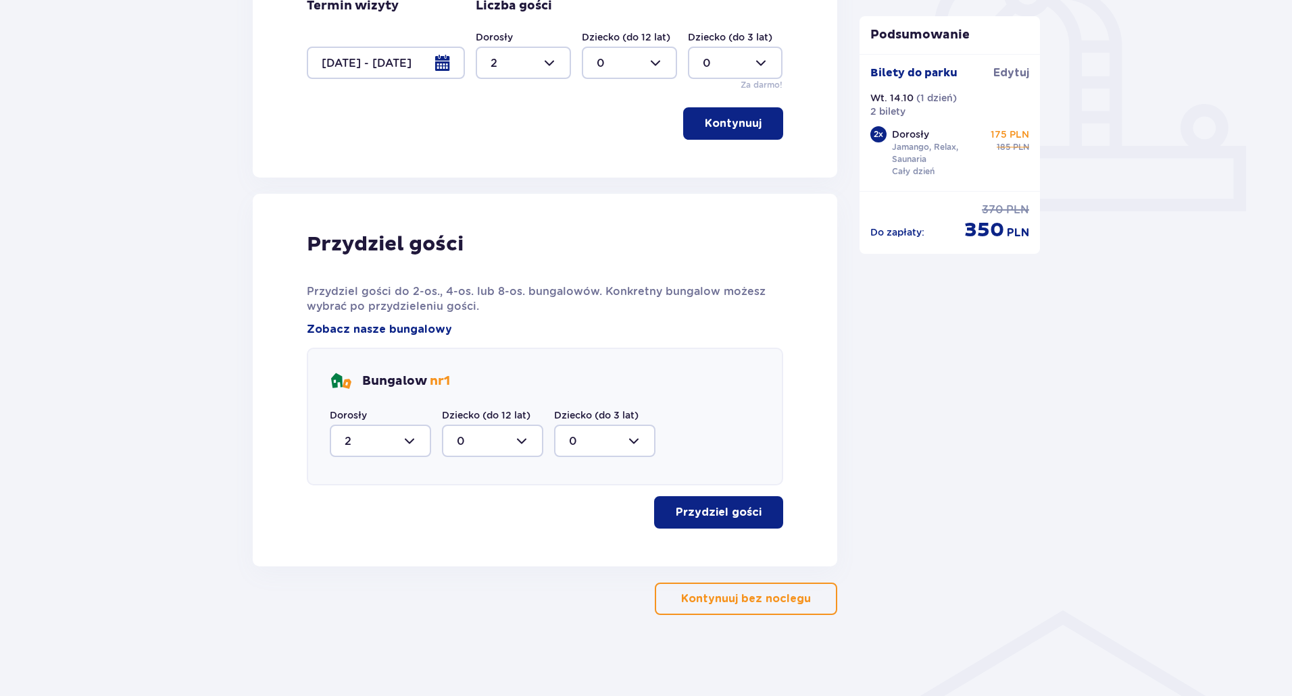
scroll to position [486, 0]
click at [708, 509] on p "Przydziel gości" at bounding box center [718, 512] width 86 height 15
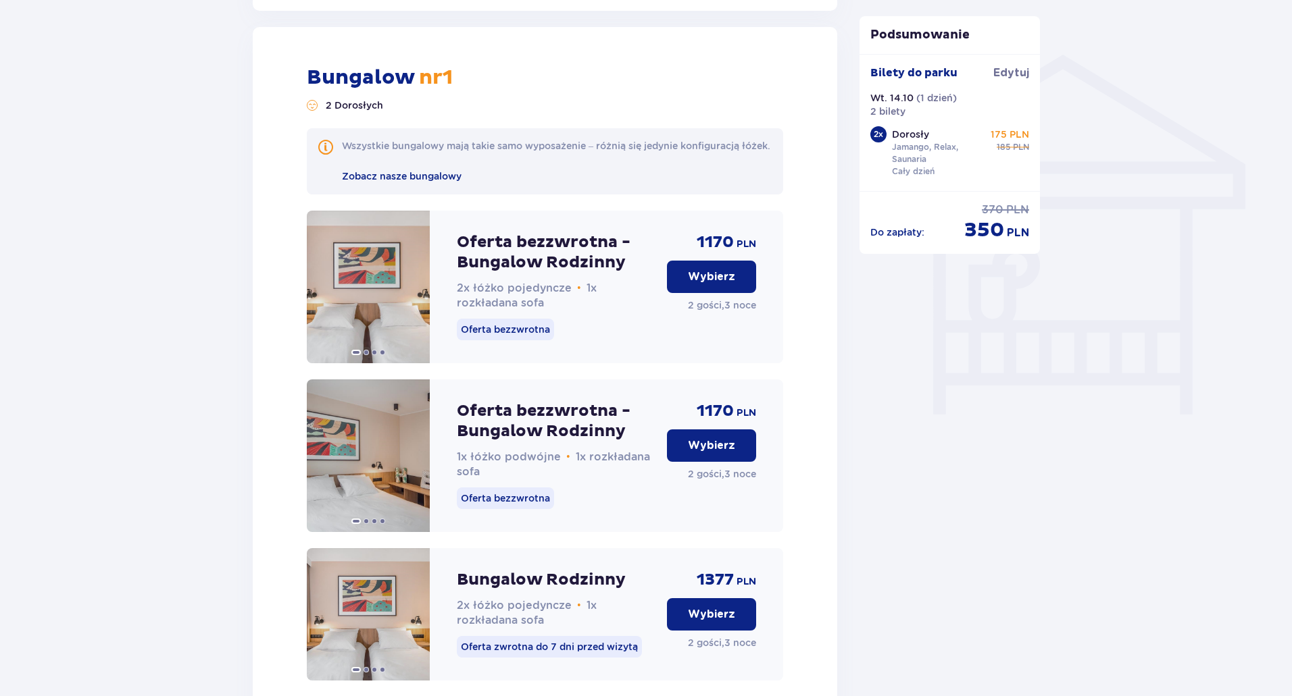
scroll to position [1053, 0]
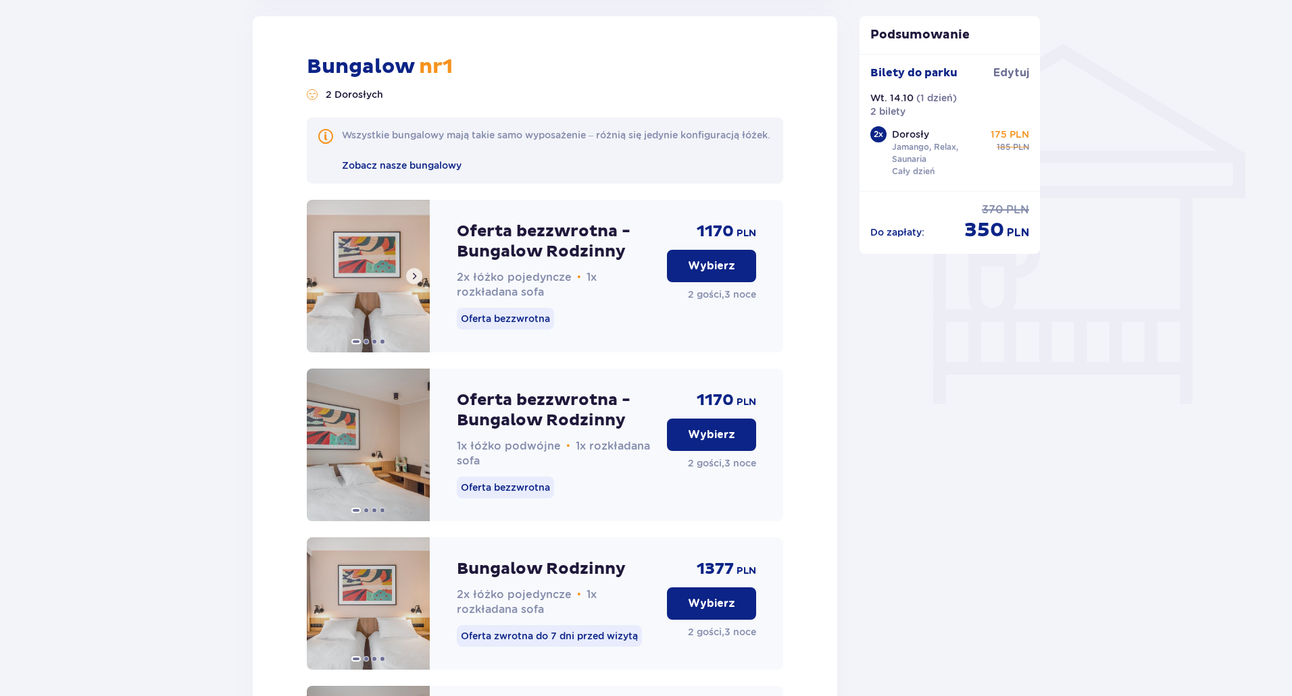
click at [371, 293] on img at bounding box center [368, 276] width 123 height 153
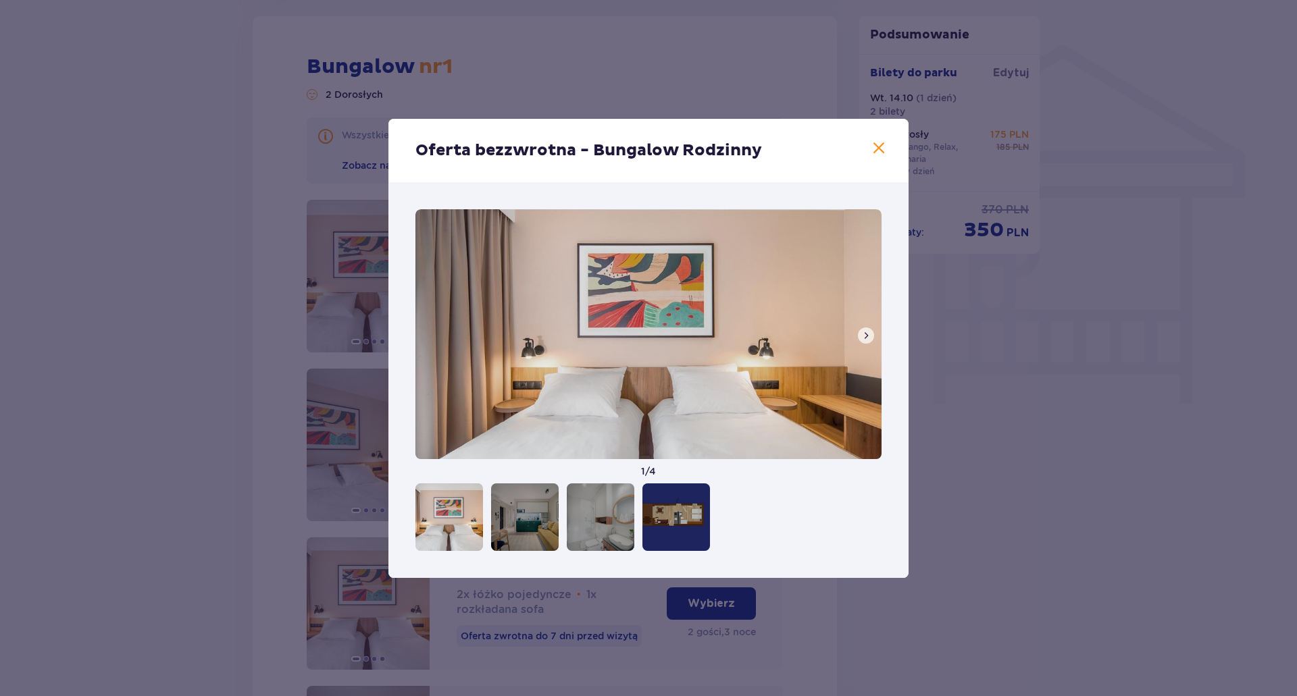
click at [514, 513] on div at bounding box center [525, 518] width 68 height 68
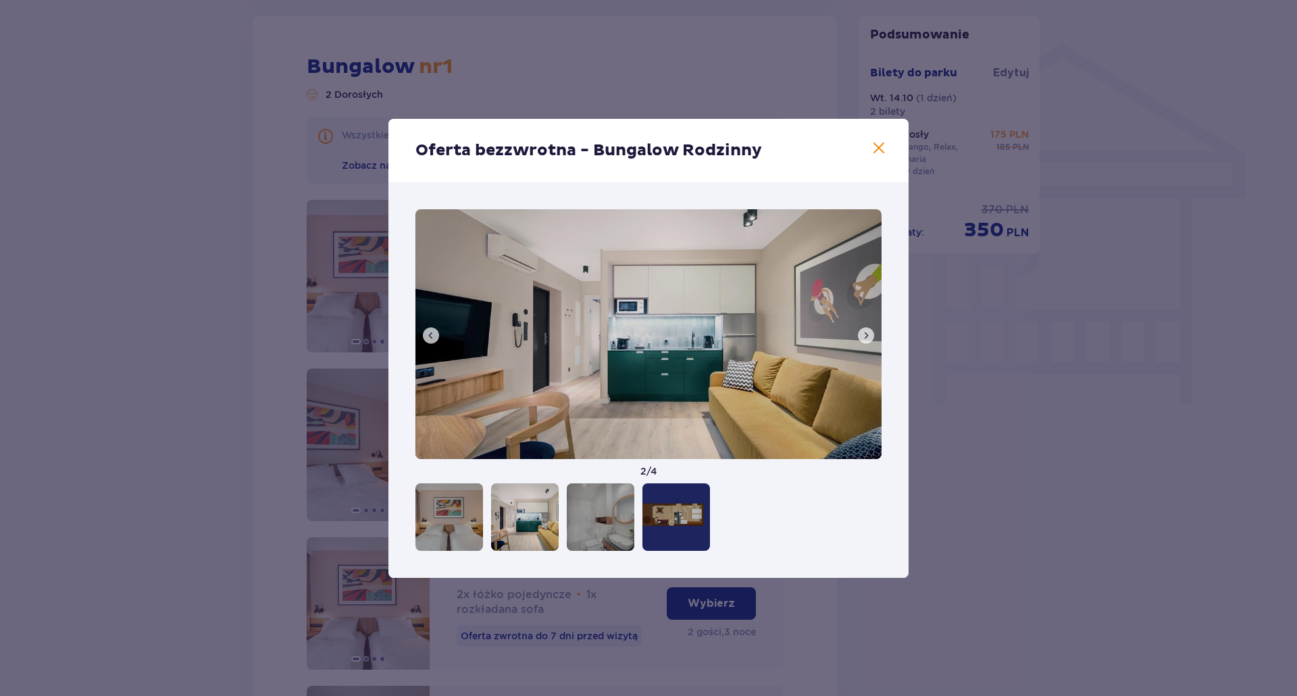
click at [603, 518] on div at bounding box center [601, 518] width 68 height 68
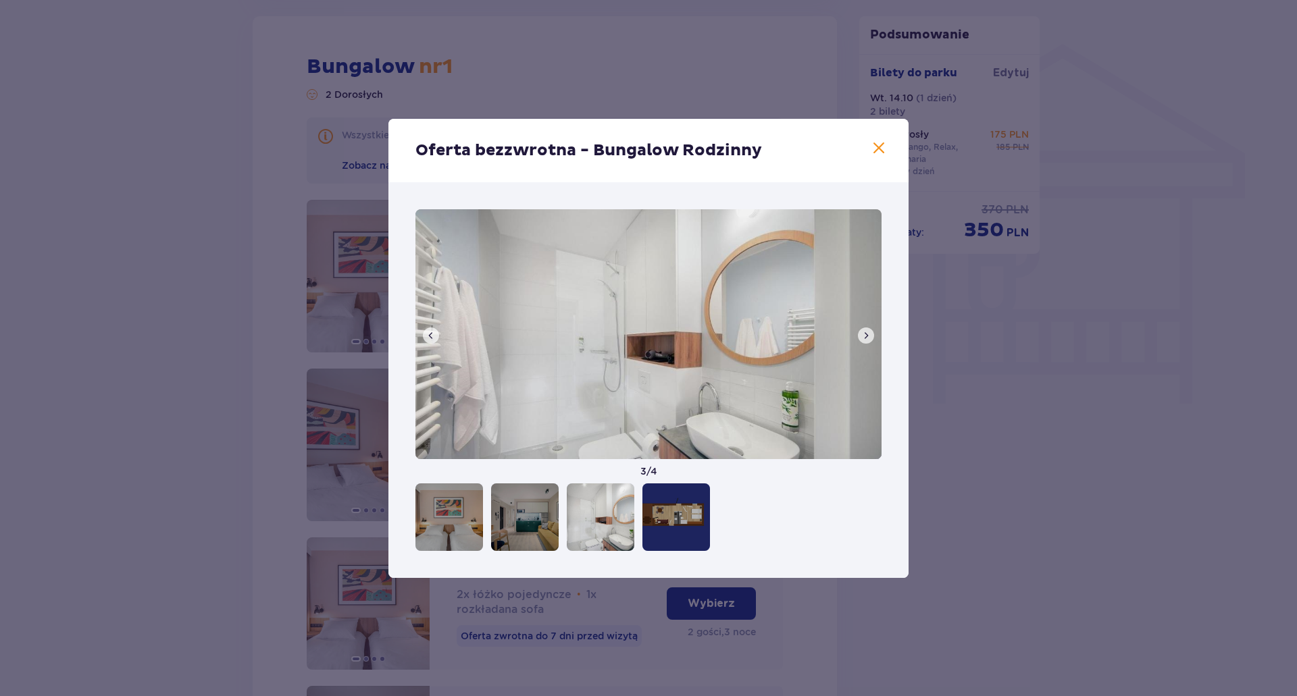
click at [673, 521] on div at bounding box center [676, 518] width 68 height 68
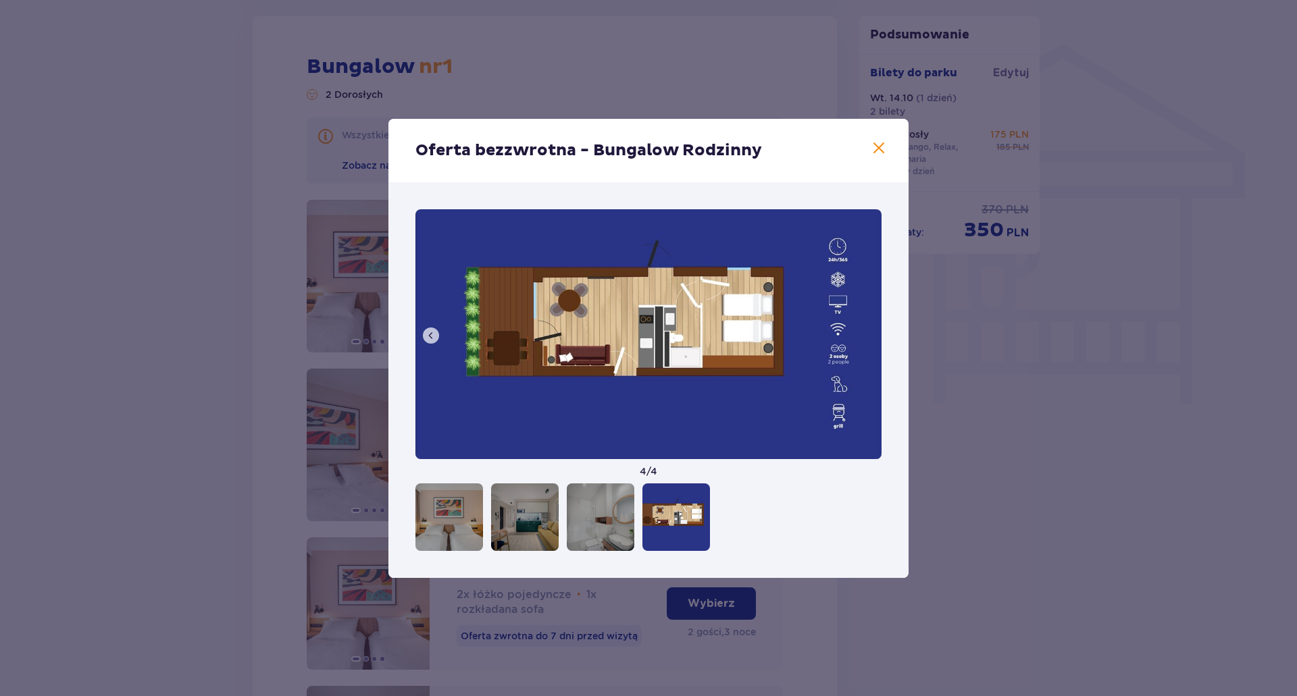
click at [891, 145] on div "Oferta bezzwrotna - Bungalow Rodzinny" at bounding box center [648, 150] width 520 height 63
click at [877, 146] on span at bounding box center [879, 148] width 16 height 16
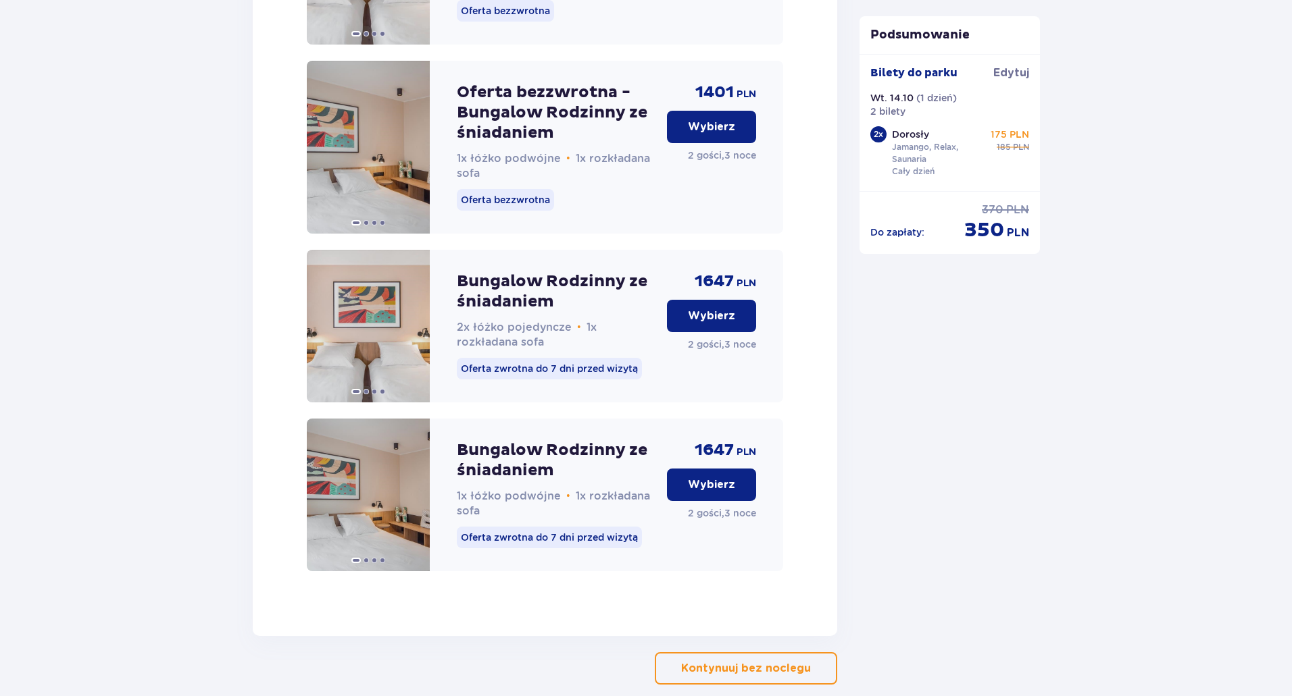
scroll to position [2099, 0]
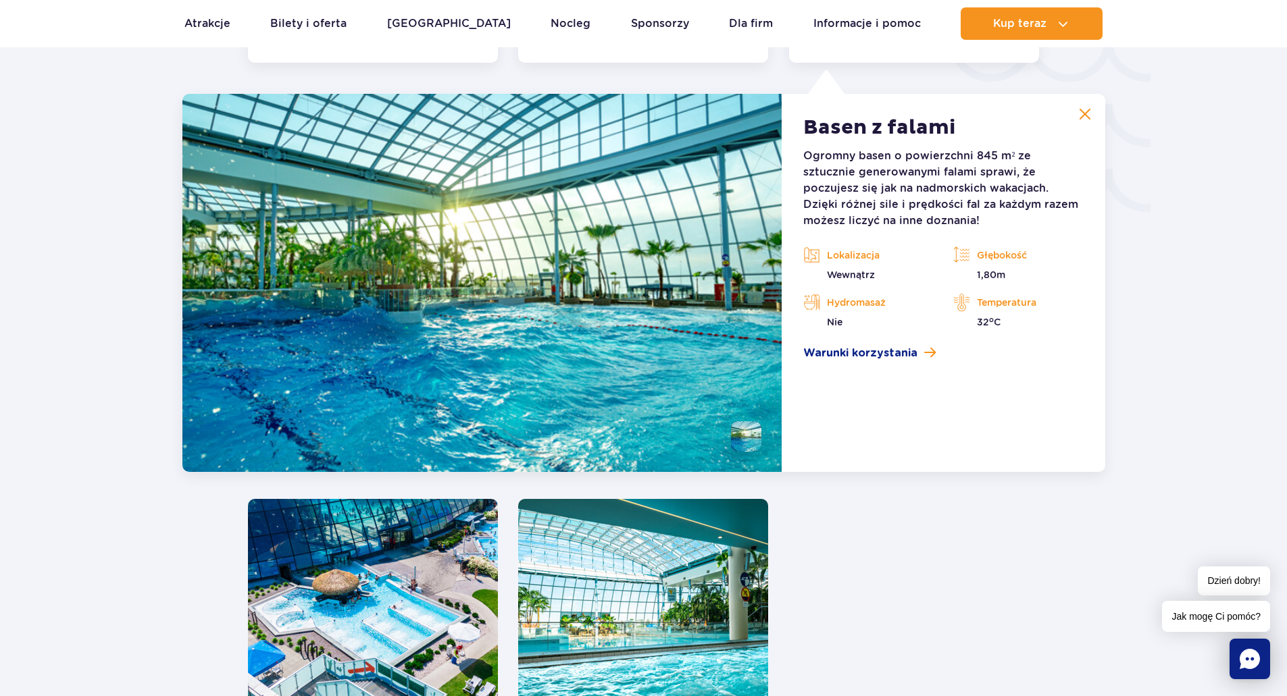
scroll to position [2370, 0]
